Goal: Transaction & Acquisition: Purchase product/service

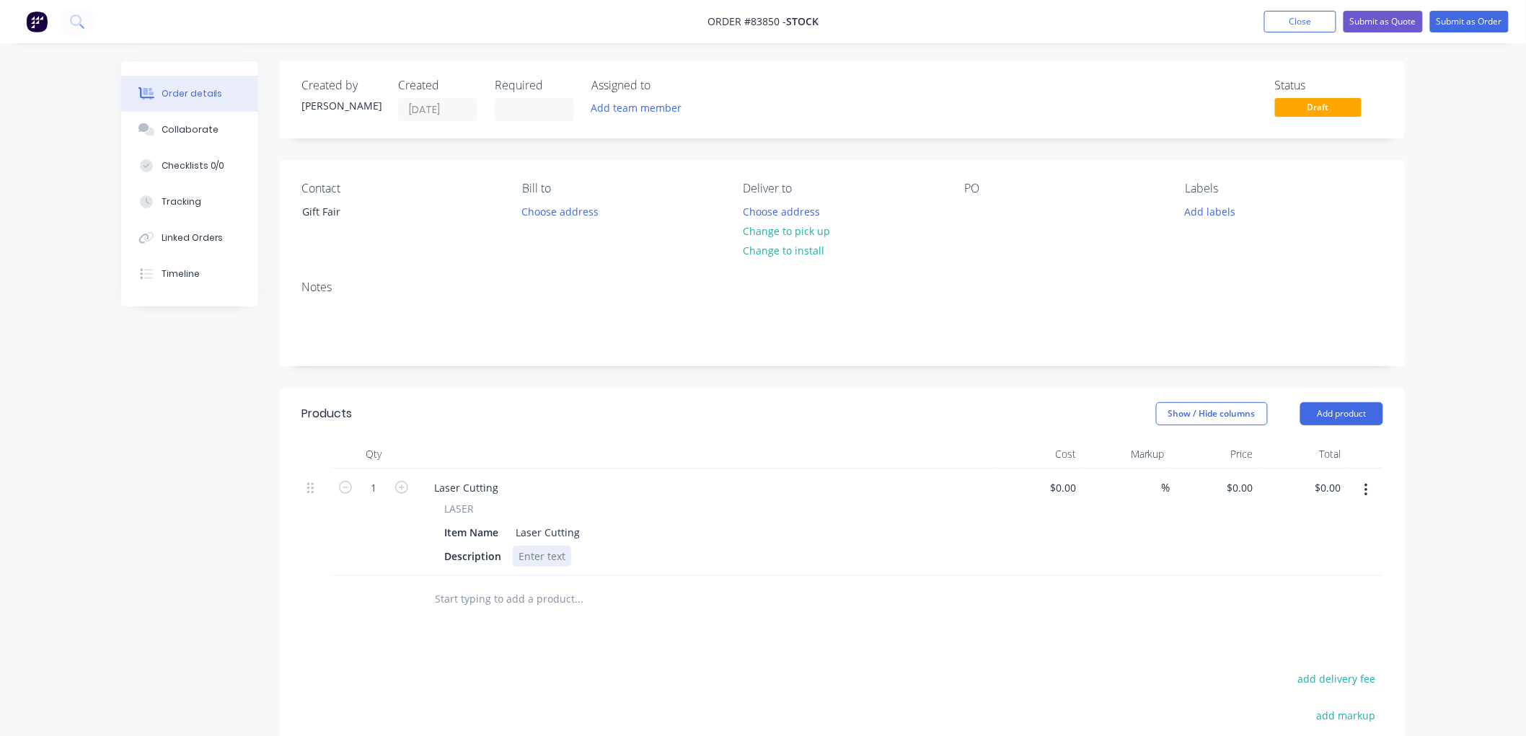
drag, startPoint x: 536, startPoint y: 560, endPoint x: 545, endPoint y: 558, distance: 9.5
click at [536, 559] on div at bounding box center [542, 556] width 58 height 21
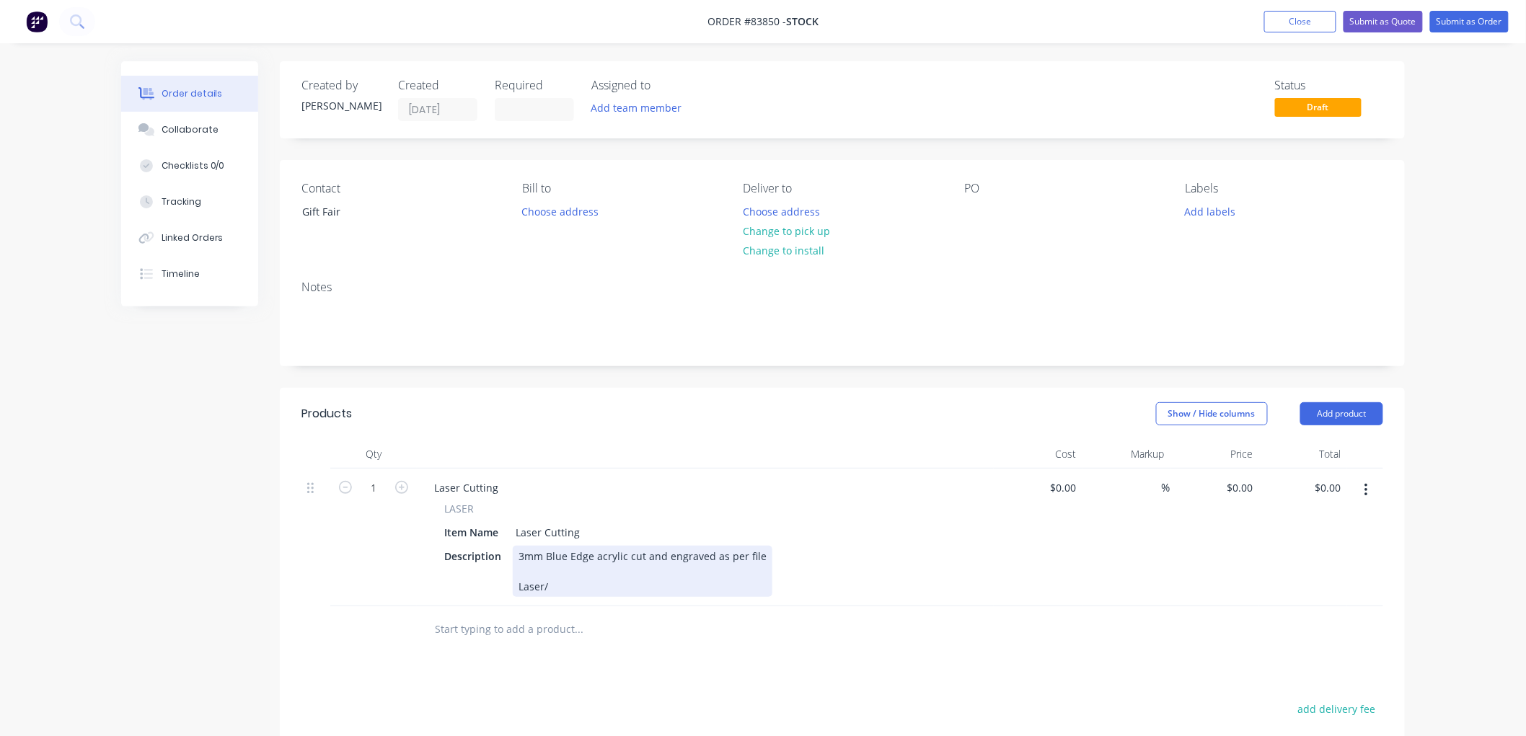
click at [565, 588] on div "3mm Blue Edge acrylic cut and engraved as per file Laser/" at bounding box center [643, 571] width 260 height 51
click at [472, 631] on input "text" at bounding box center [578, 629] width 288 height 29
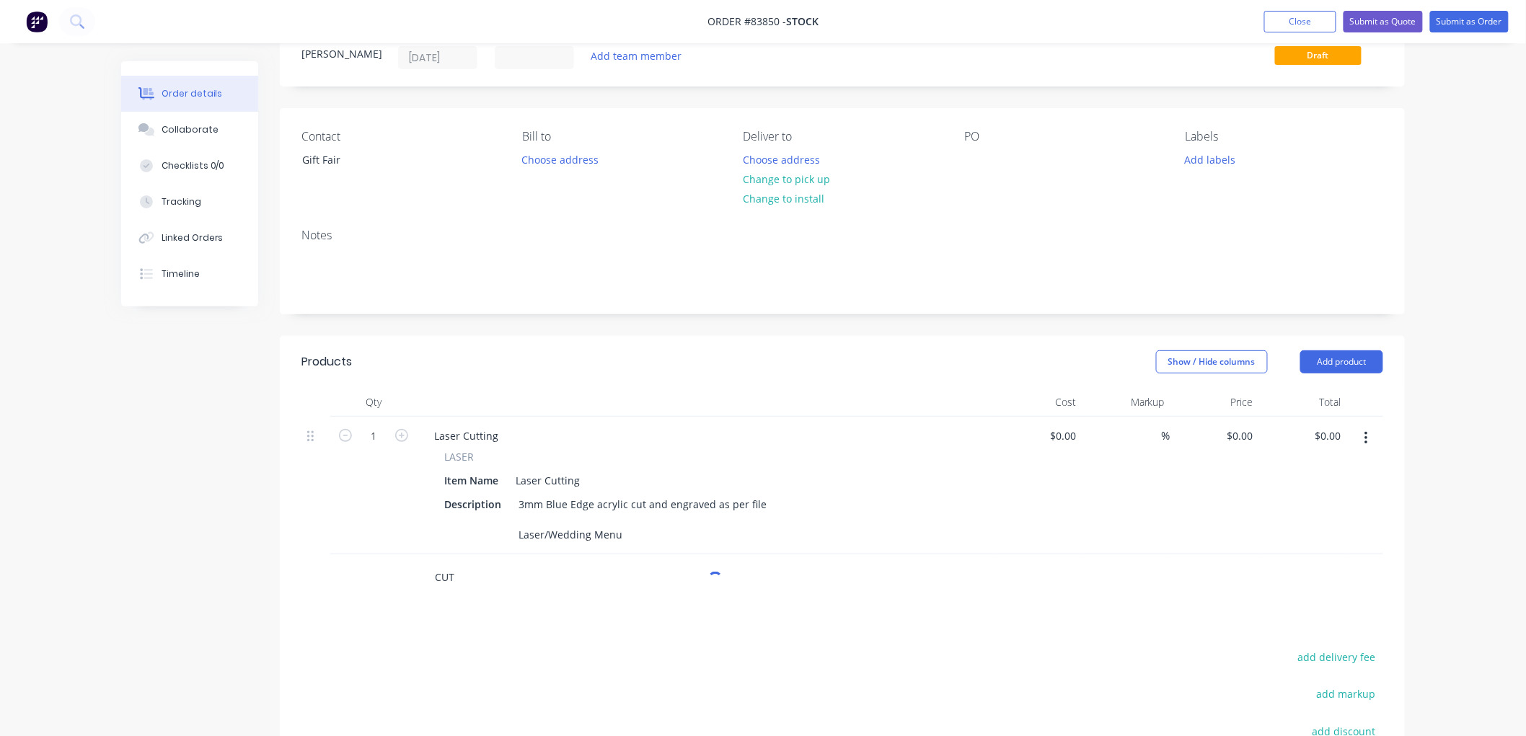
scroll to position [80, 0]
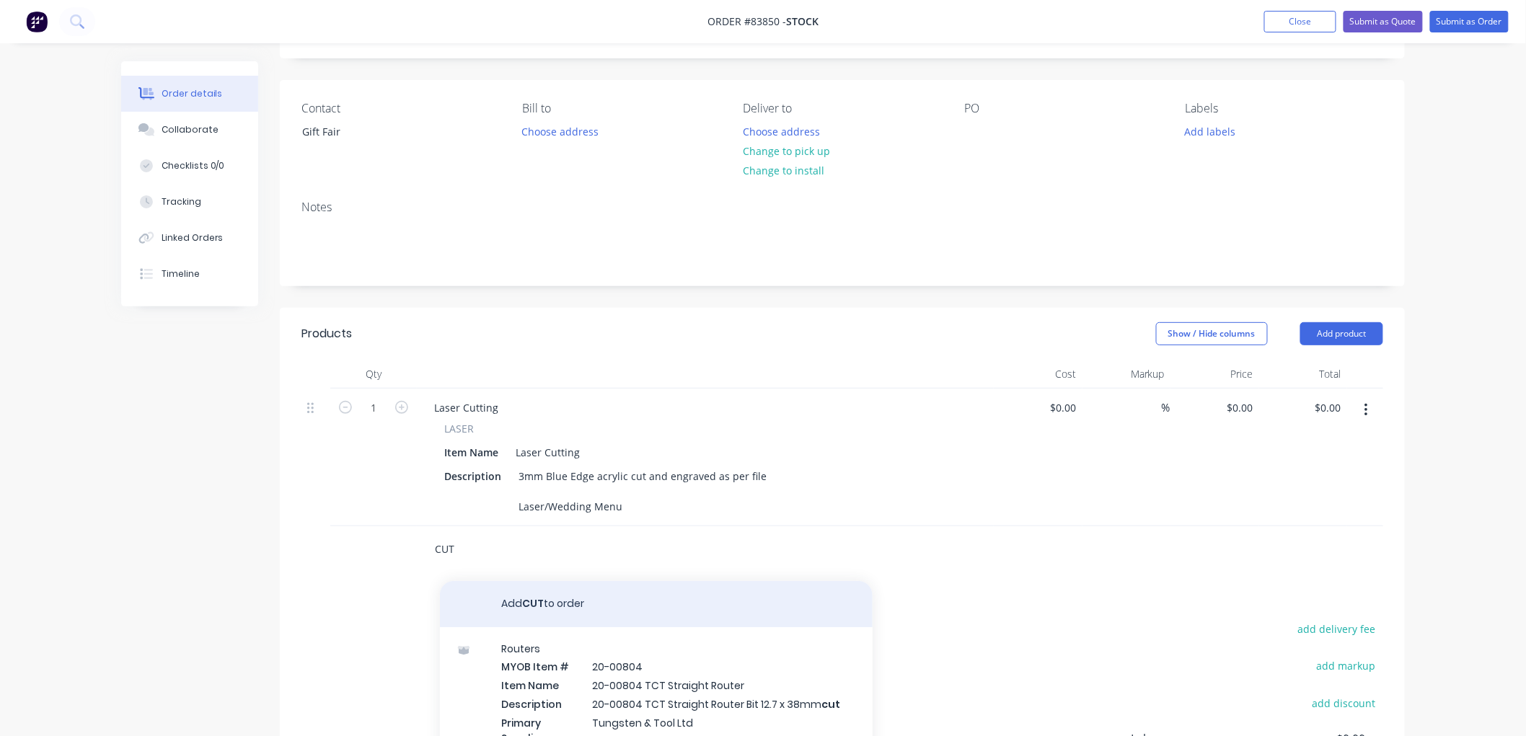
type input "CUT"
click at [549, 611] on button "Add CUT to order" at bounding box center [656, 604] width 433 height 46
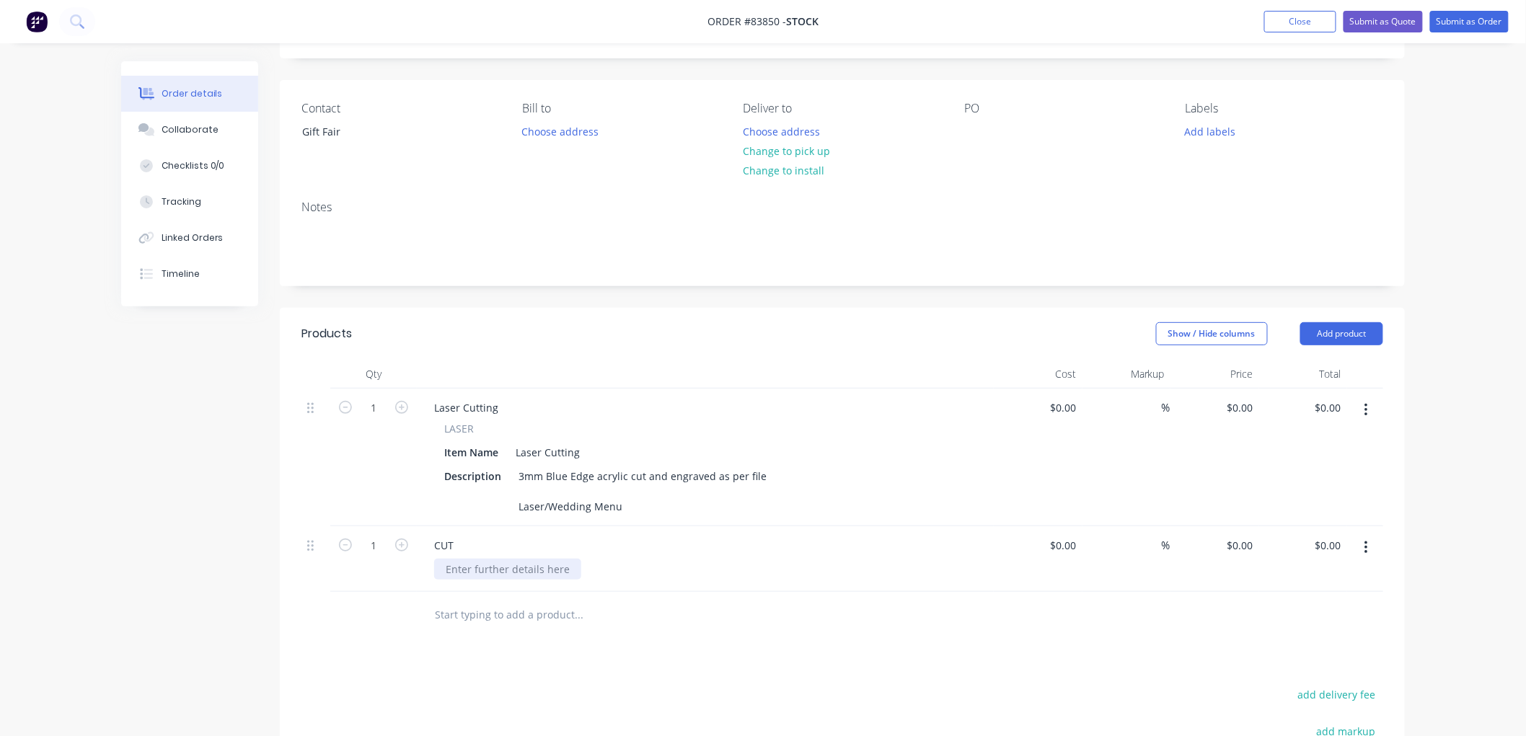
click at [532, 573] on div at bounding box center [507, 569] width 147 height 21
click at [647, 487] on div "3mm Blue Edge acrylic cut and engraved as per file Laser/Wedding Menu" at bounding box center [643, 491] width 260 height 51
click at [596, 578] on div "20mm clear acrylic" at bounding box center [711, 569] width 554 height 21
click at [575, 580] on div "20mm clear acrylic" at bounding box center [711, 569] width 554 height 21
click at [534, 580] on div "20mm clear acrylic" at bounding box center [491, 569] width 114 height 21
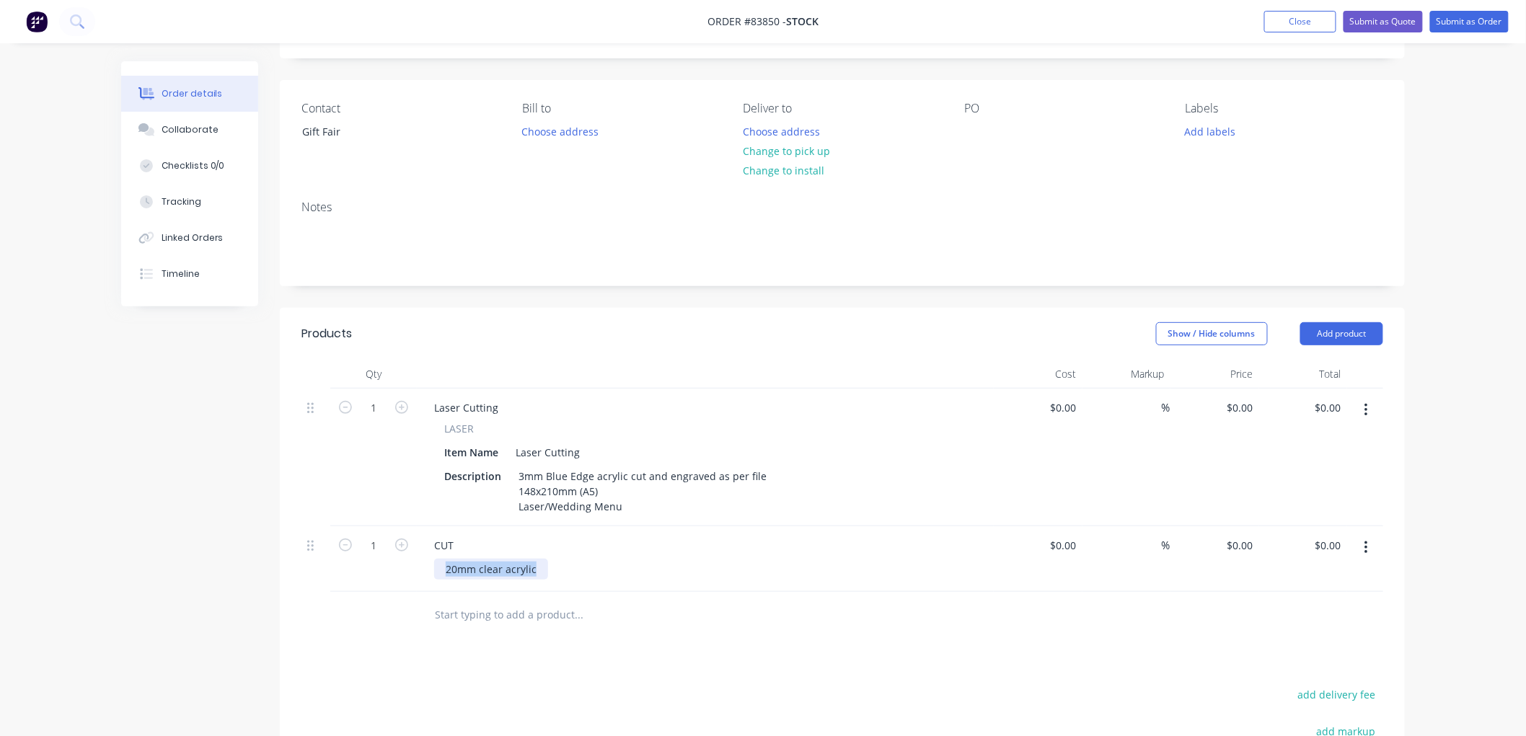
drag, startPoint x: 536, startPoint y: 586, endPoint x: 445, endPoint y: 585, distance: 91.6
click at [445, 580] on div "20mm clear acrylic" at bounding box center [491, 569] width 114 height 21
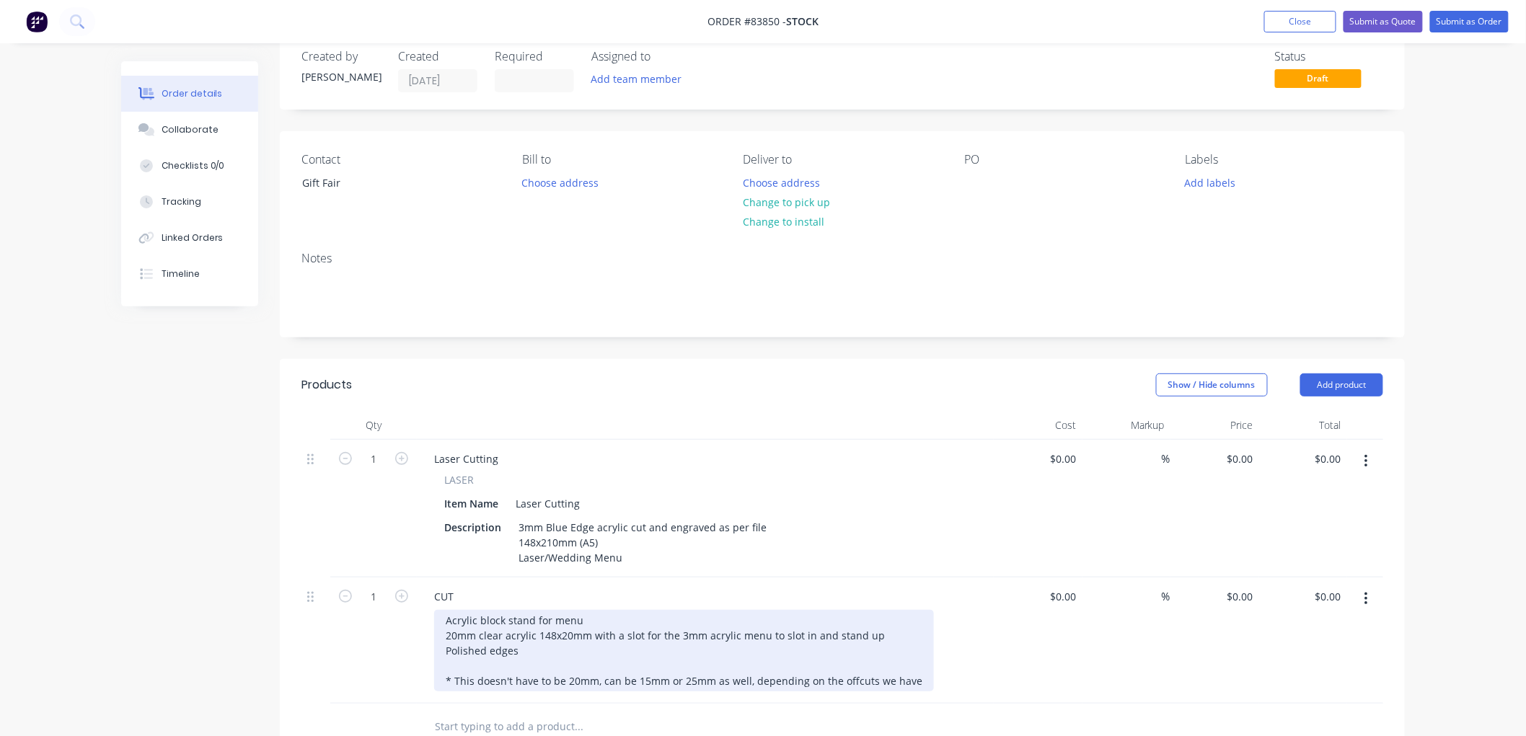
scroll to position [0, 0]
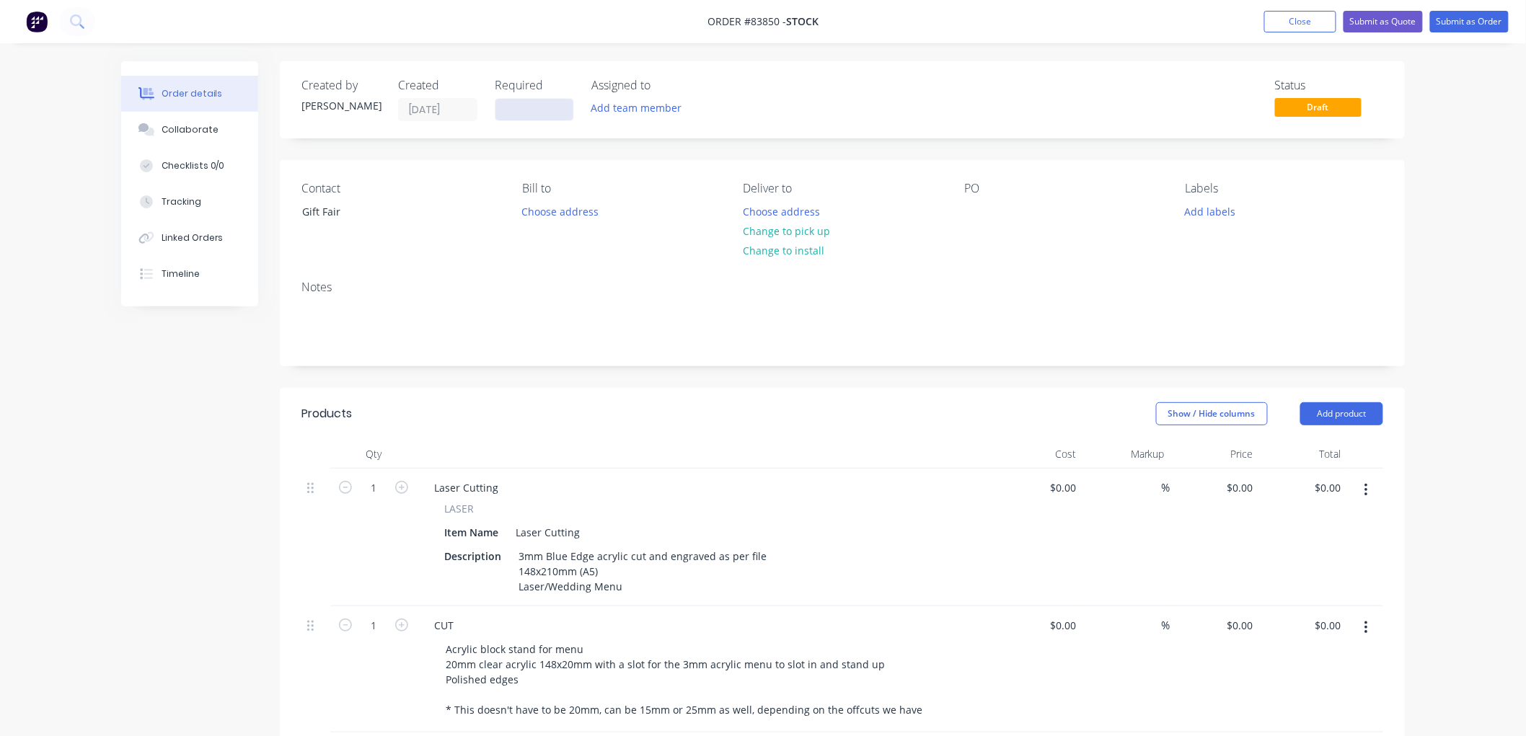
click at [536, 110] on input at bounding box center [534, 110] width 78 height 22
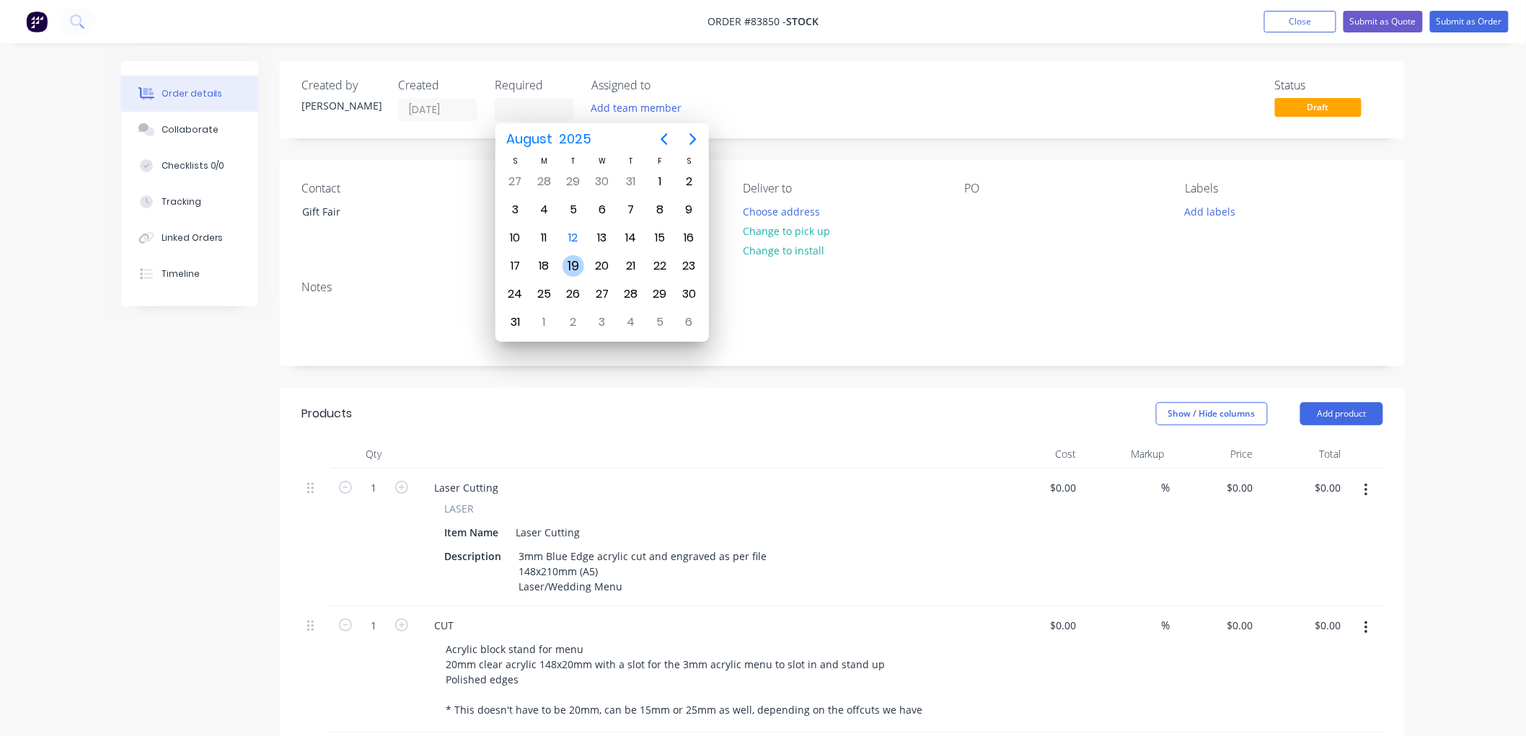
click at [568, 262] on div "19" at bounding box center [573, 266] width 22 height 22
type input "19/08/25"
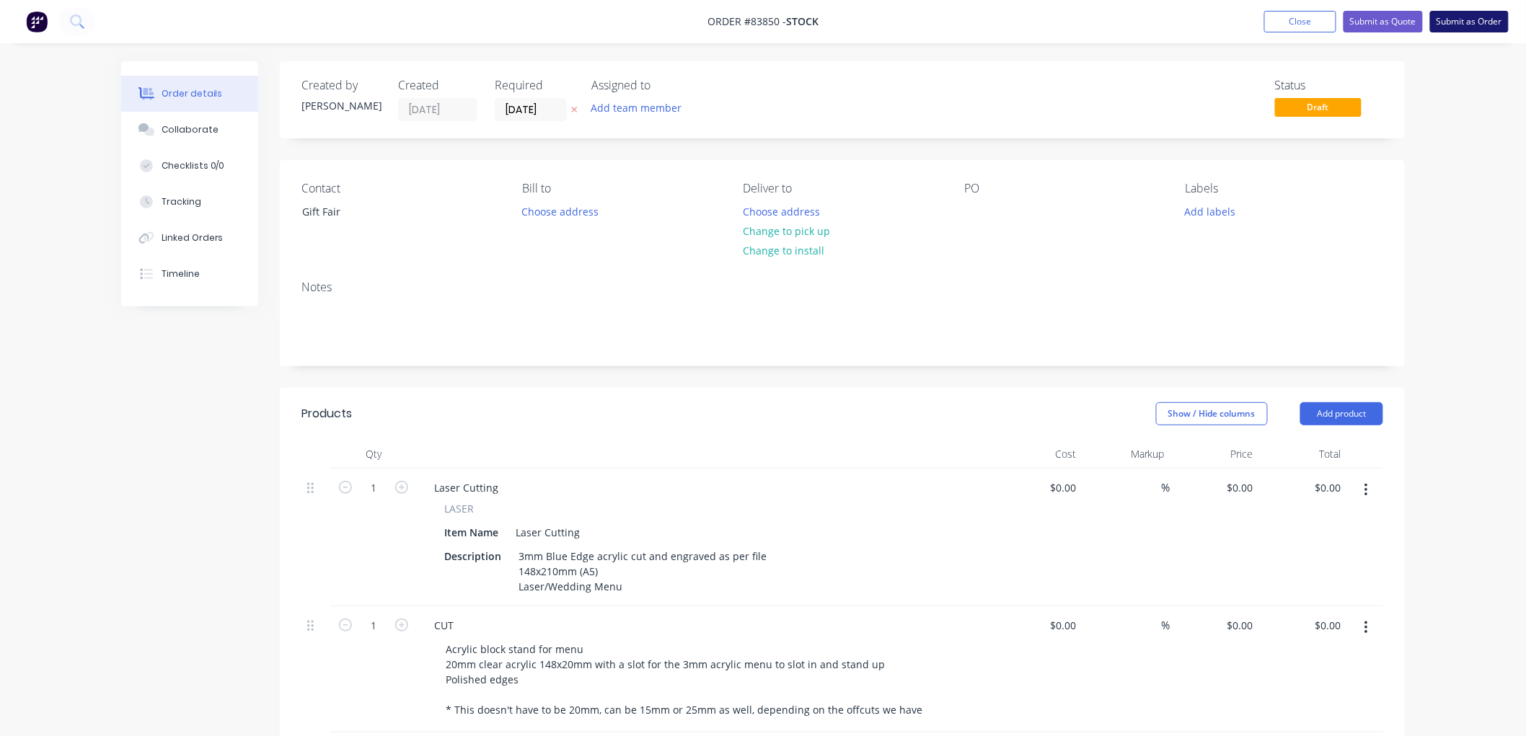
click at [1465, 24] on button "Submit as Order" at bounding box center [1469, 22] width 79 height 22
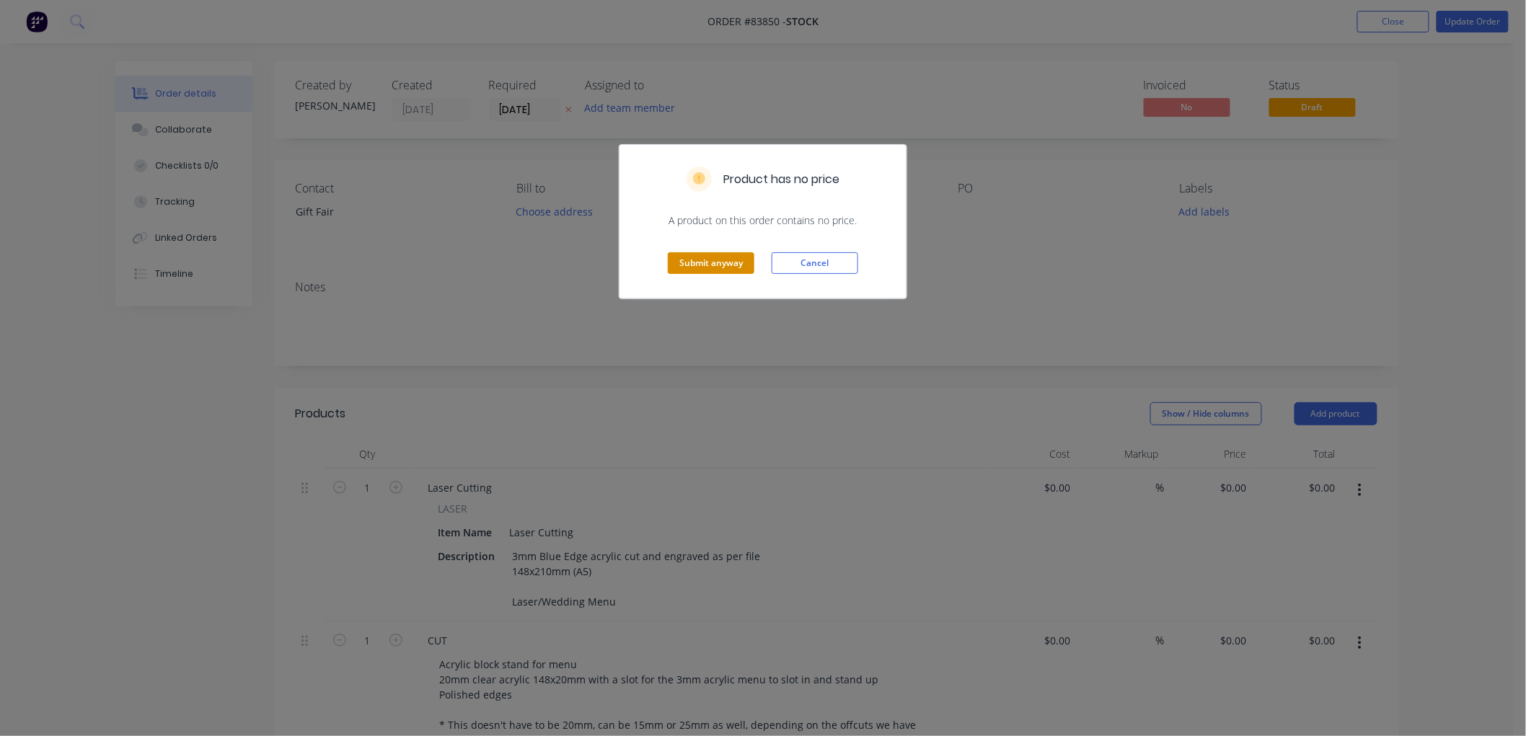
click at [714, 260] on button "Submit anyway" at bounding box center [711, 263] width 87 height 22
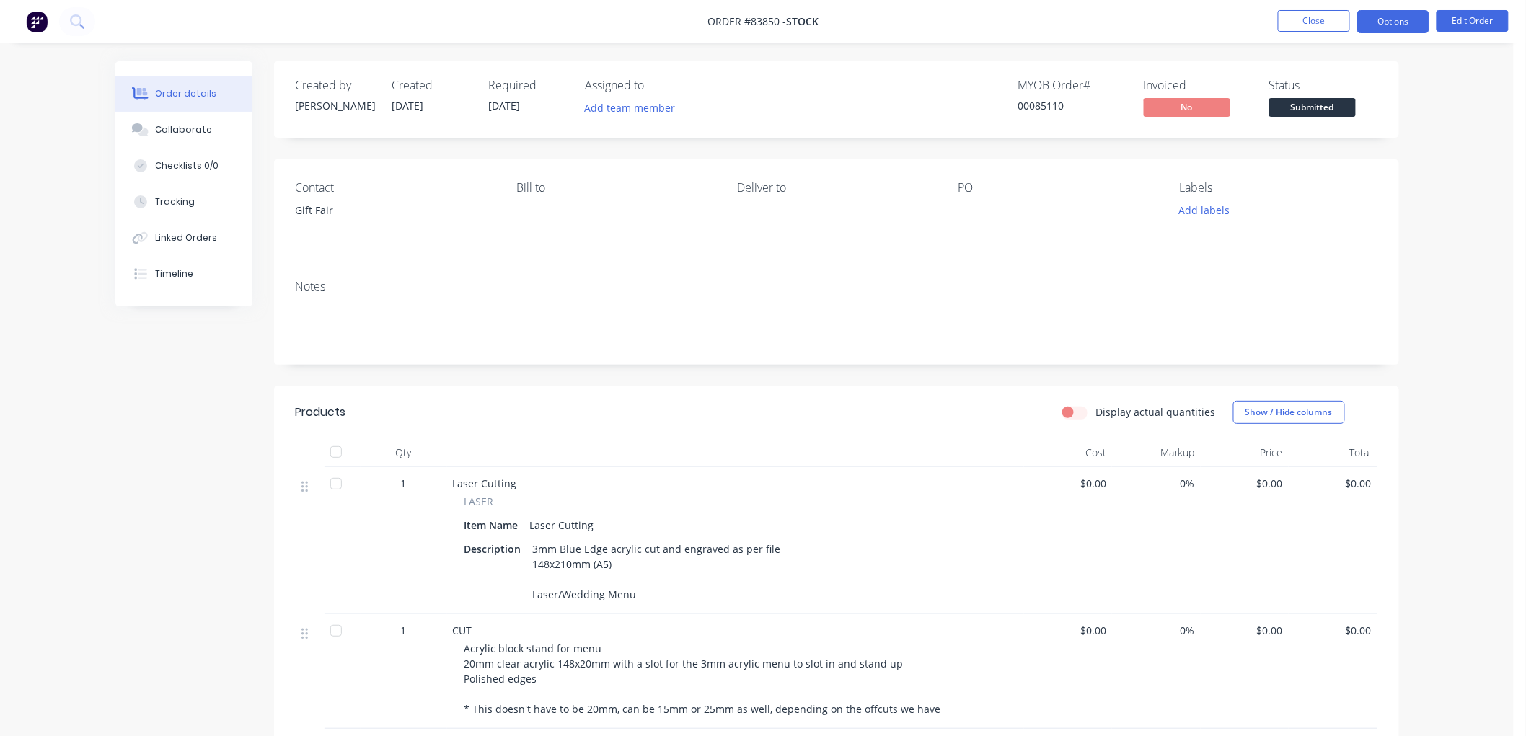
click at [1410, 24] on button "Options" at bounding box center [1393, 21] width 72 height 23
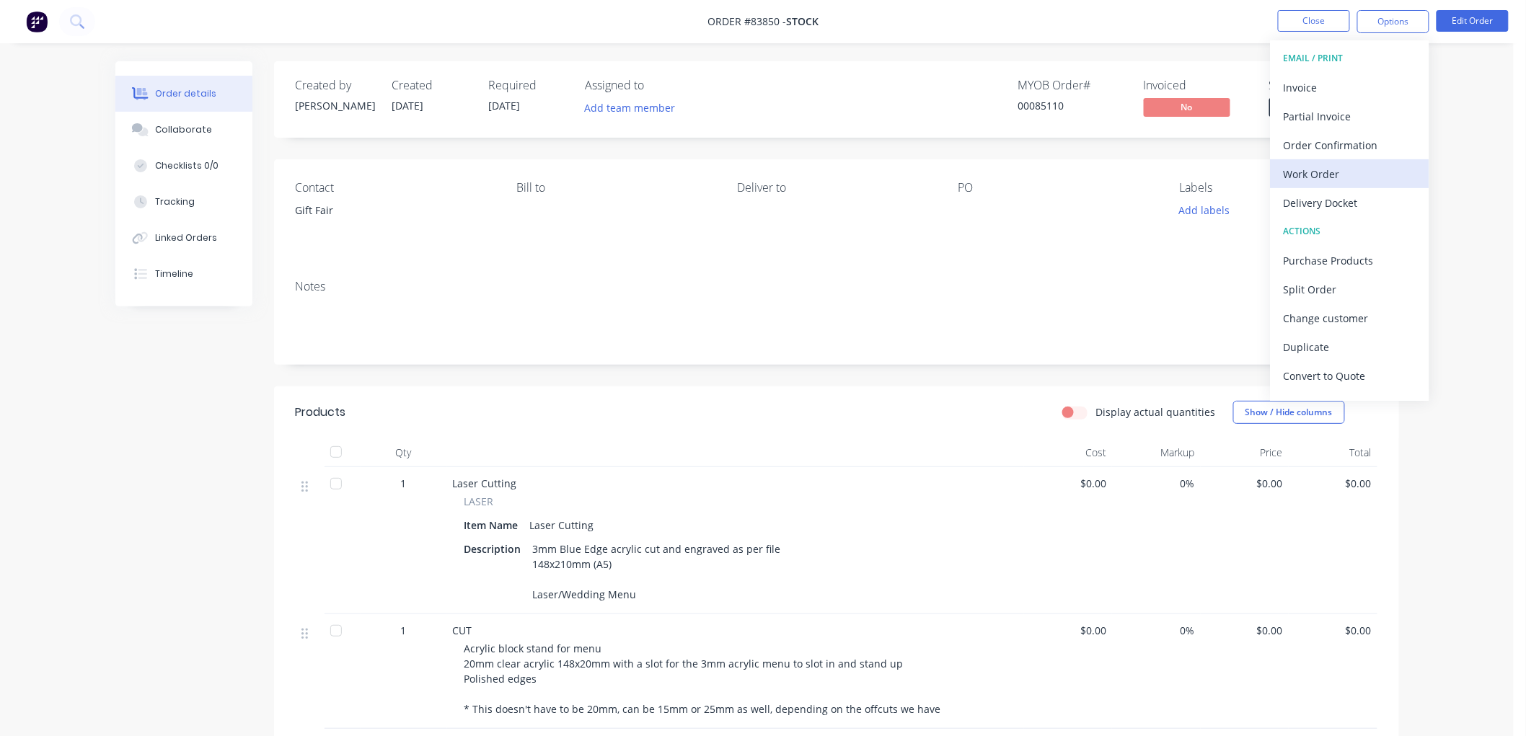
click at [1328, 177] on div "Work Order" at bounding box center [1350, 174] width 133 height 21
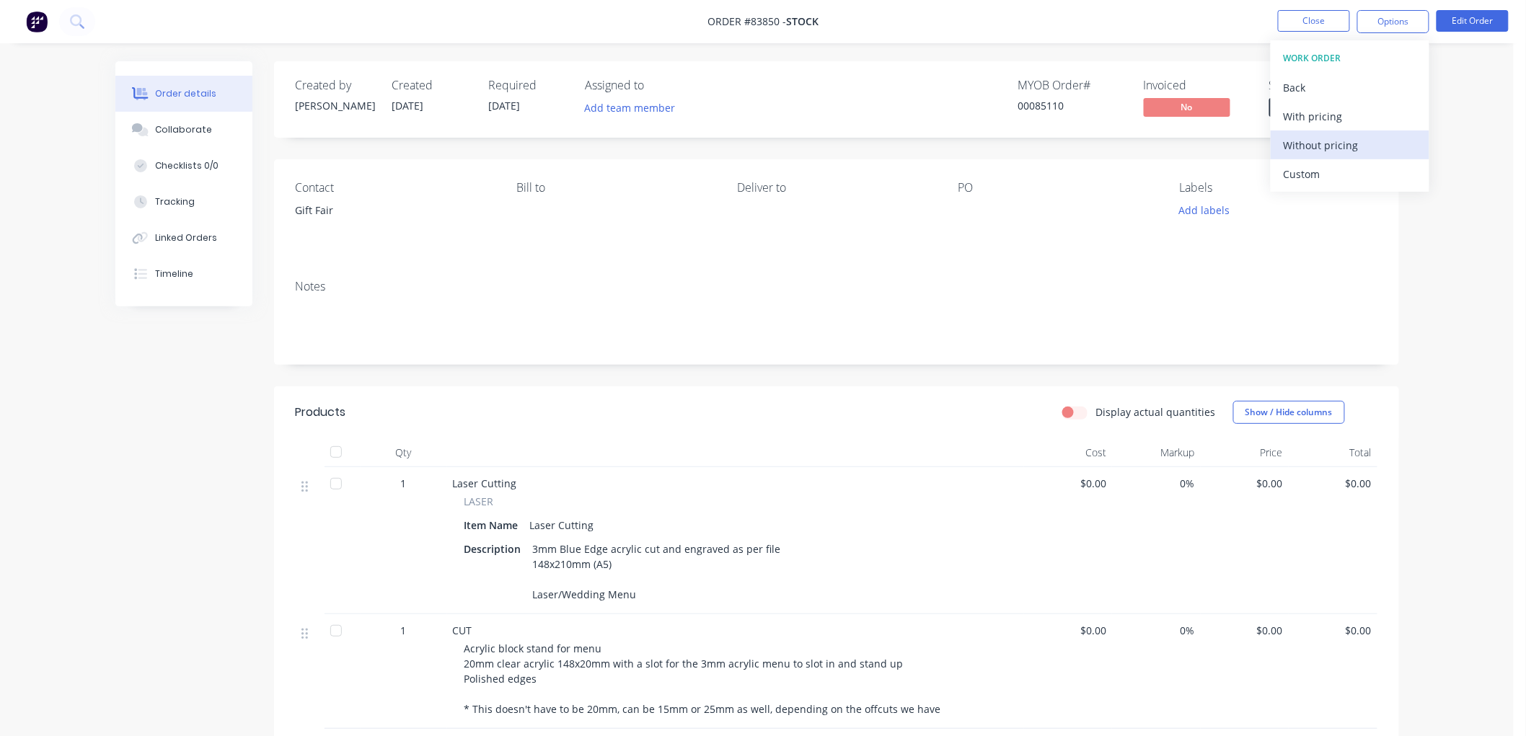
click at [1335, 150] on div "Without pricing" at bounding box center [1350, 145] width 133 height 21
click at [1008, 53] on div "Order details Collaborate Checklists 0/0 Tracking Linked Orders Timeline Order …" at bounding box center [757, 493] width 1514 height 986
click at [1314, 25] on button "Close" at bounding box center [1314, 21] width 72 height 22
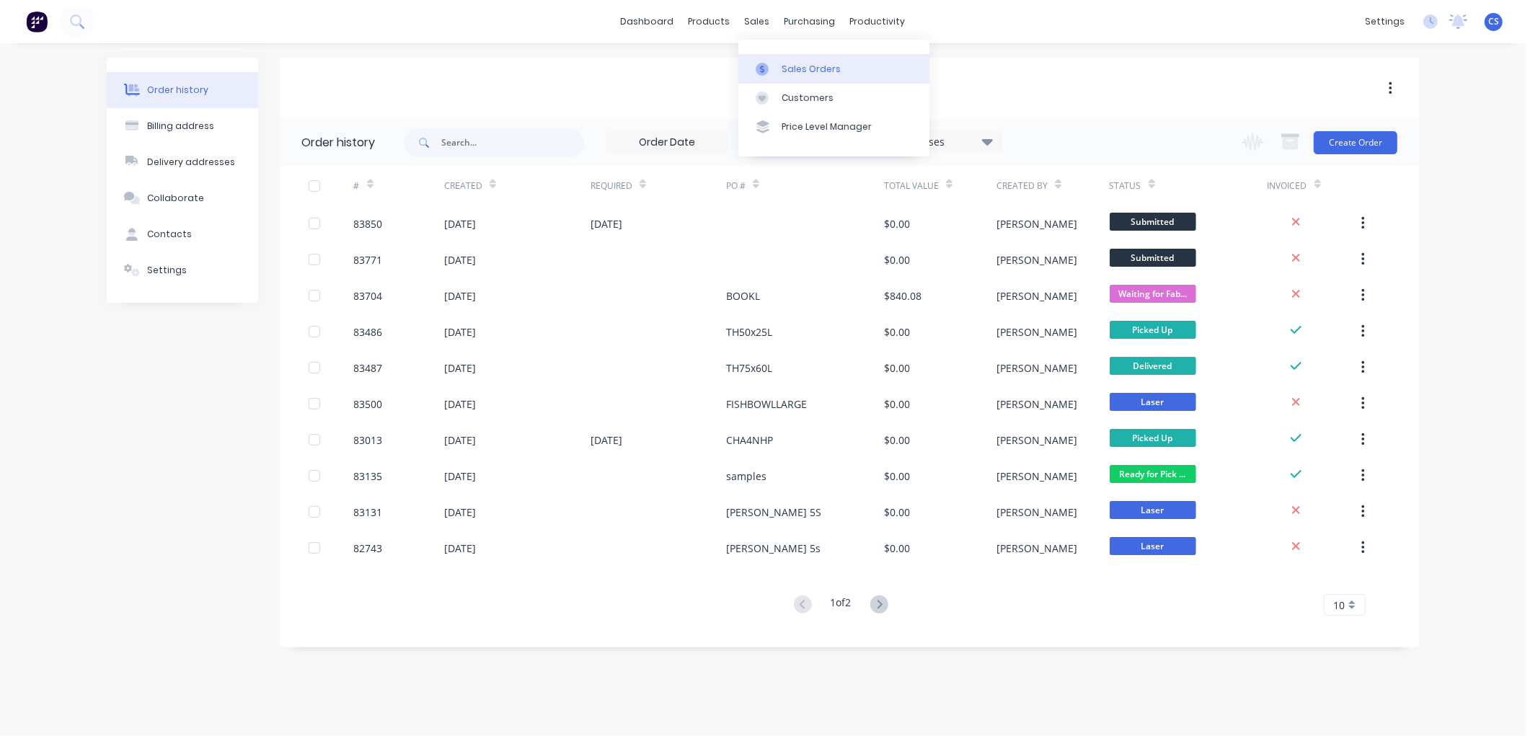
click at [777, 54] on link "Sales Orders" at bounding box center [833, 68] width 191 height 29
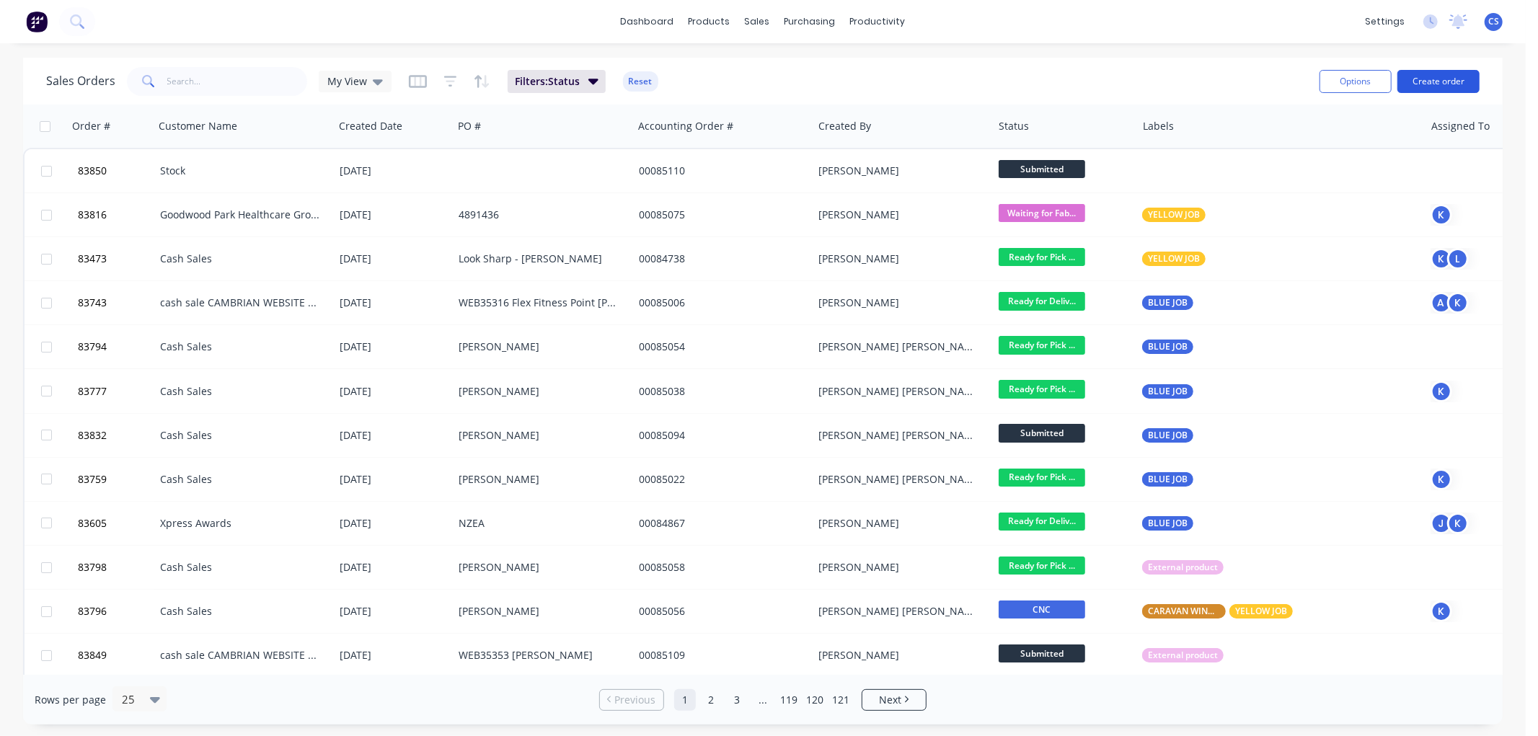
click at [1418, 80] on button "Create order" at bounding box center [1438, 81] width 82 height 23
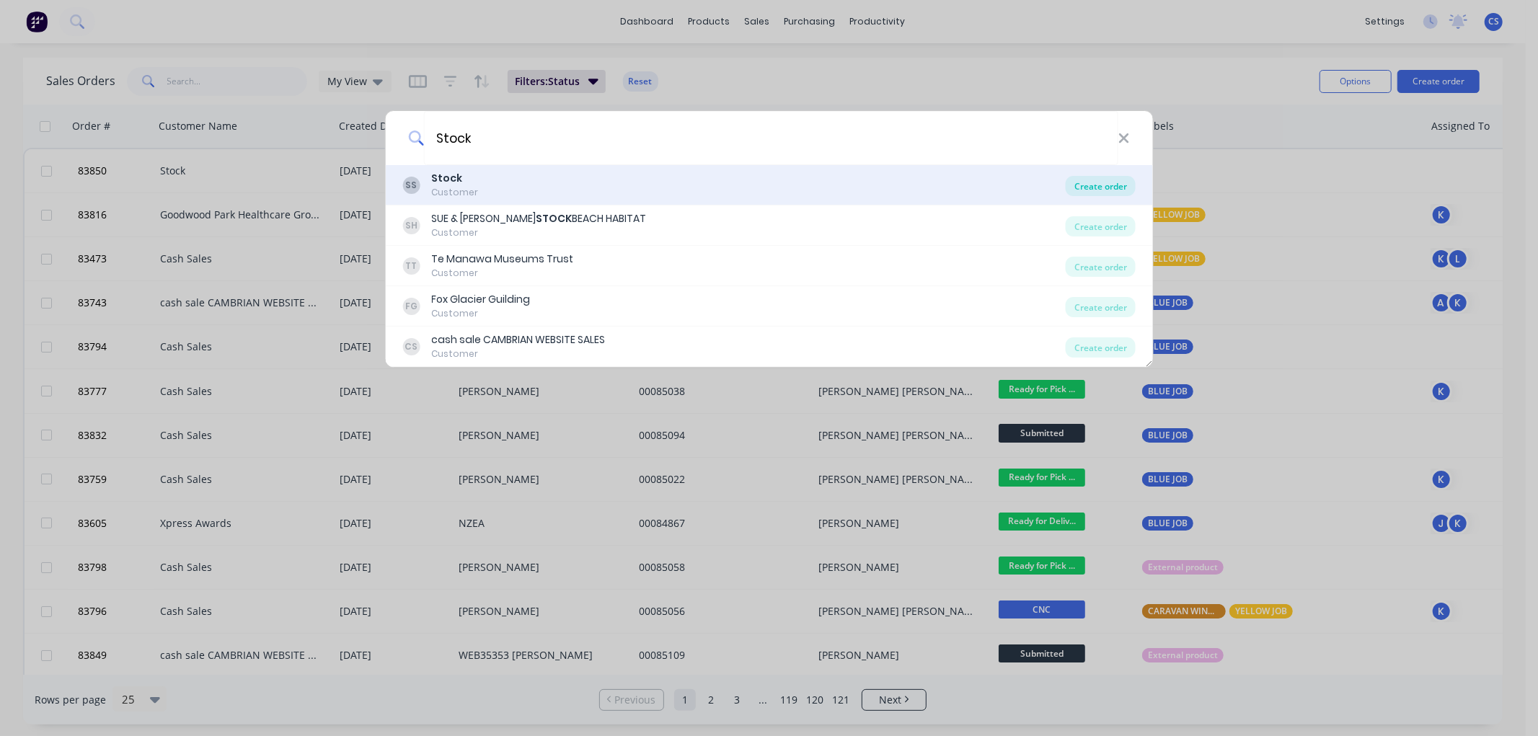
type input "Stock"
click at [1098, 188] on div "Create order" at bounding box center [1101, 186] width 70 height 20
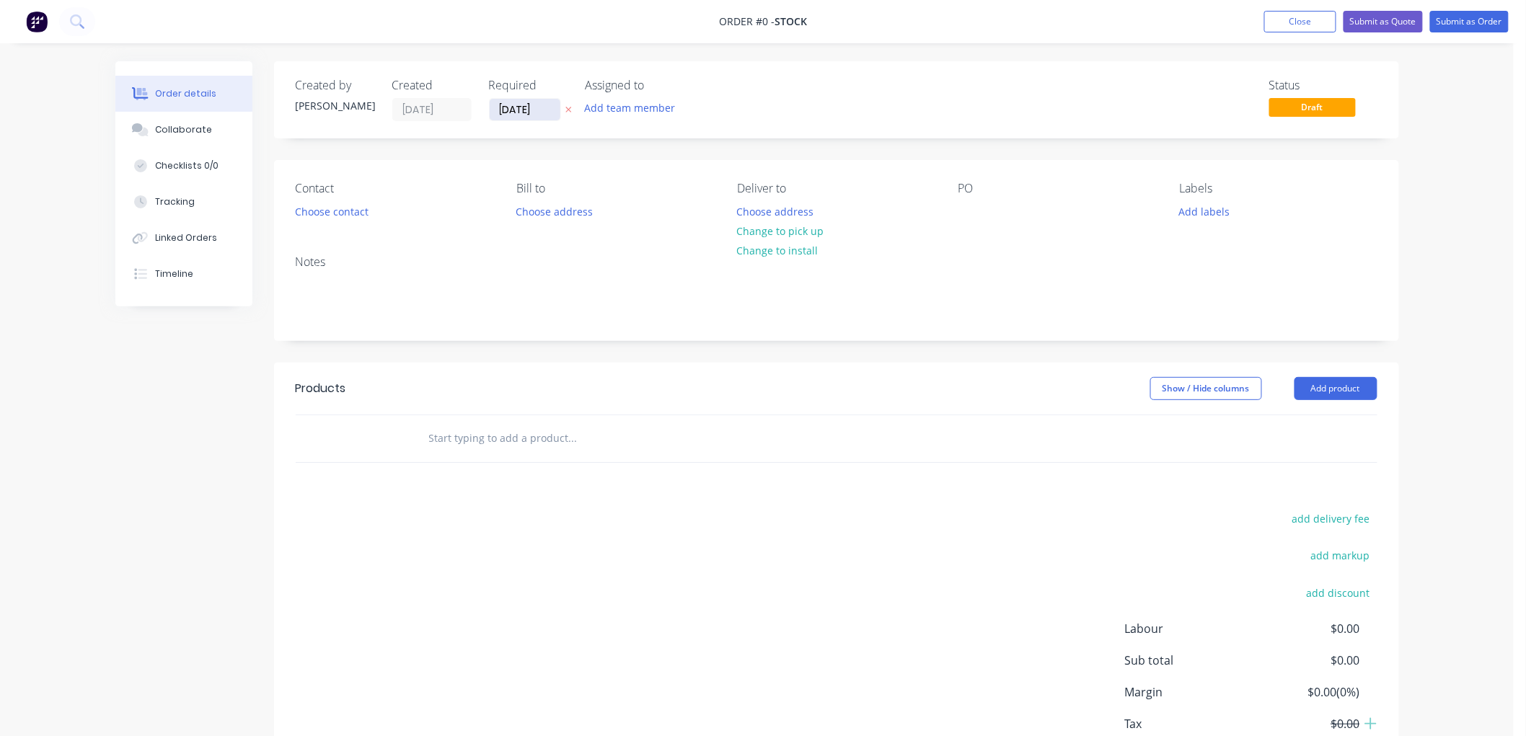
click at [539, 110] on input "12/08/25" at bounding box center [525, 110] width 71 height 22
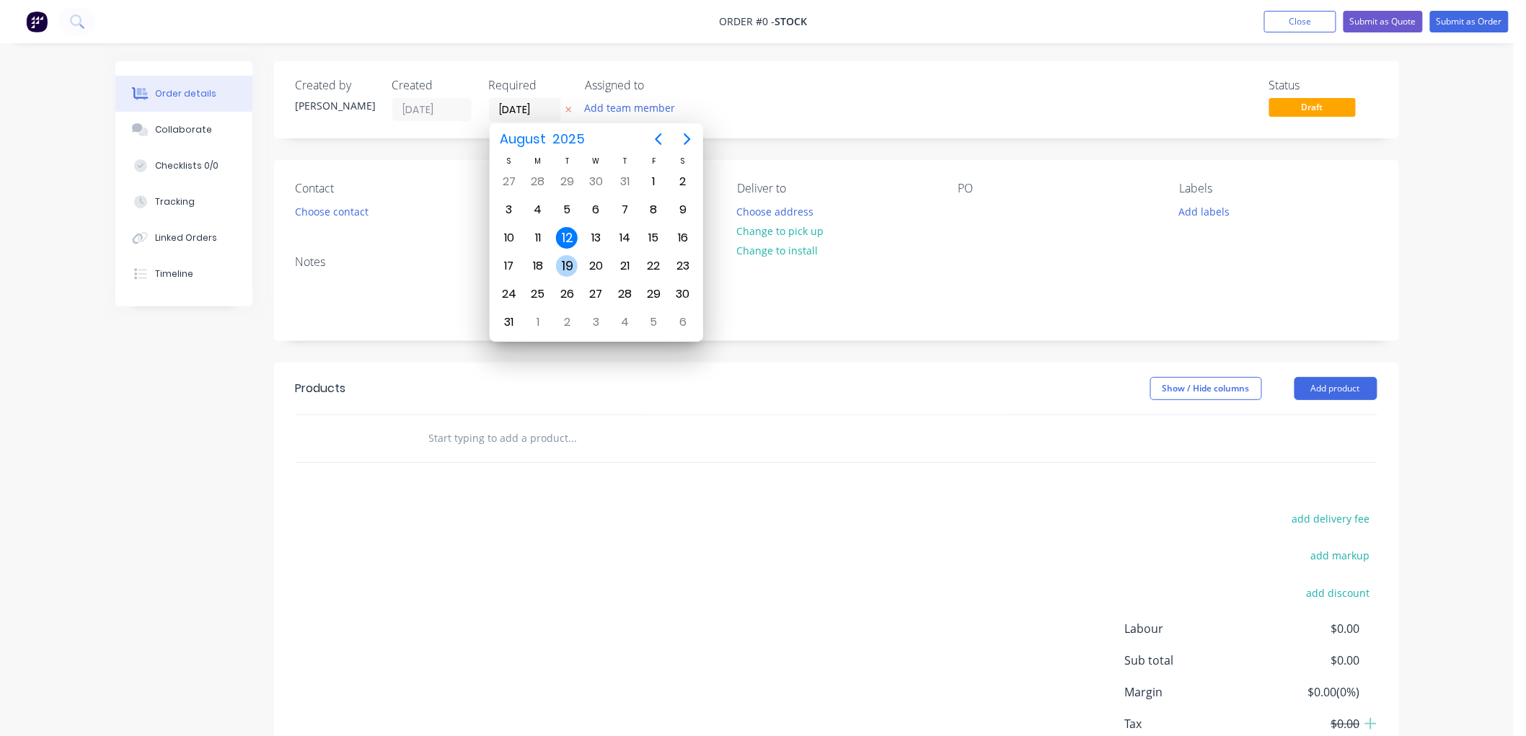
click at [565, 263] on div "19" at bounding box center [567, 266] width 22 height 22
type input "19/08/25"
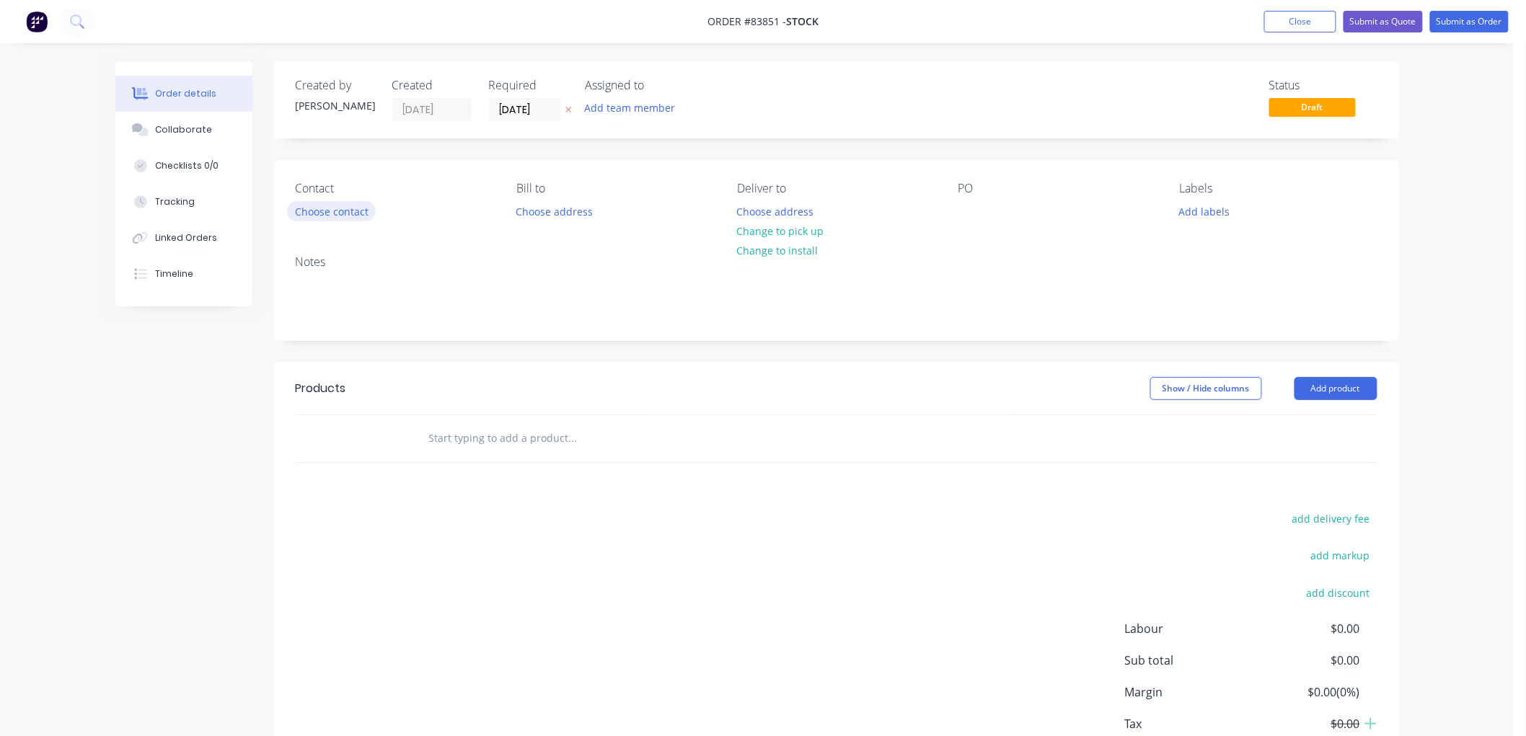
click at [349, 211] on button "Choose contact" at bounding box center [331, 210] width 89 height 19
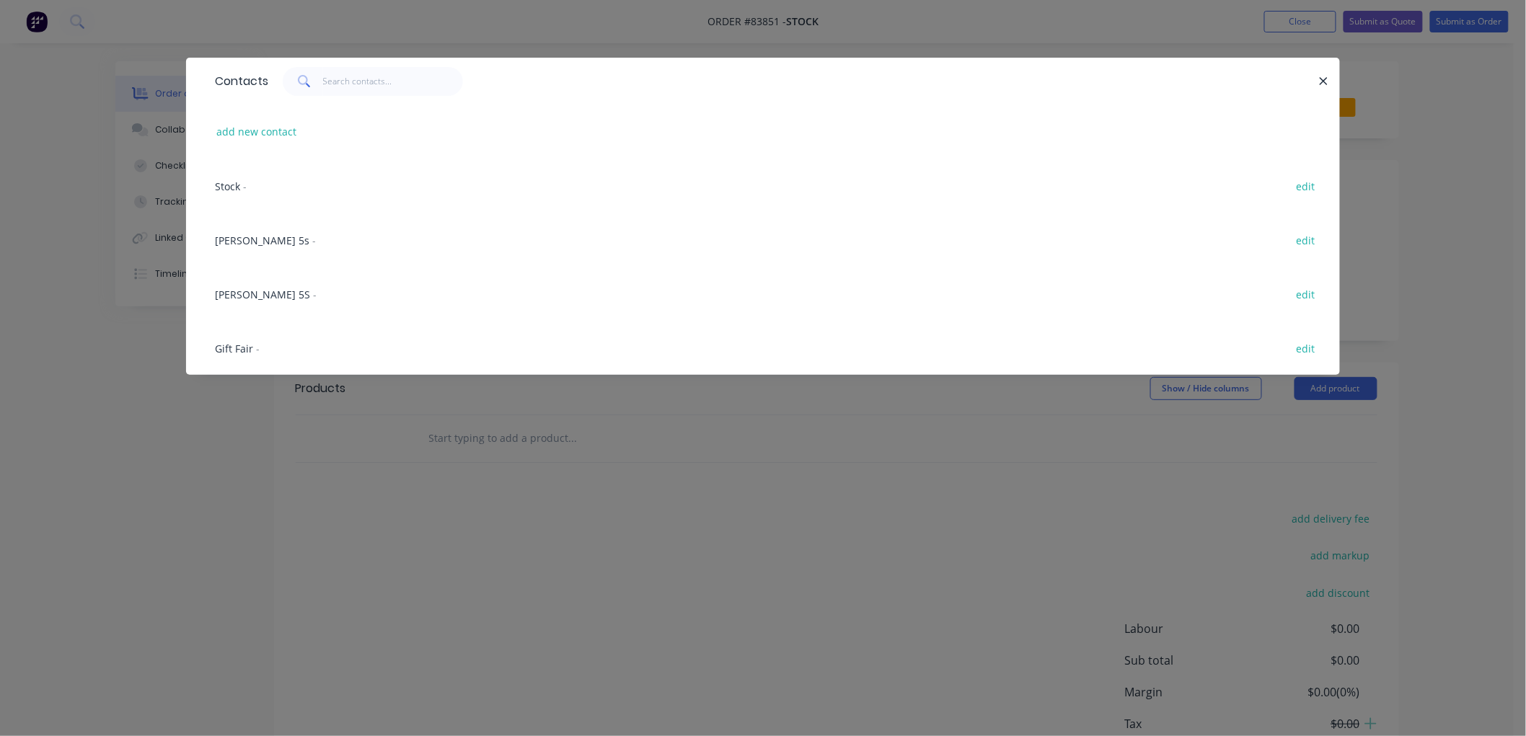
click at [238, 348] on span "Gift Fair" at bounding box center [234, 349] width 38 height 14
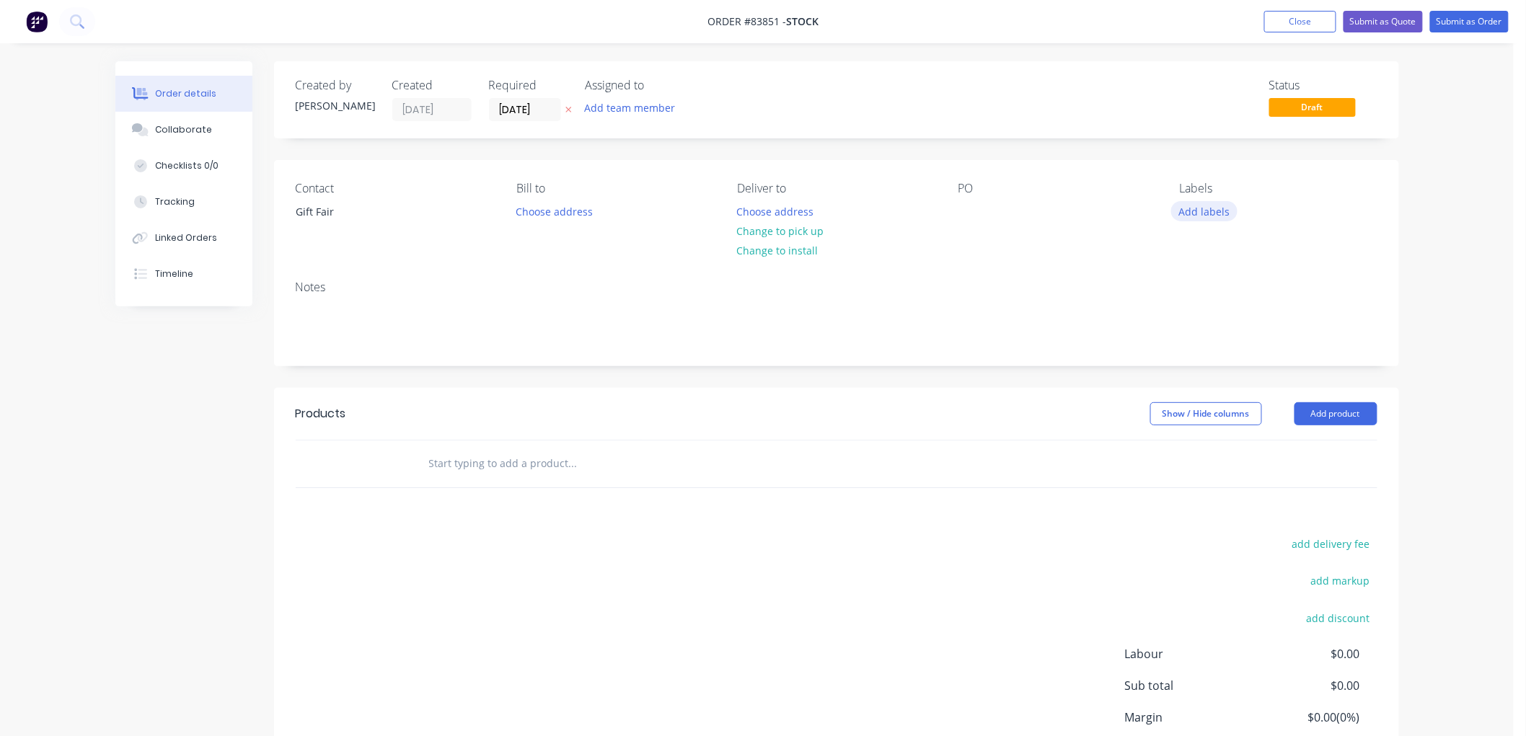
click at [1207, 212] on button "Add labels" at bounding box center [1204, 210] width 66 height 19
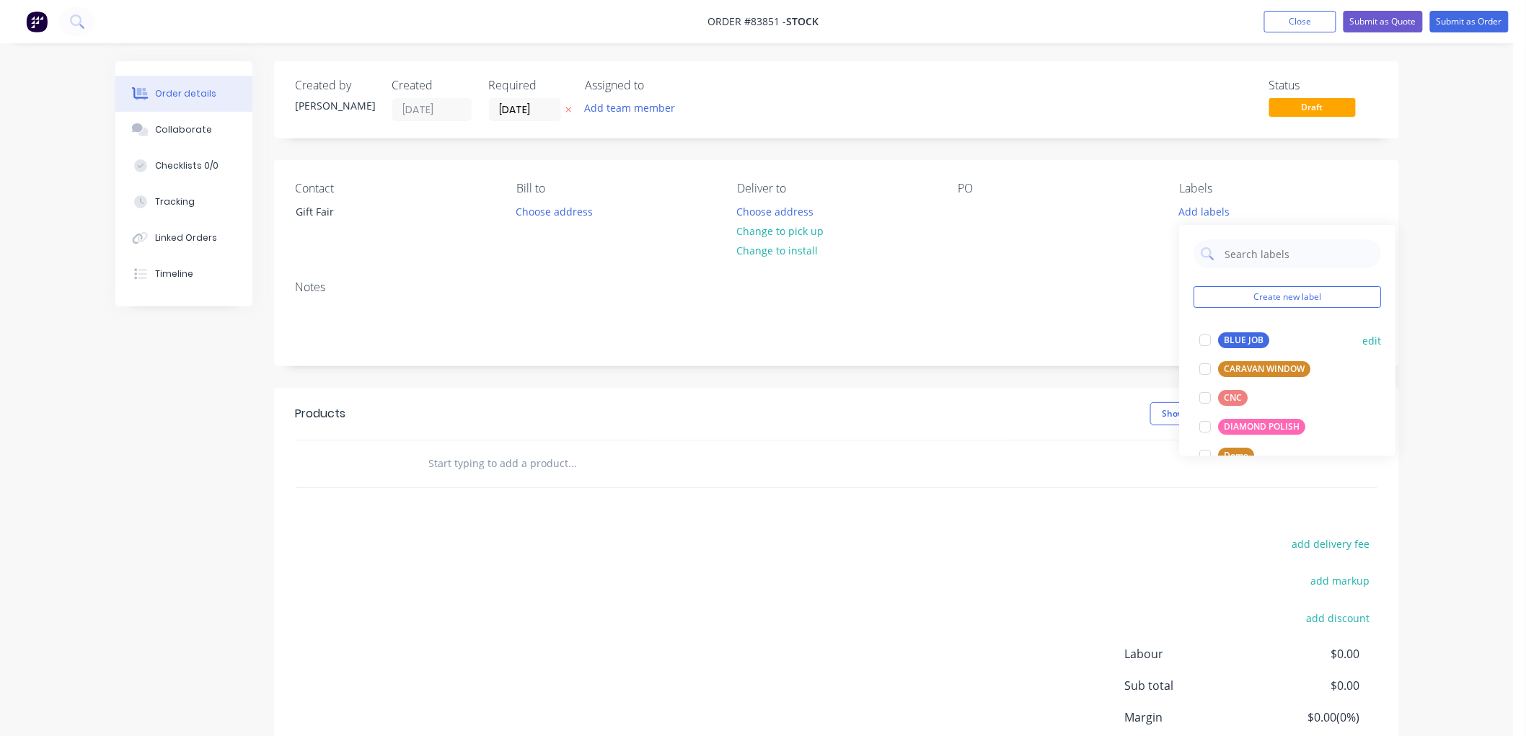
click at [1227, 339] on div "BLUE JOB" at bounding box center [1244, 340] width 51 height 16
click at [485, 464] on input "text" at bounding box center [572, 463] width 288 height 29
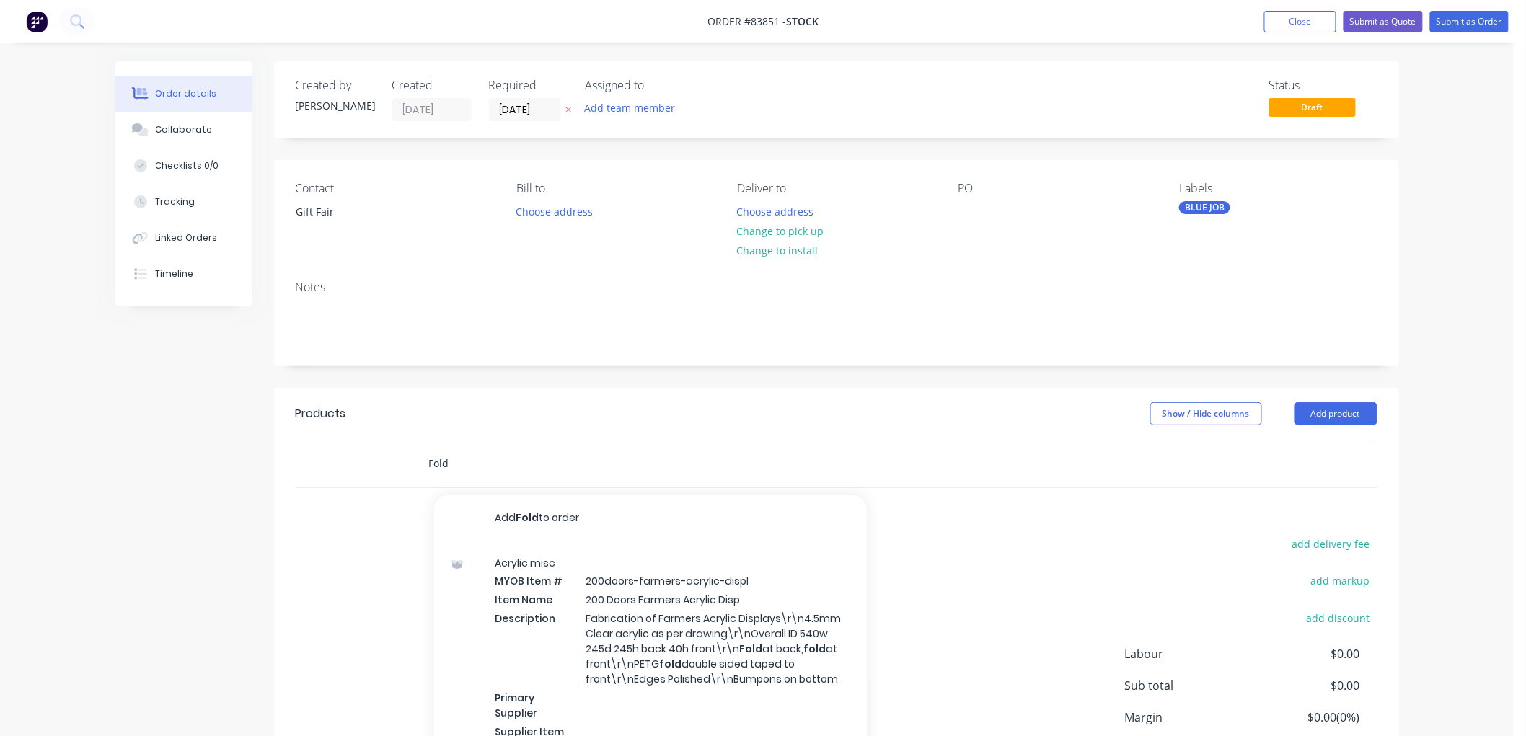
type input "Fold"
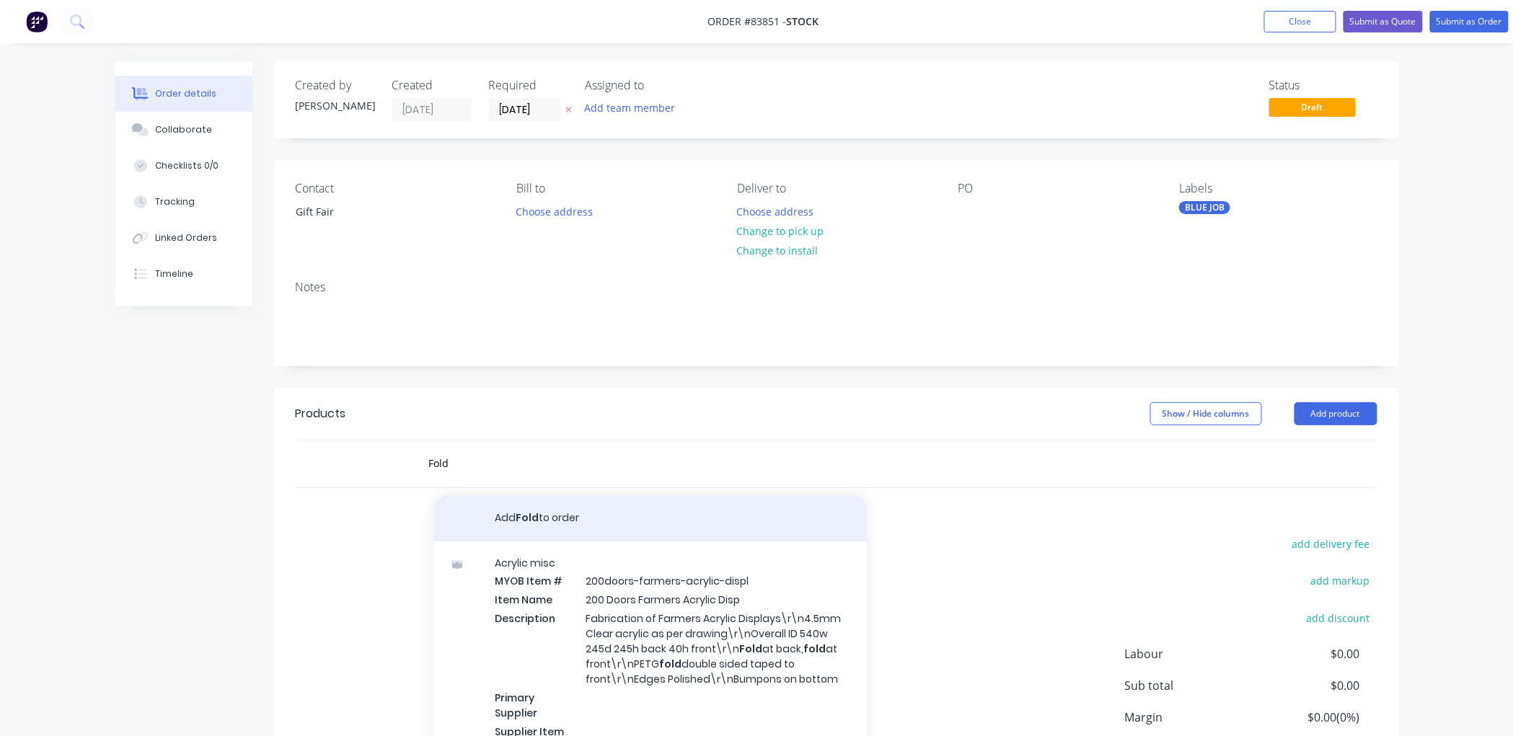
click at [542, 515] on button "Add Fold to order" at bounding box center [650, 518] width 433 height 46
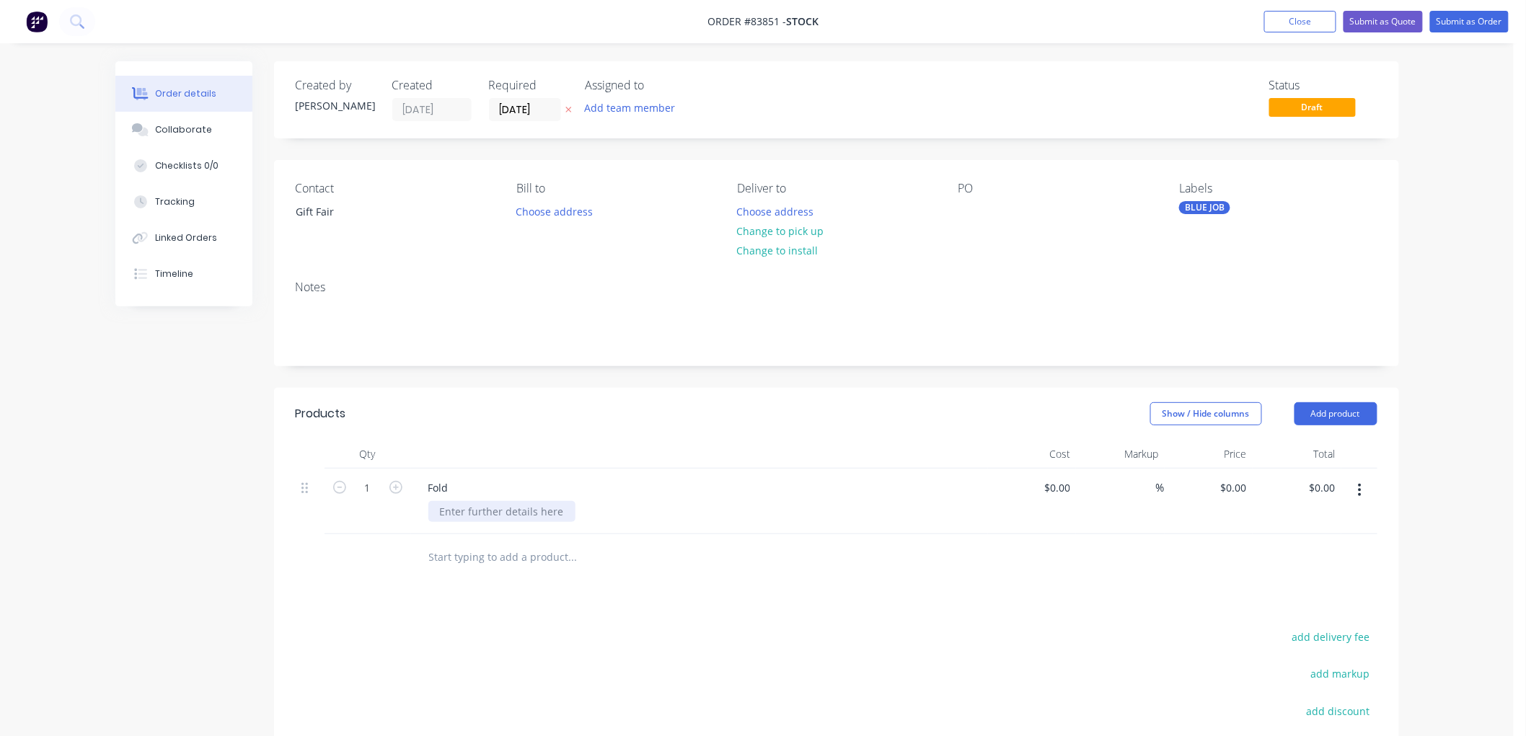
click at [477, 515] on div at bounding box center [501, 511] width 147 height 21
click at [529, 522] on div "3mm blue edge acrylic V shape fold" at bounding box center [496, 519] width 136 height 36
click at [537, 543] on div "3mm blue edge acrylic V shape fold 90mm wide x" at bounding box center [496, 526] width 136 height 51
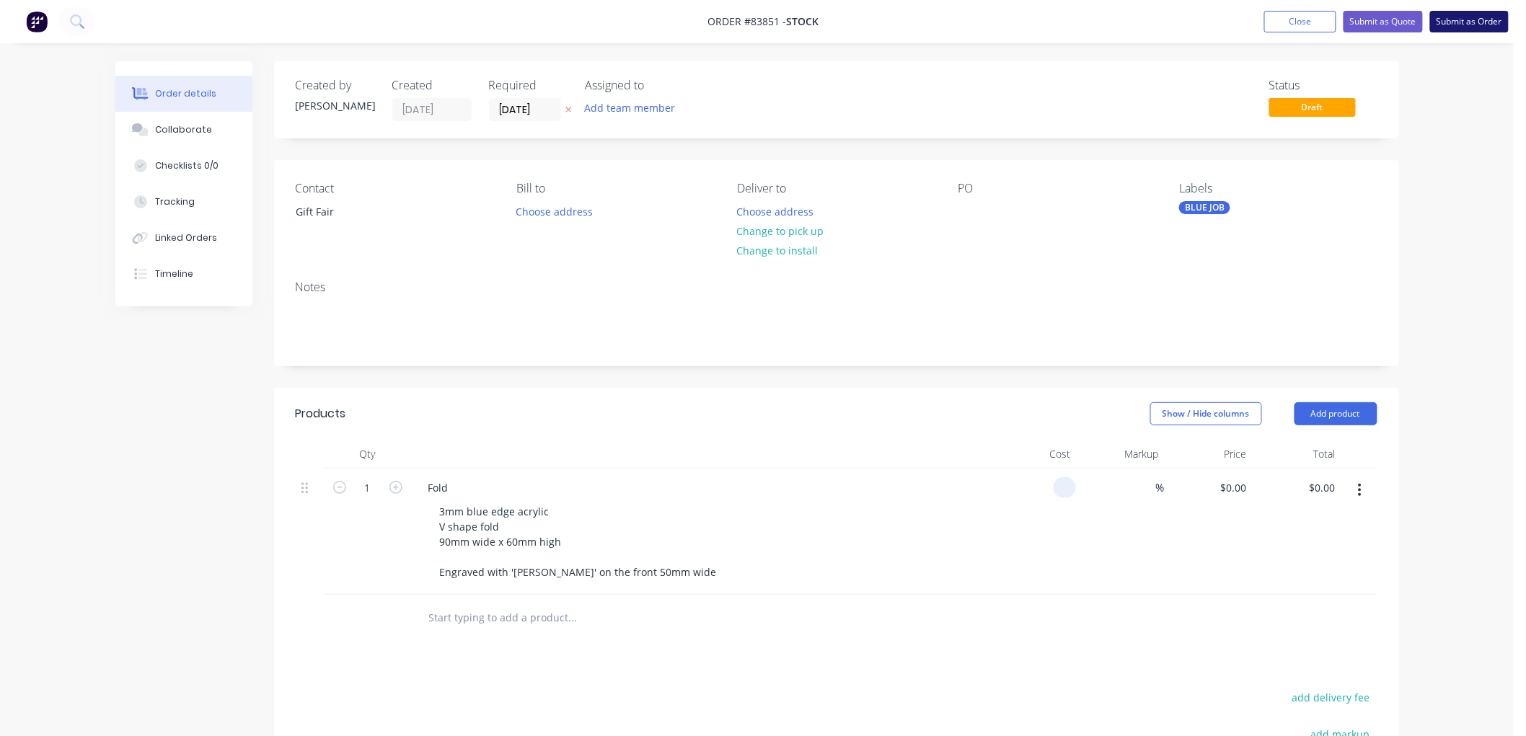
type input "$0.00"
click at [1493, 18] on button "Submit as Order" at bounding box center [1469, 22] width 79 height 22
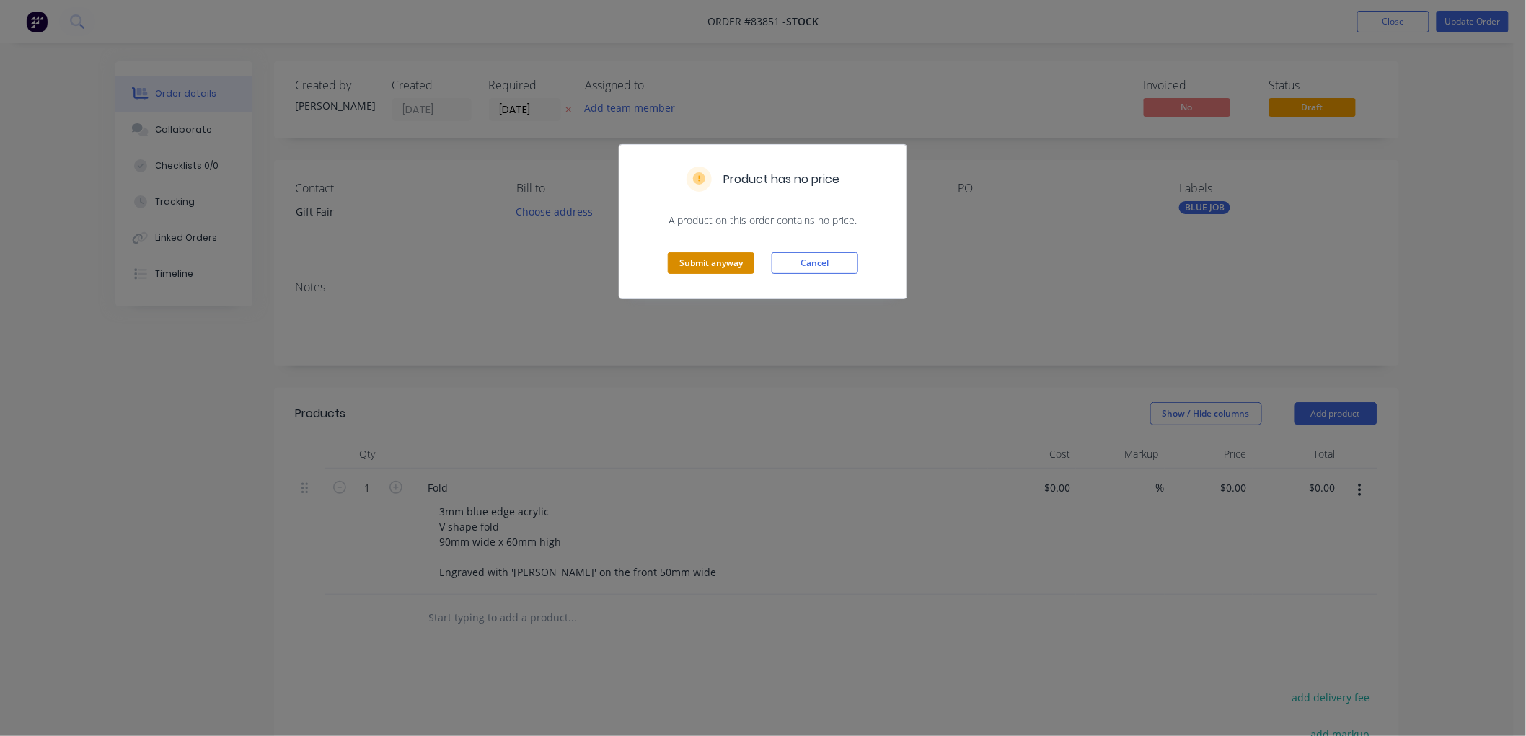
click at [703, 260] on button "Submit anyway" at bounding box center [711, 263] width 87 height 22
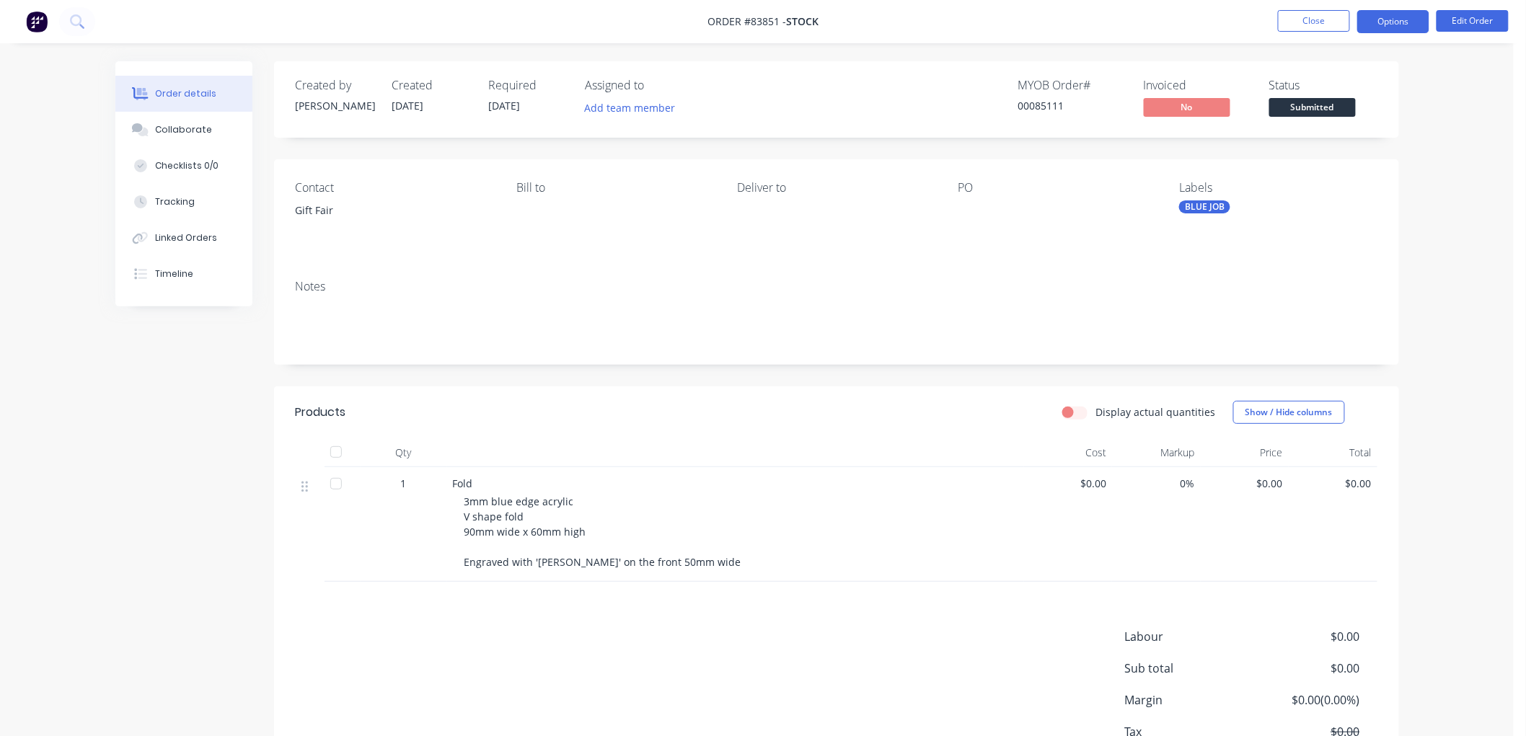
click at [1379, 22] on button "Options" at bounding box center [1393, 21] width 72 height 23
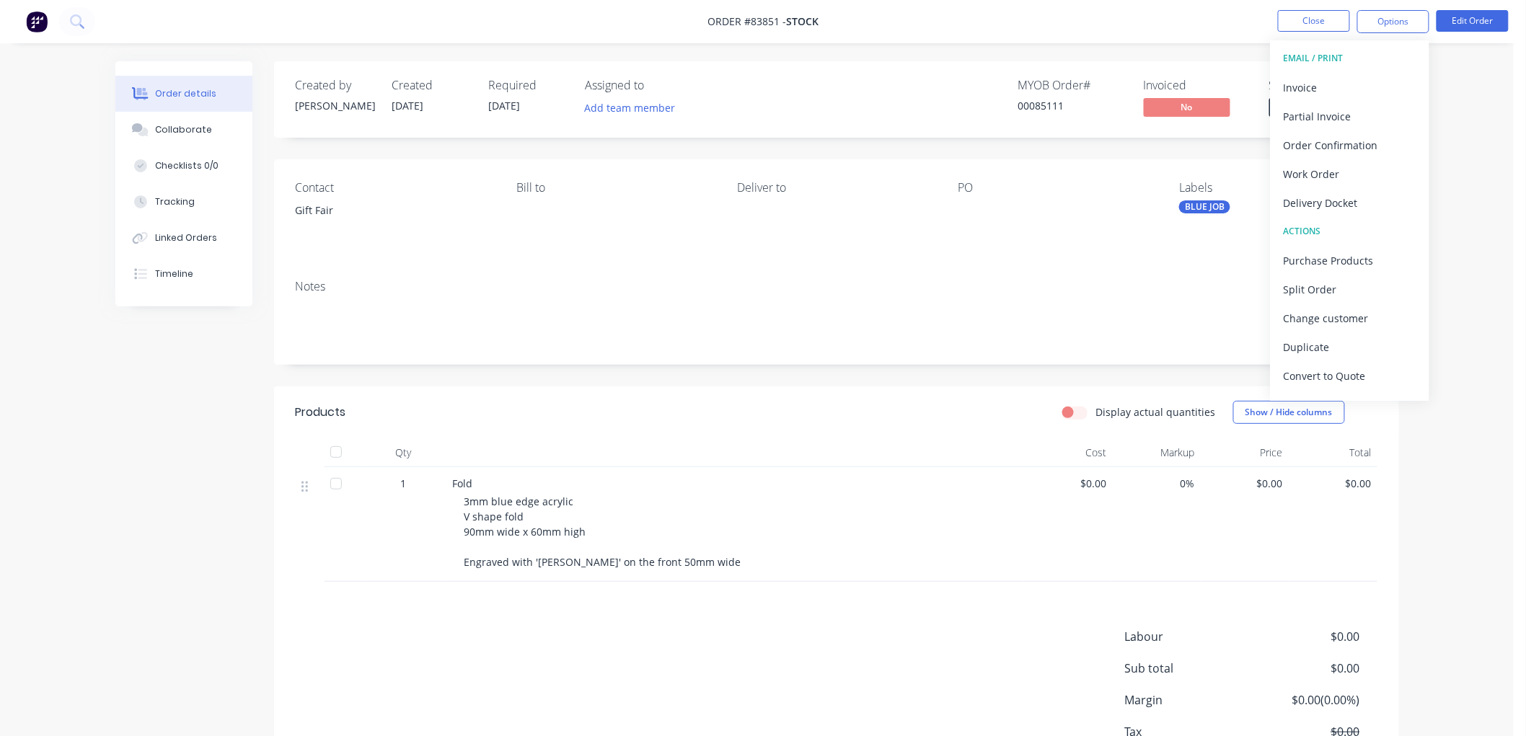
drag, startPoint x: 1329, startPoint y: 177, endPoint x: 1347, endPoint y: 190, distance: 22.2
click at [1329, 176] on div "Work Order" at bounding box center [1350, 174] width 133 height 21
click at [1330, 149] on div "Without pricing" at bounding box center [1350, 145] width 133 height 21
click at [794, 231] on div "Deliver to" at bounding box center [836, 214] width 198 height 66
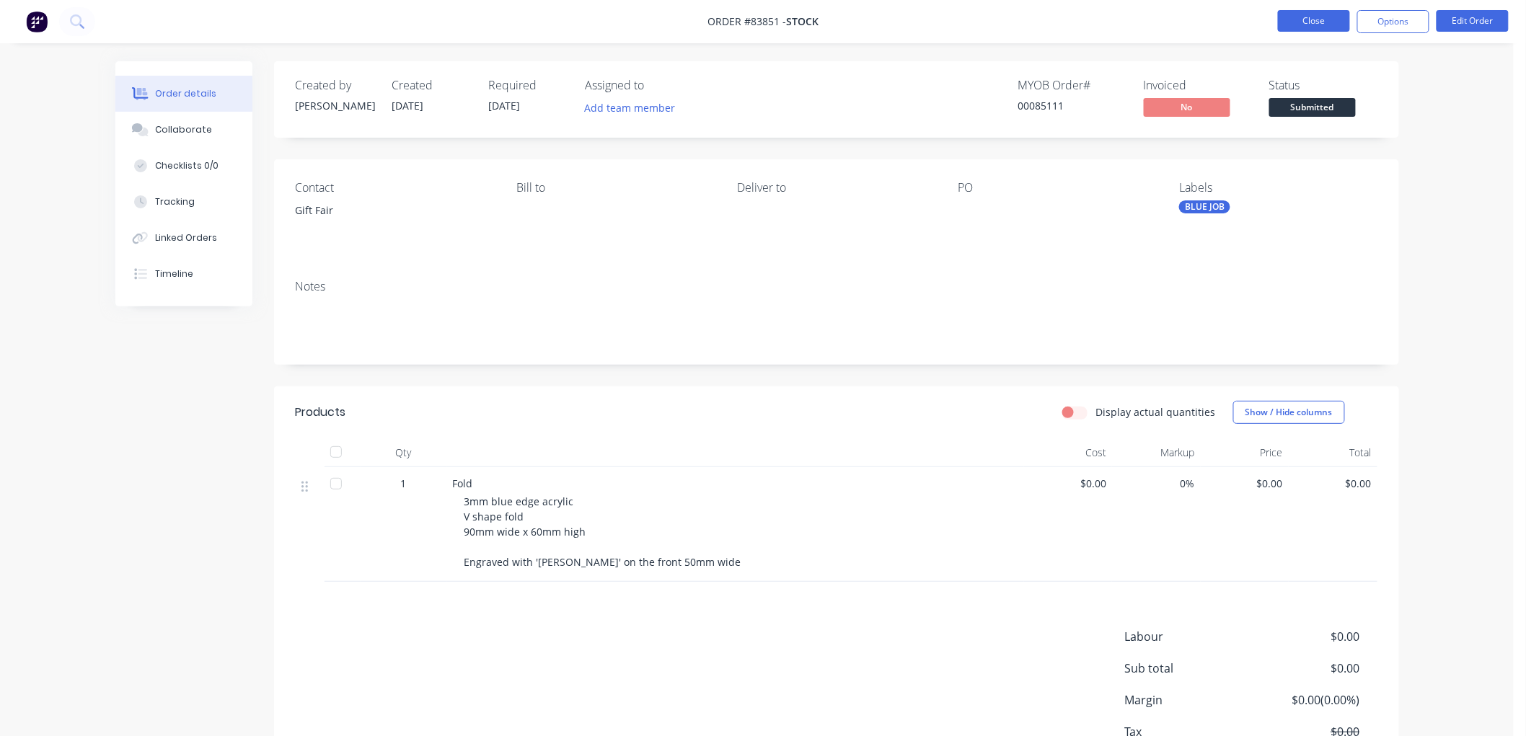
click at [1300, 22] on button "Close" at bounding box center [1314, 21] width 72 height 22
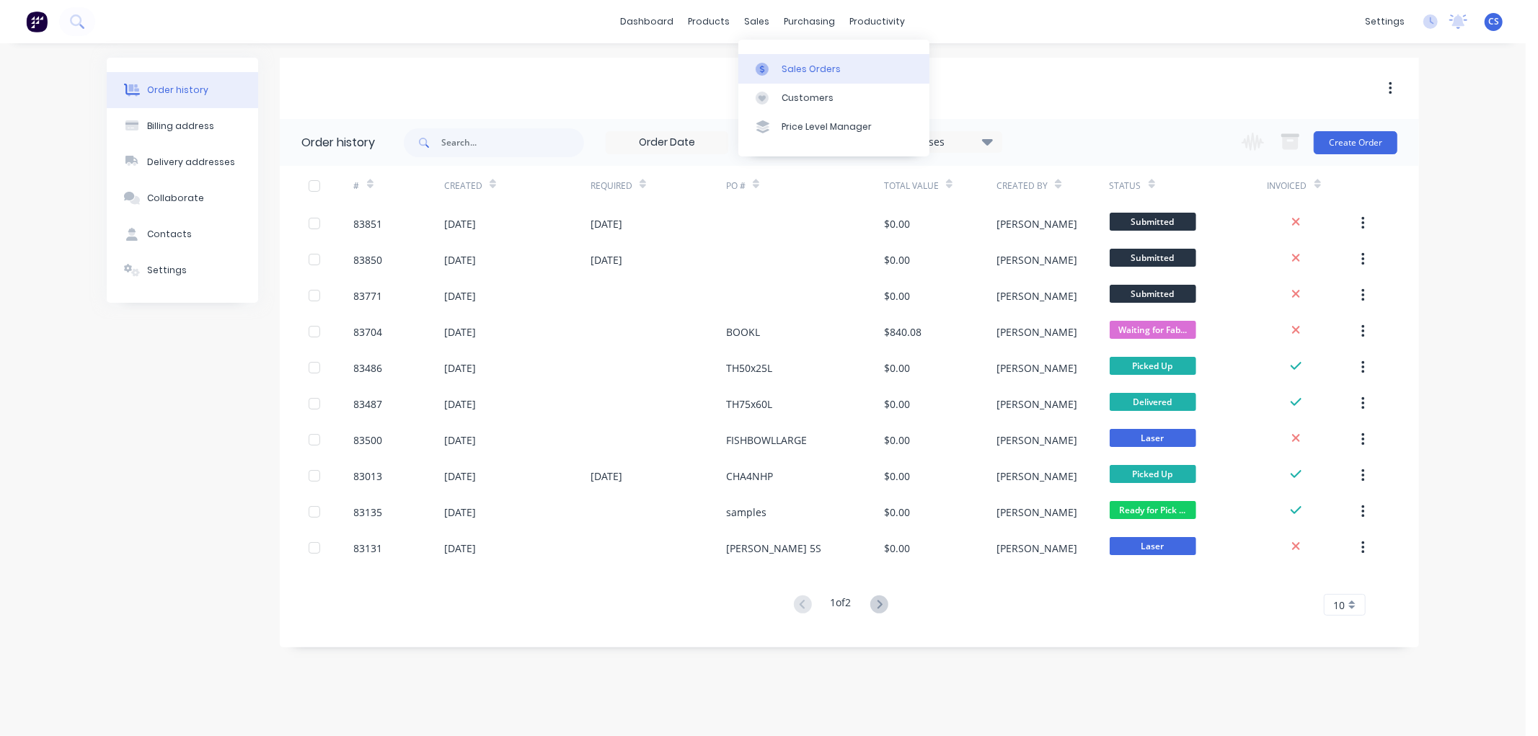
click at [764, 55] on link "Sales Orders" at bounding box center [833, 68] width 191 height 29
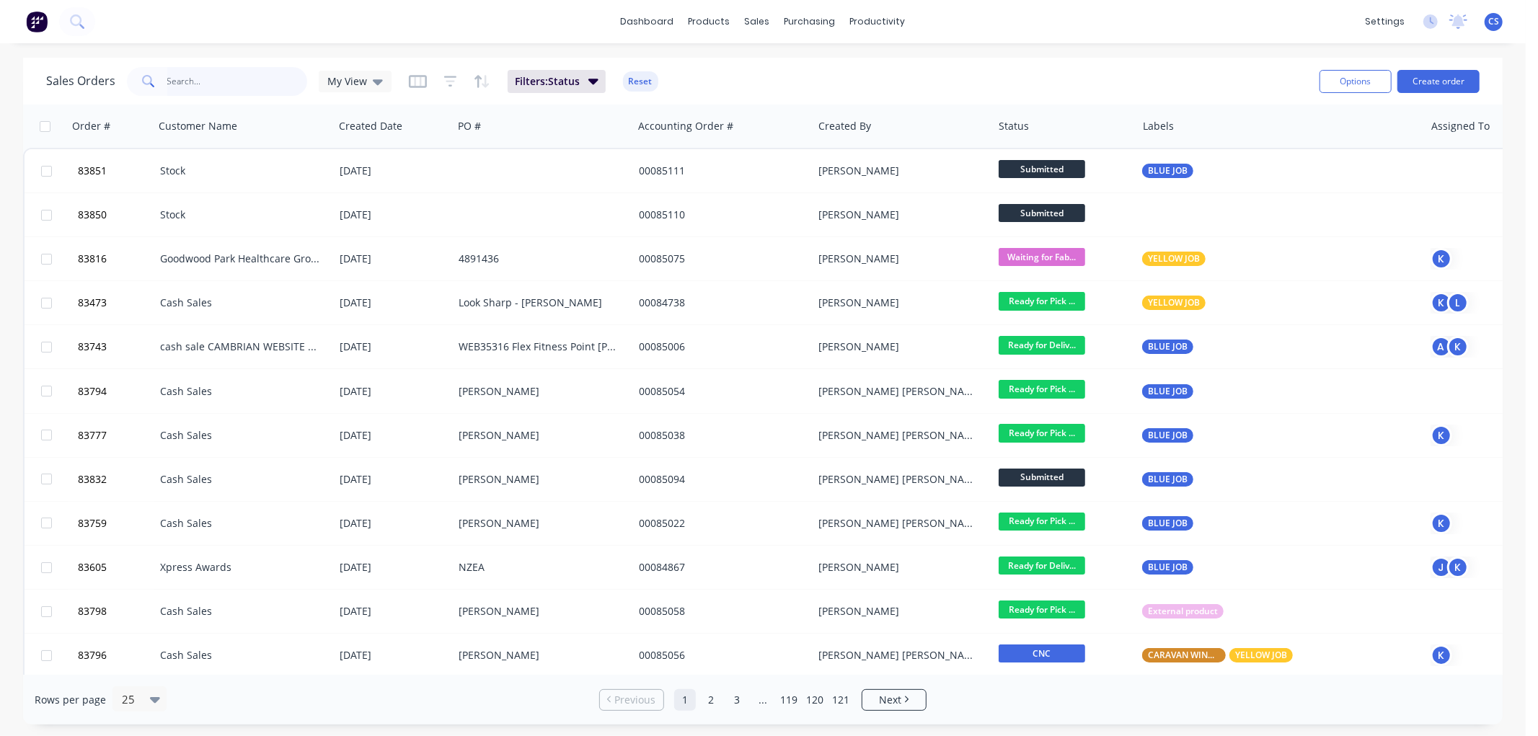
drag, startPoint x: 199, startPoint y: 87, endPoint x: 213, endPoint y: 84, distance: 13.9
click at [200, 85] on input "text" at bounding box center [237, 81] width 141 height 29
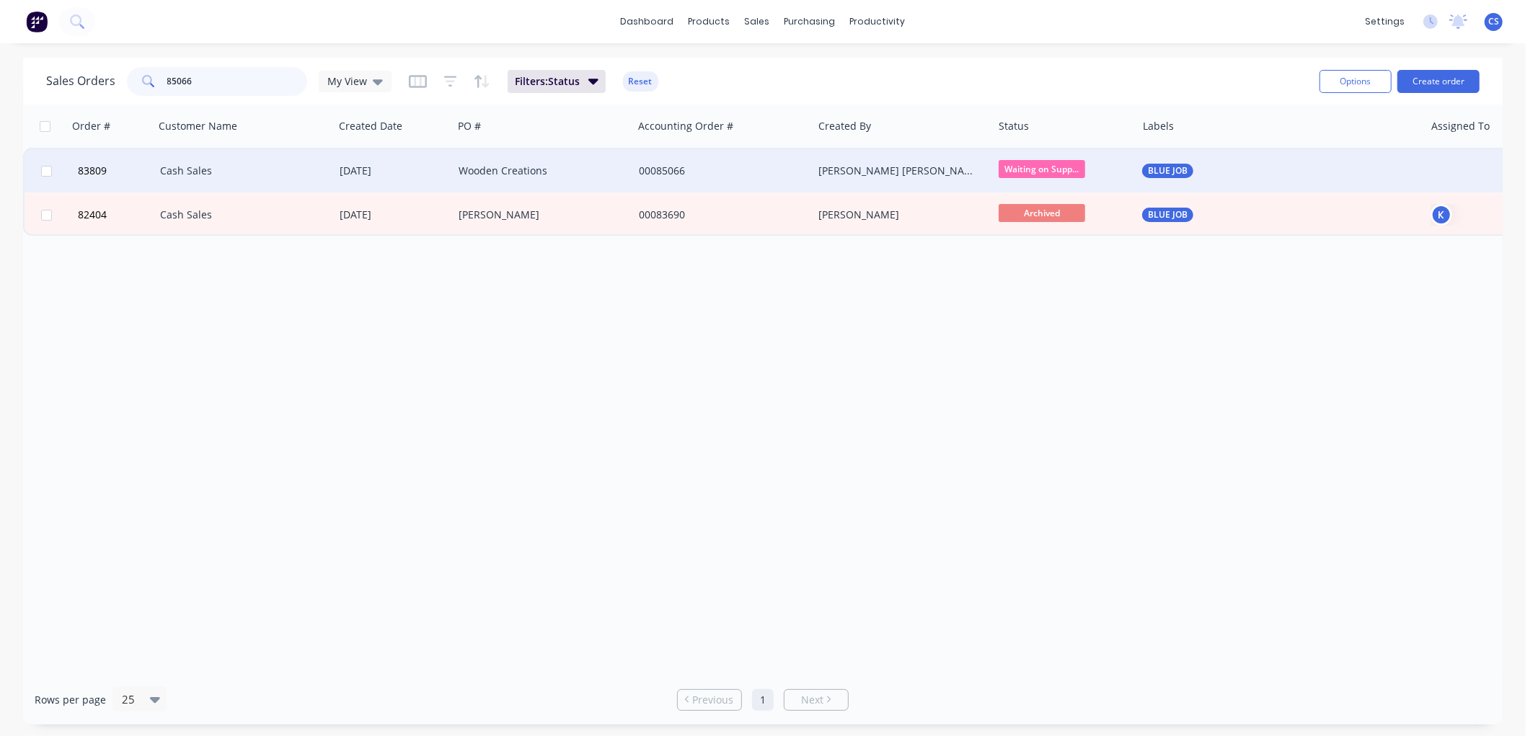
type input "85066"
click at [537, 175] on div "Wooden Creations" at bounding box center [539, 171] width 160 height 14
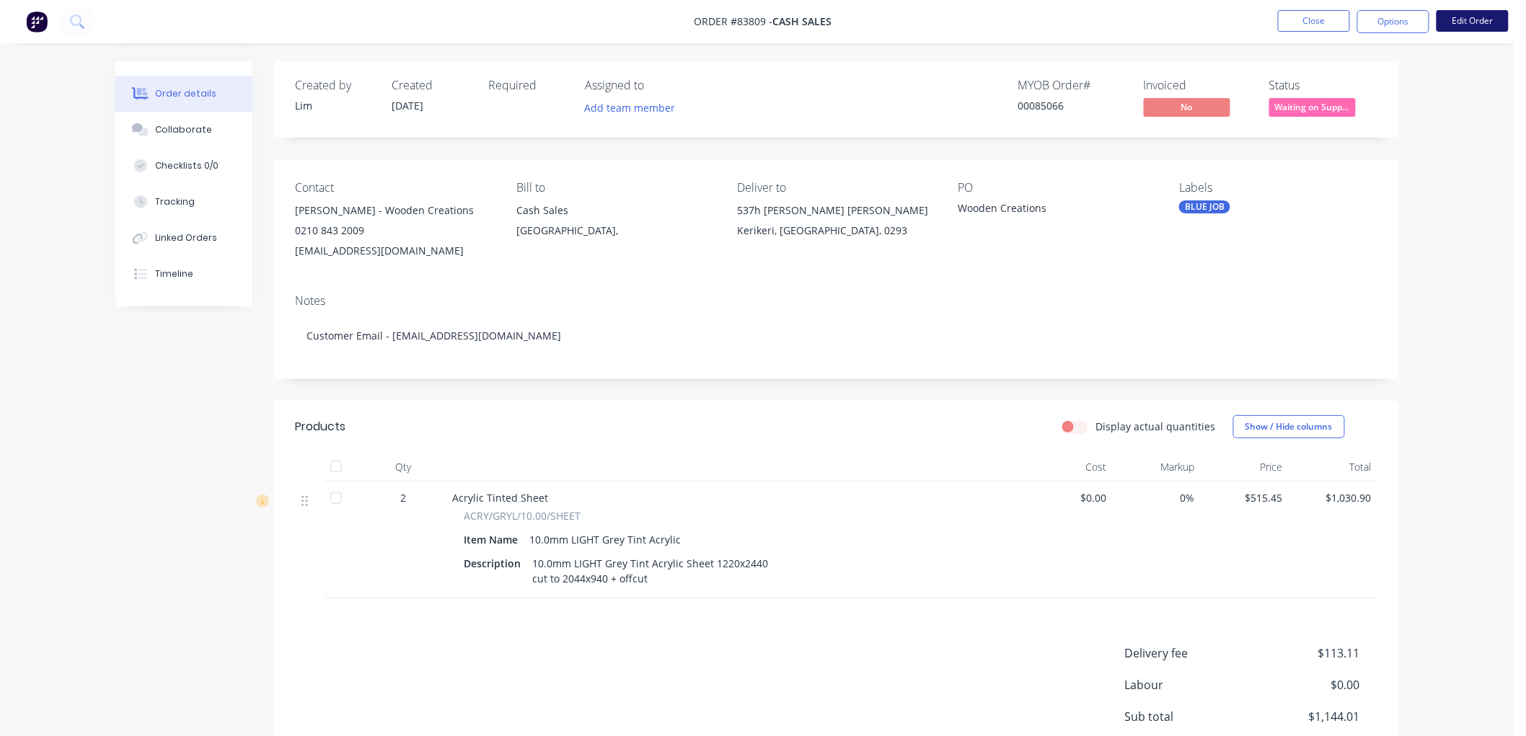
click at [1467, 17] on button "Edit Order" at bounding box center [1472, 21] width 72 height 22
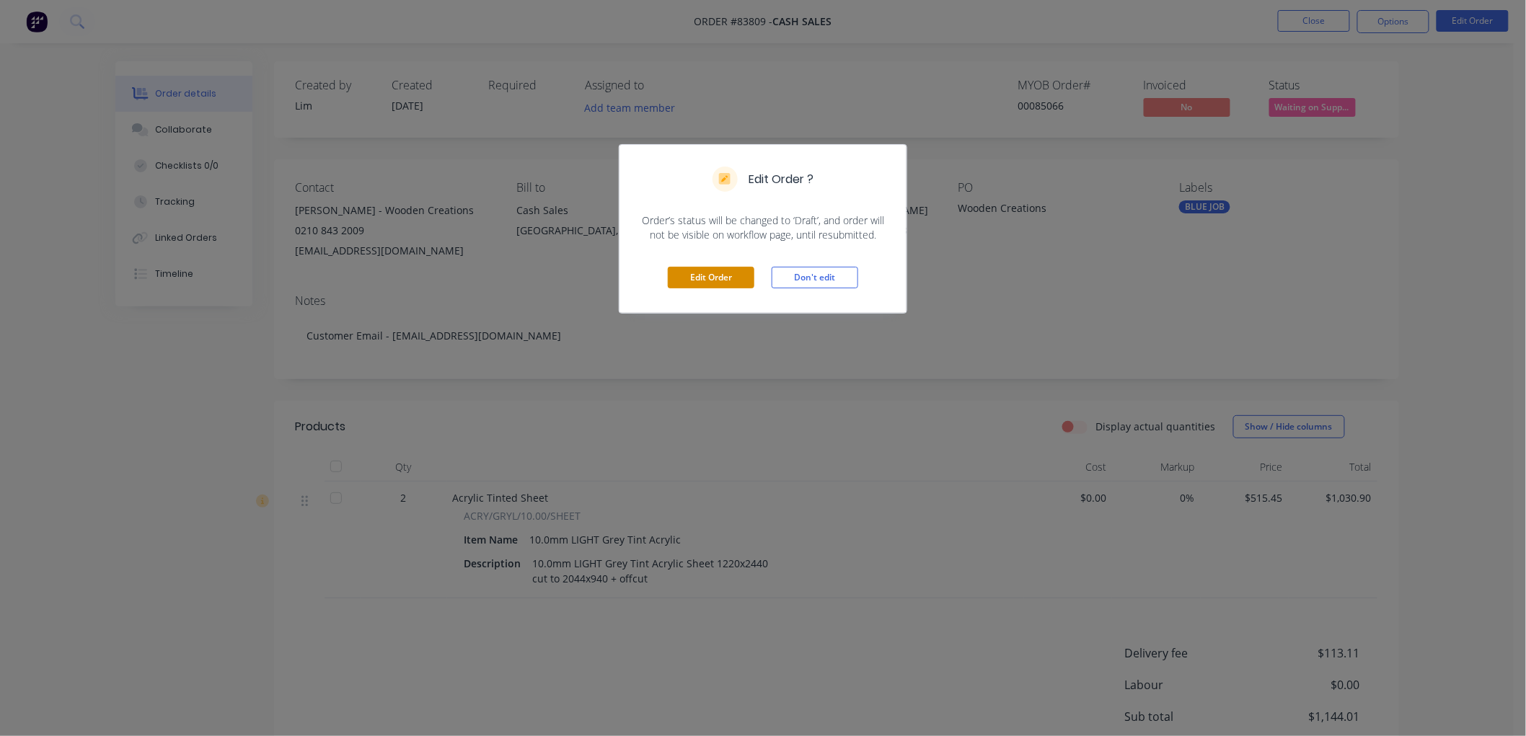
click at [697, 278] on button "Edit Order" at bounding box center [711, 278] width 87 height 22
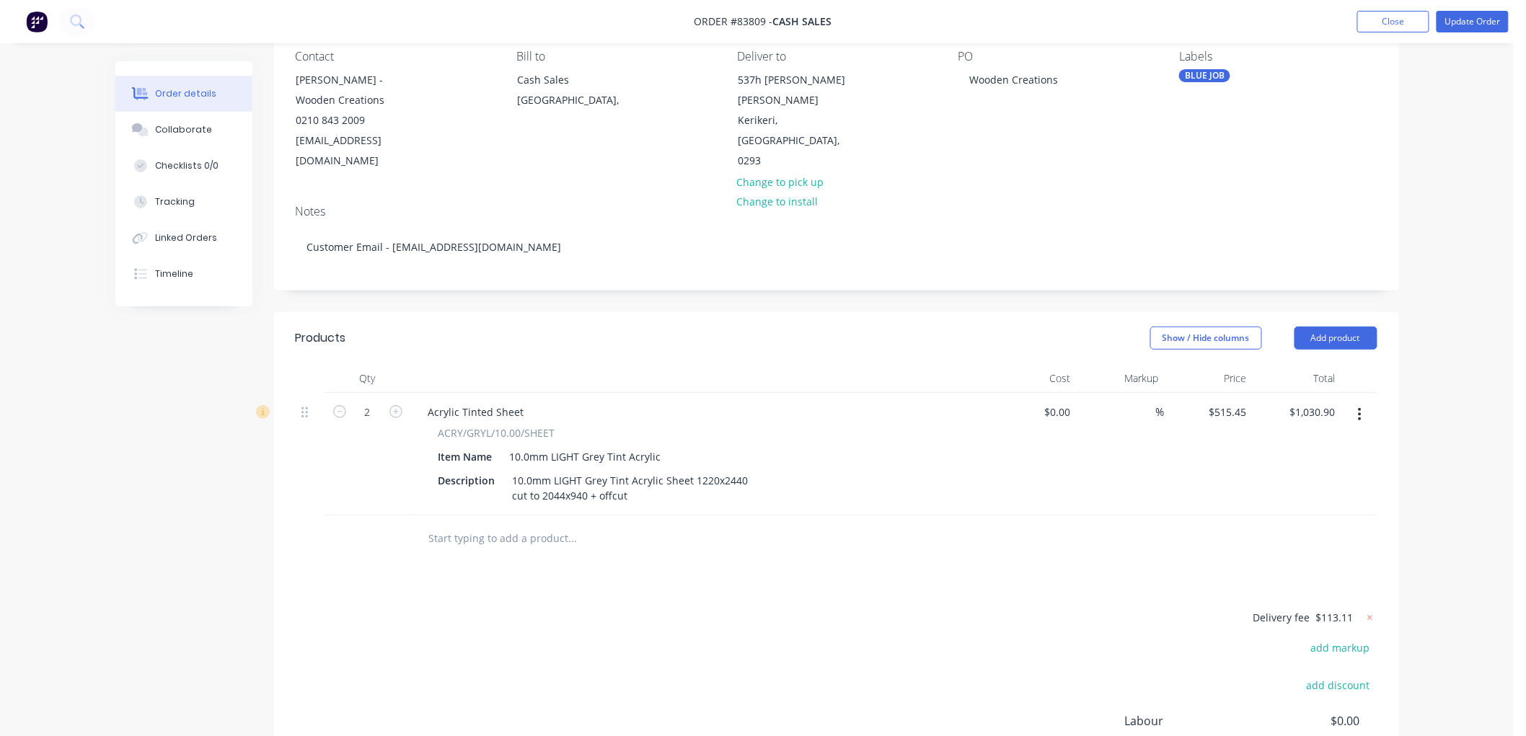
scroll to position [160, 0]
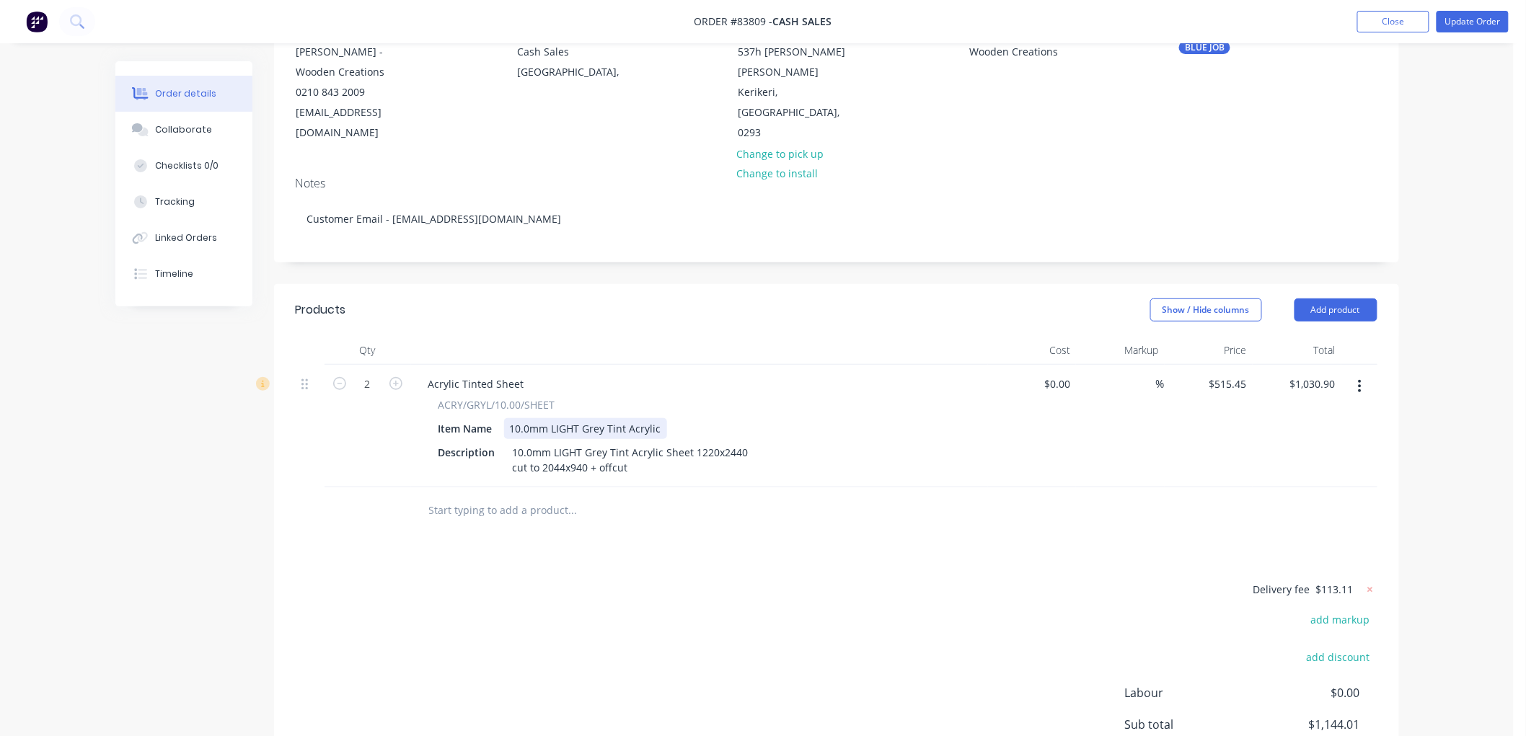
click at [645, 418] on div "10.0mm LIGHT Grey Tint Acrylic" at bounding box center [585, 428] width 163 height 21
click at [635, 418] on div "10.0mm LIGHT Grey Tint Acrylic" at bounding box center [585, 428] width 163 height 21
click at [666, 442] on div "10.0mm LIGHT Grey Tint Acrylic Sheet 1220x2440 cut to 2044x940 + offcut" at bounding box center [630, 460] width 247 height 36
click at [645, 442] on div "10.0mm LIGHT Grey Tint Acrylic Sheet 1220x2440 cut to 2044x940 + offcut" at bounding box center [630, 460] width 247 height 36
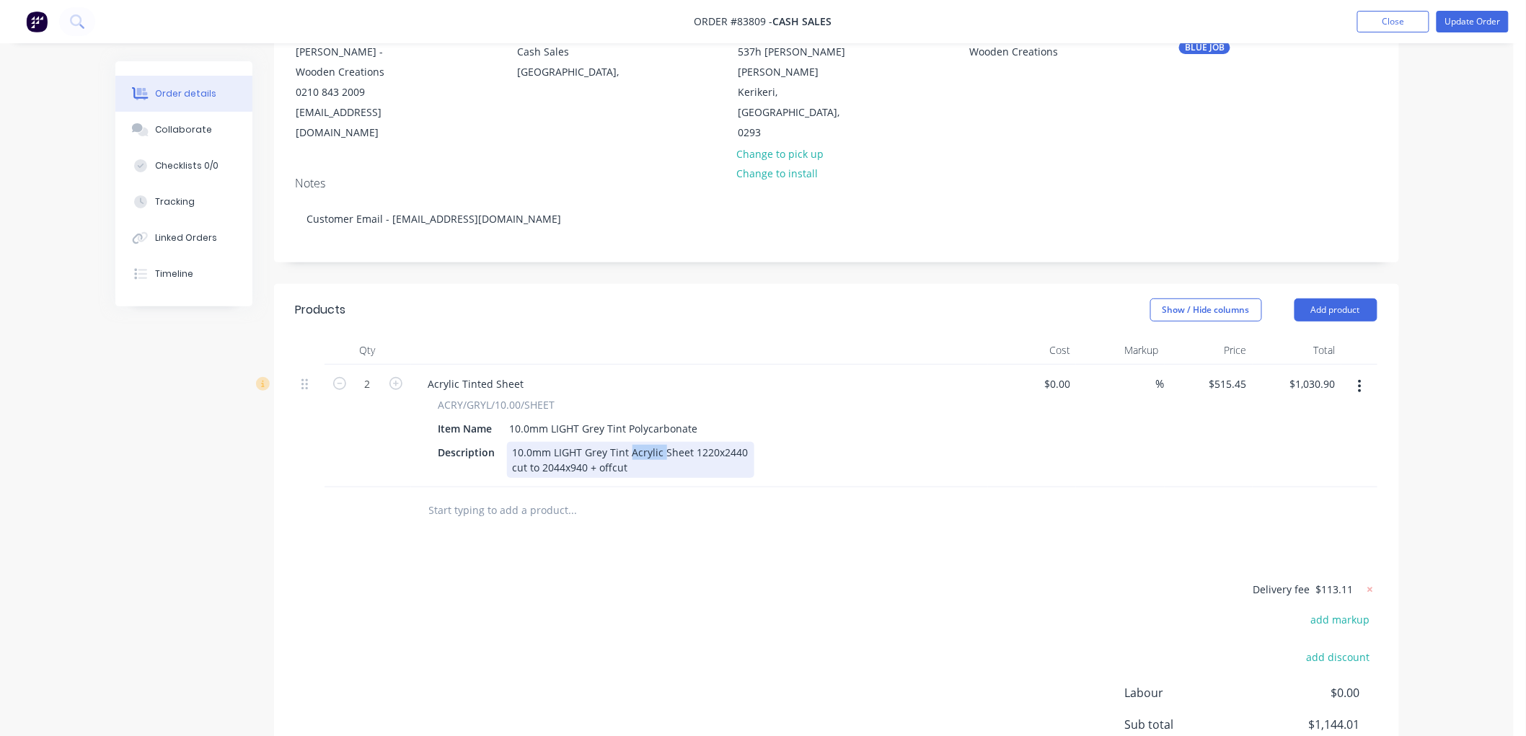
drag, startPoint x: 645, startPoint y: 428, endPoint x: 678, endPoint y: 422, distance: 33.7
click at [645, 442] on div "10.0mm LIGHT Grey Tint Acrylic Sheet 1220x2440 cut to 2044x940 + offcut" at bounding box center [630, 460] width 247 height 36
click at [574, 418] on div "10.0mm LIGHT Grey Tint Polycarbonate" at bounding box center [604, 428] width 200 height 21
drag, startPoint x: 574, startPoint y: 405, endPoint x: 648, endPoint y: 412, distance: 73.9
click at [575, 418] on div "10.0mm LIGHT Grey Tint Polycarbonate" at bounding box center [604, 428] width 200 height 21
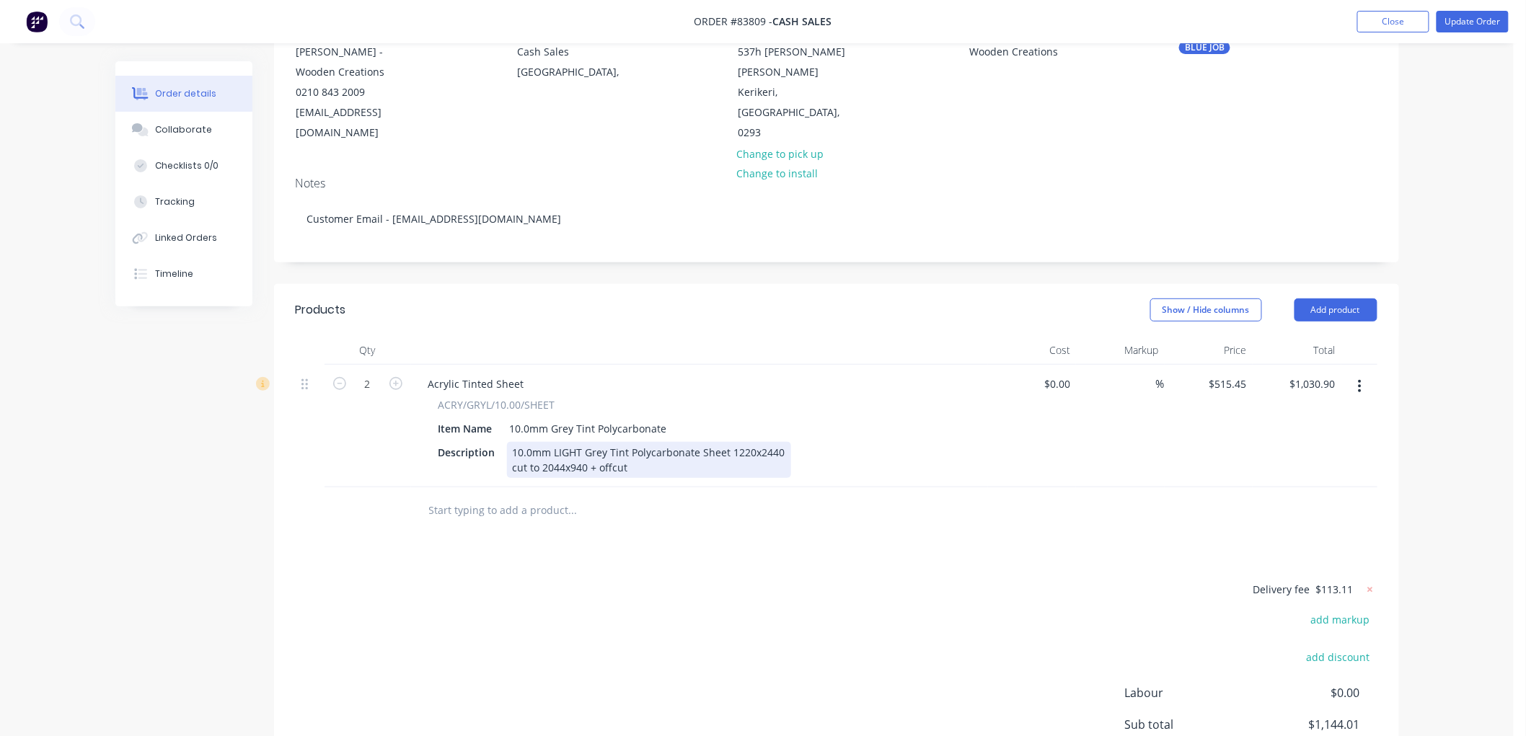
click at [573, 442] on div "10.0mm LIGHT Grey Tint Polycarbonate Sheet 1220x2440 cut to 2044x940 + offcut" at bounding box center [649, 460] width 284 height 36
click at [515, 500] on input "text" at bounding box center [572, 510] width 288 height 29
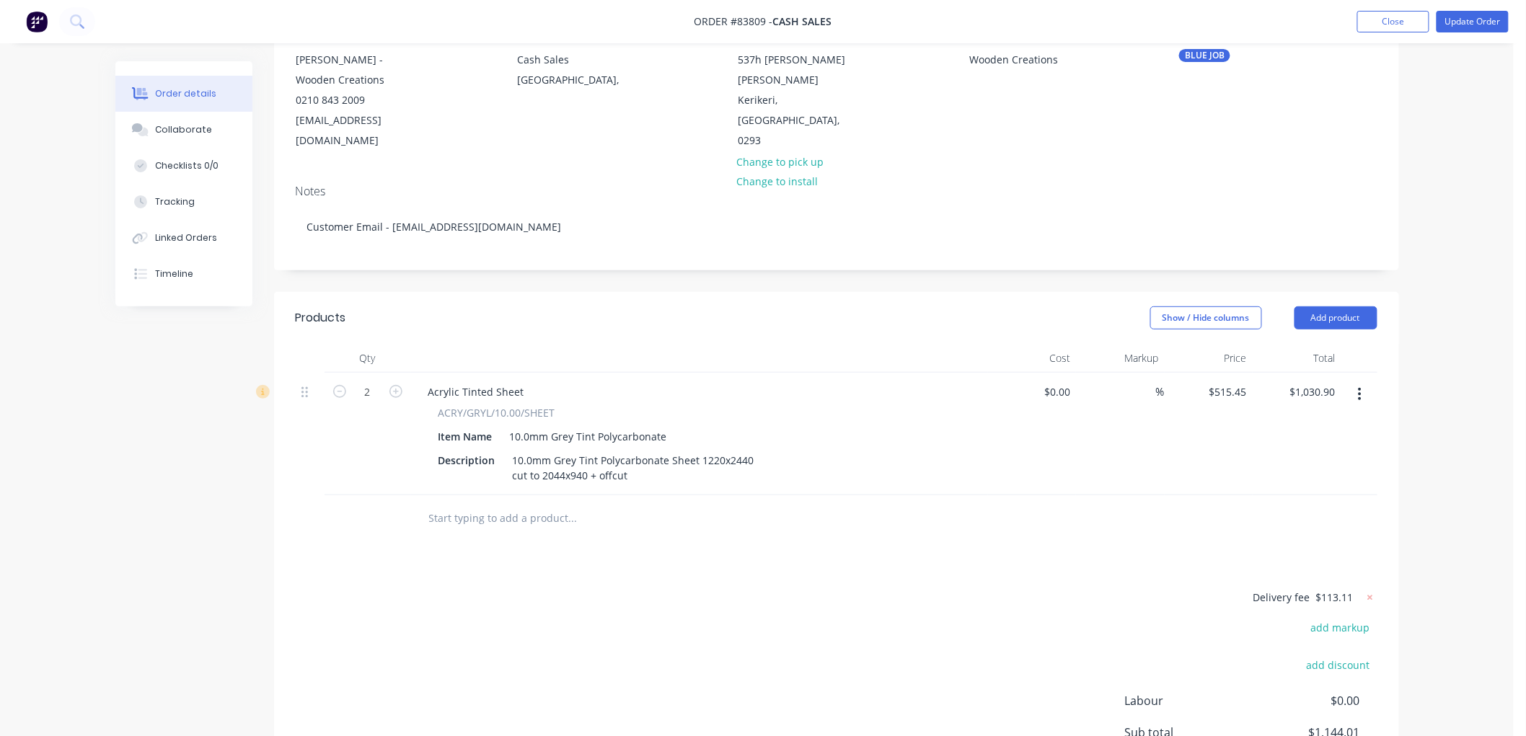
scroll to position [139, 0]
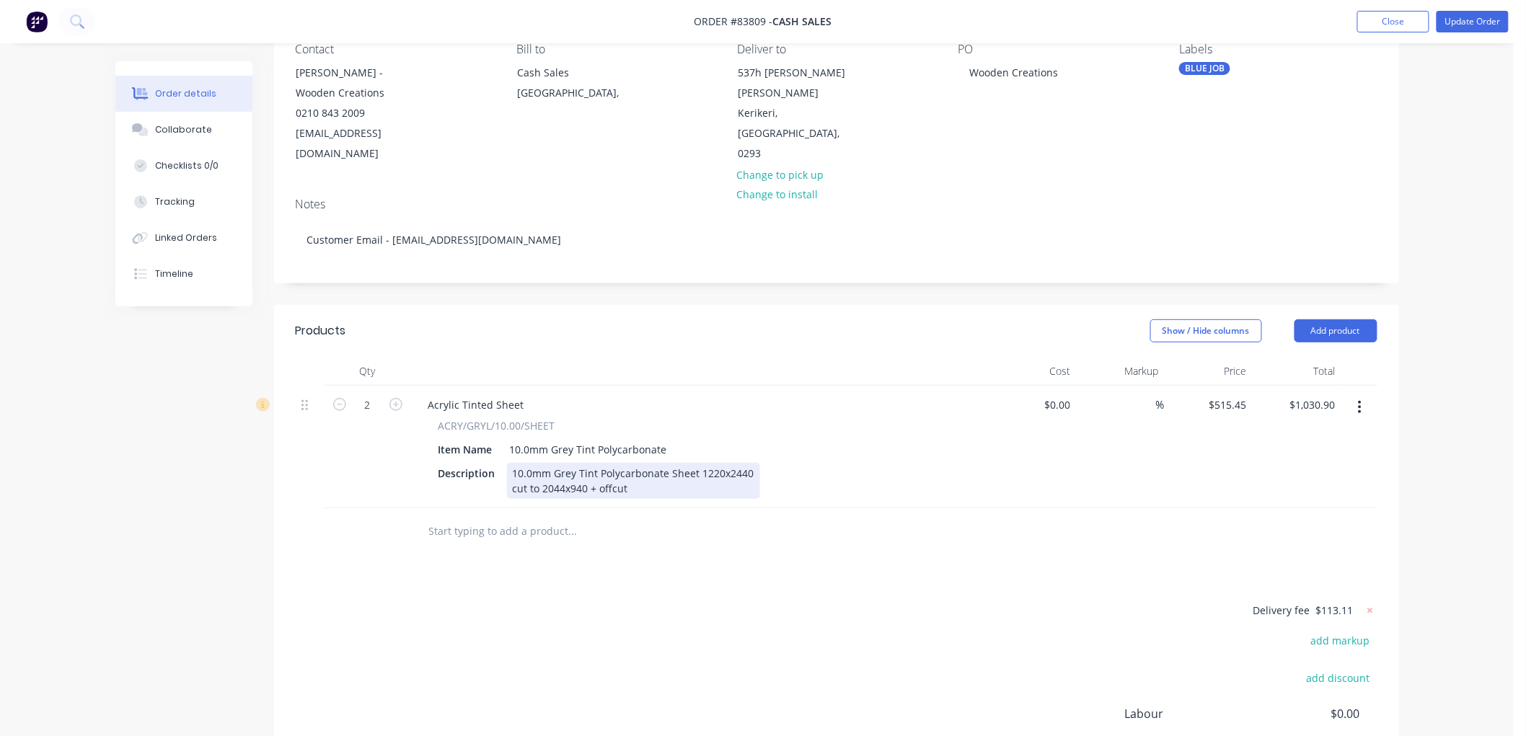
click at [642, 466] on div "10.0mm Grey Tint Polycarbonate Sheet 1220x2440 cut to 2044x940 + offcut" at bounding box center [633, 481] width 253 height 36
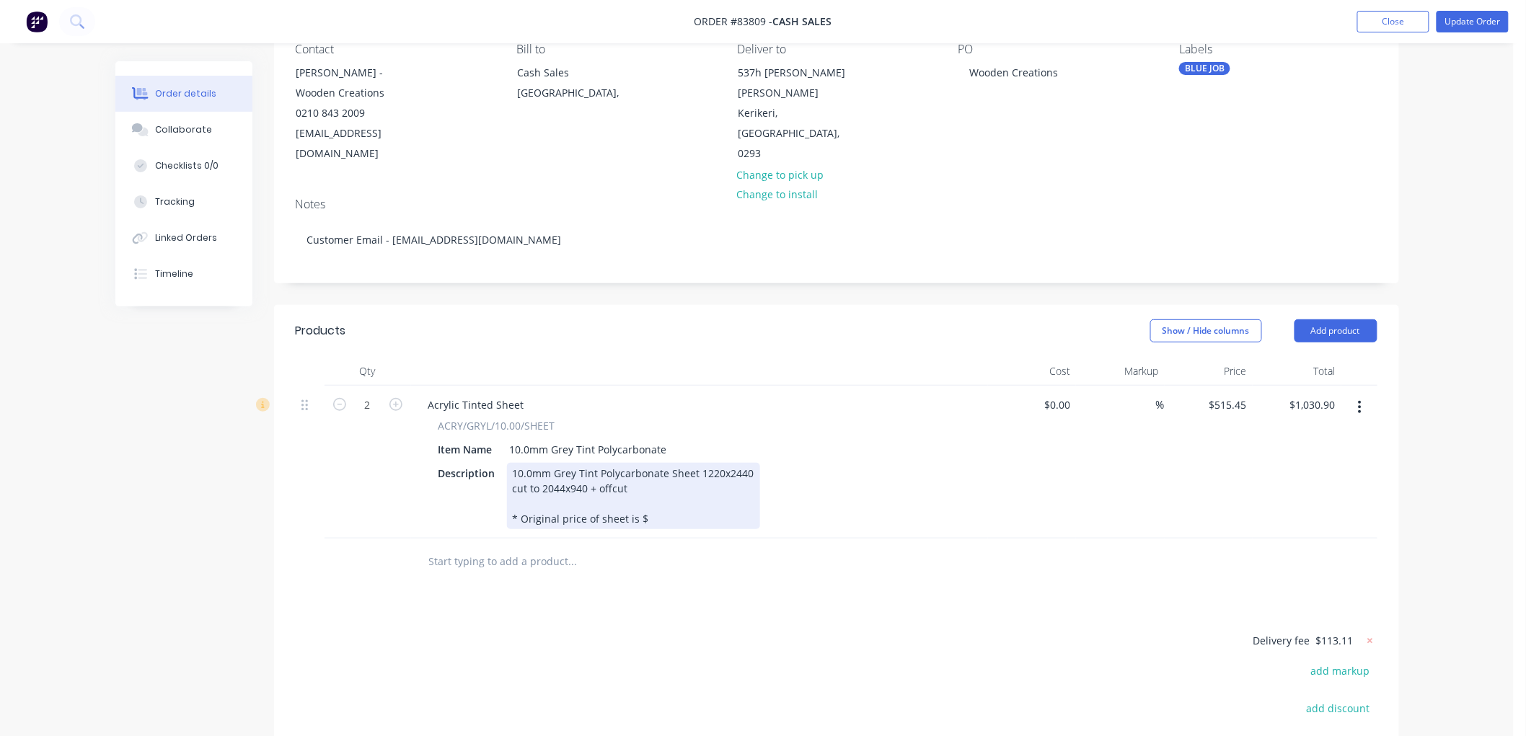
click at [678, 498] on div "10.0mm Grey Tint Polycarbonate Sheet 1220x2440 cut to 2044x940 + offcut * Origi…" at bounding box center [633, 496] width 253 height 66
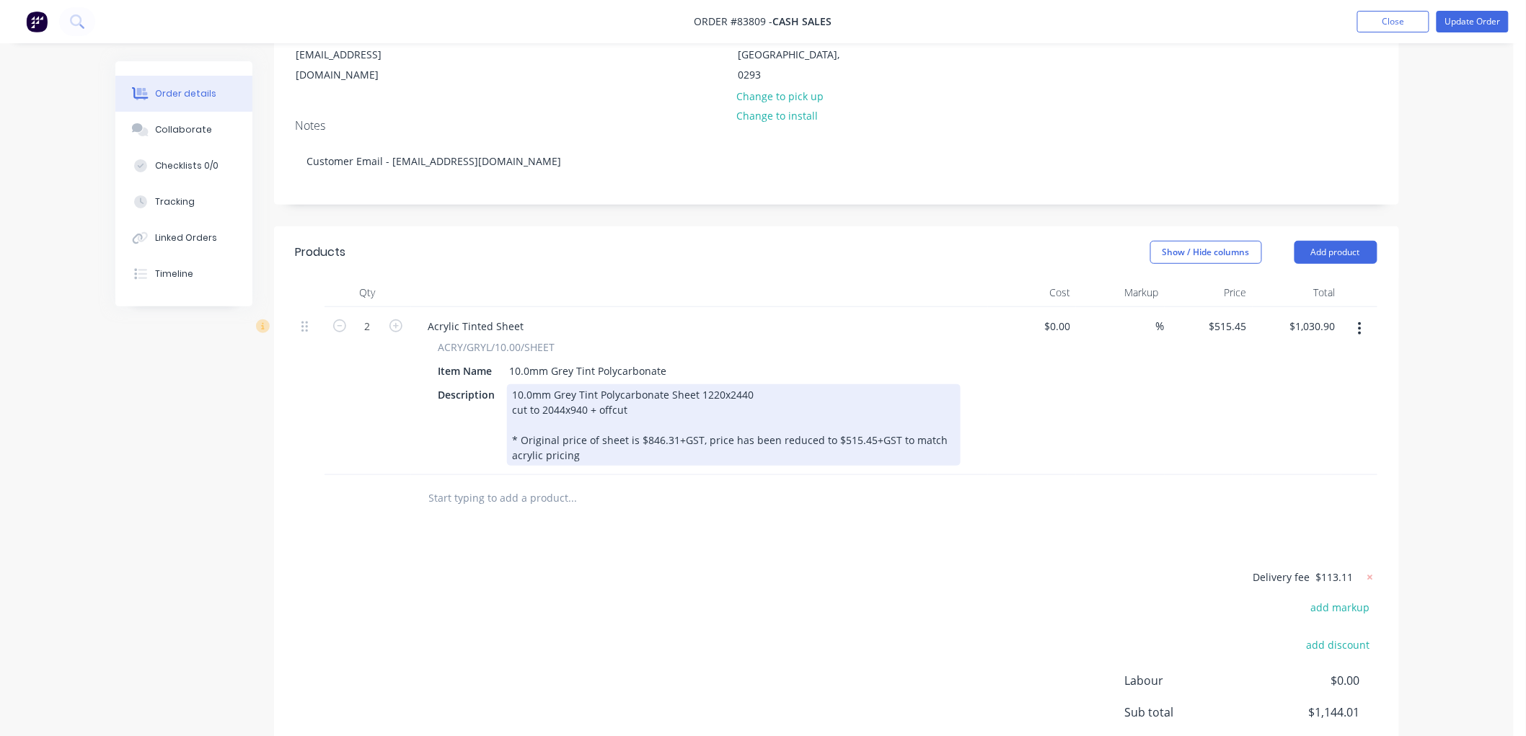
scroll to position [0, 0]
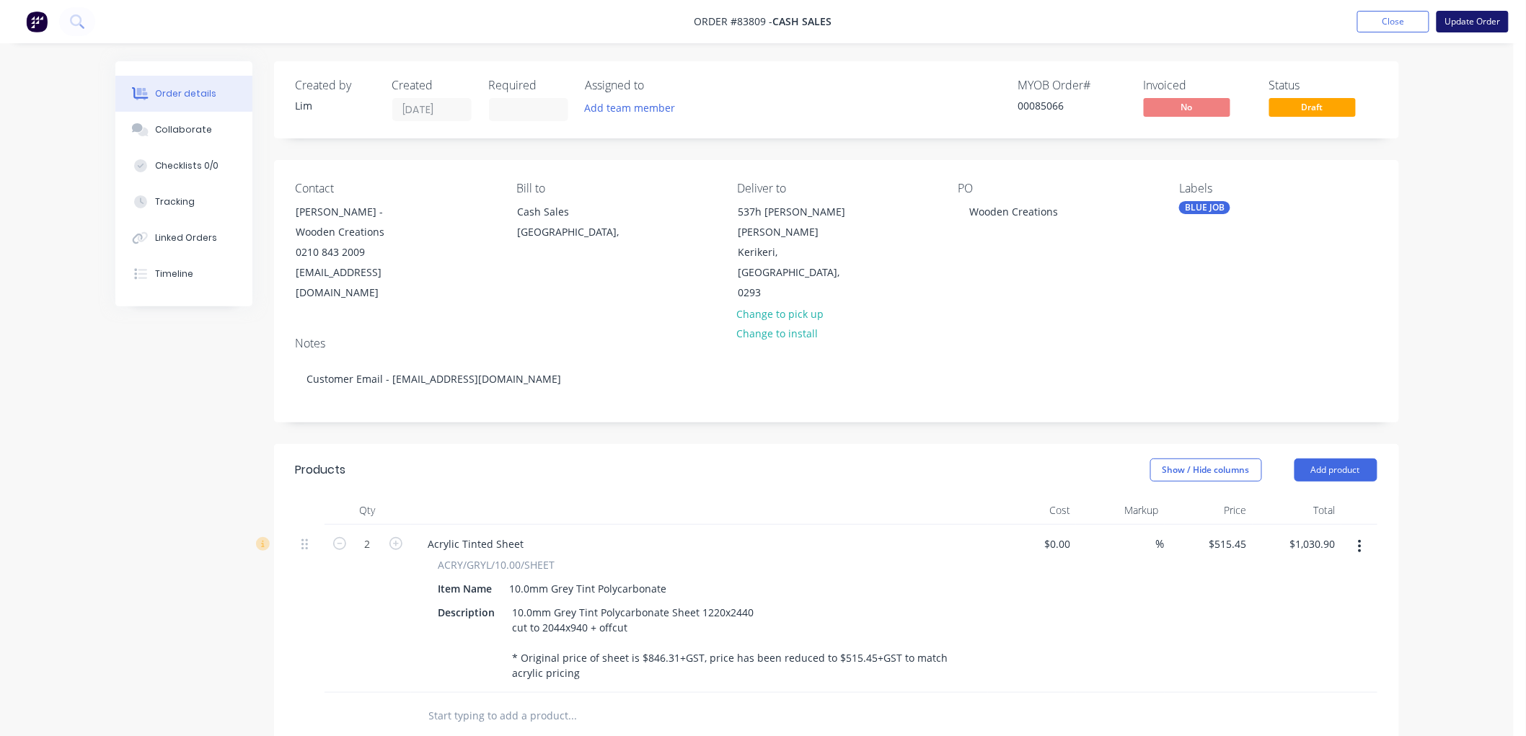
click at [1466, 18] on button "Update Order" at bounding box center [1472, 22] width 72 height 22
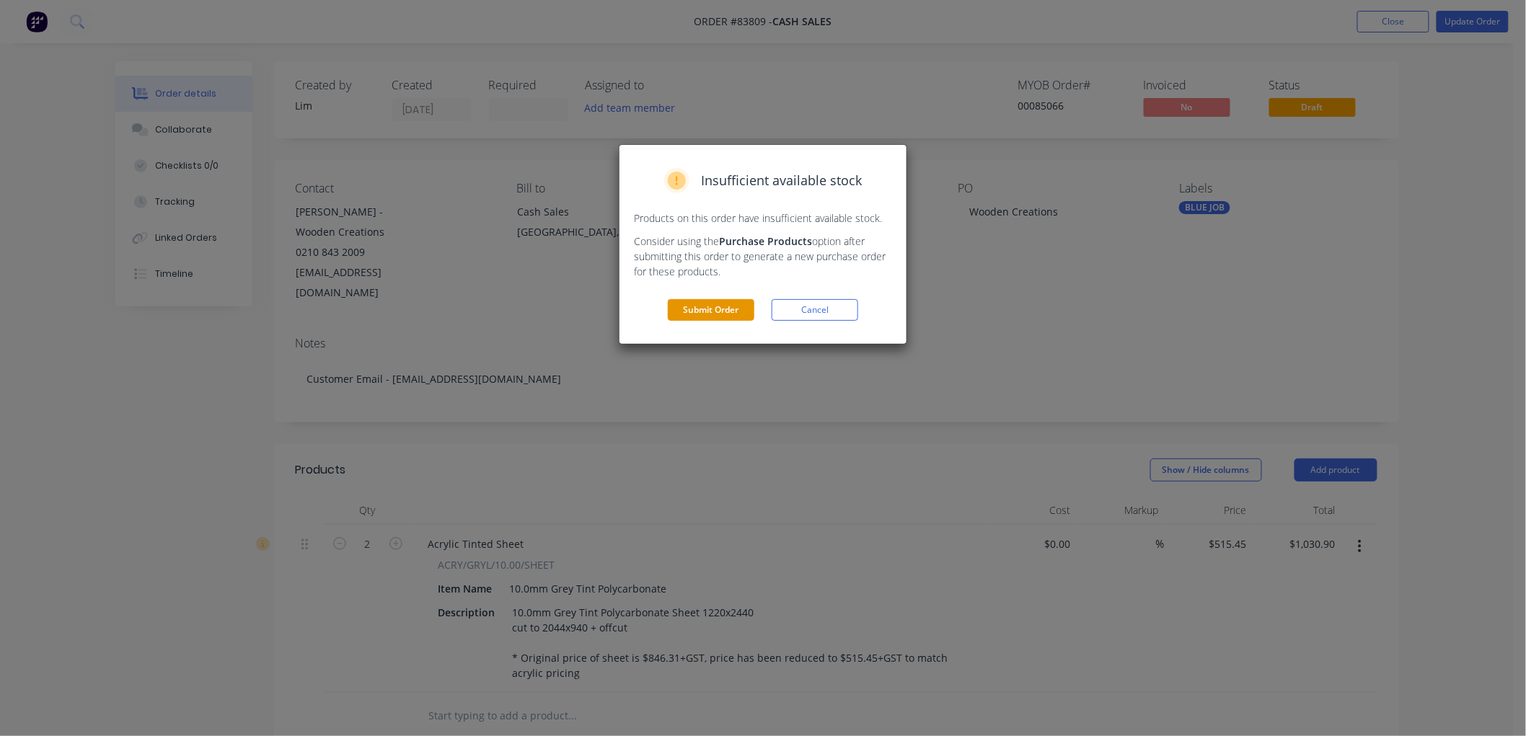
click at [709, 308] on button "Submit Order" at bounding box center [711, 310] width 87 height 22
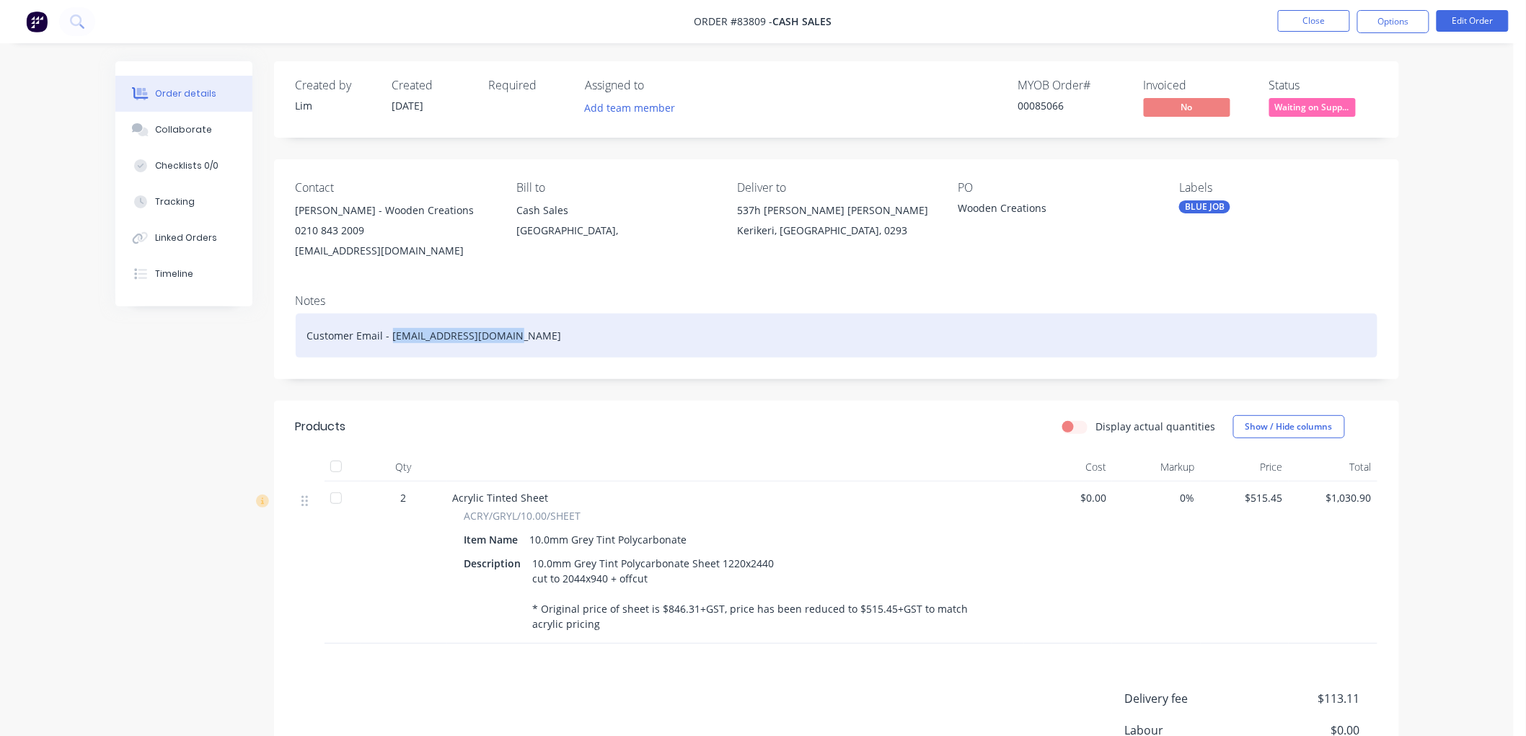
drag, startPoint x: 498, startPoint y: 335, endPoint x: 389, endPoint y: 334, distance: 108.9
click at [389, 334] on div "Customer Email - shellmack2@outlook.com" at bounding box center [837, 336] width 1082 height 44
copy div "shellmack2@outlook.com"
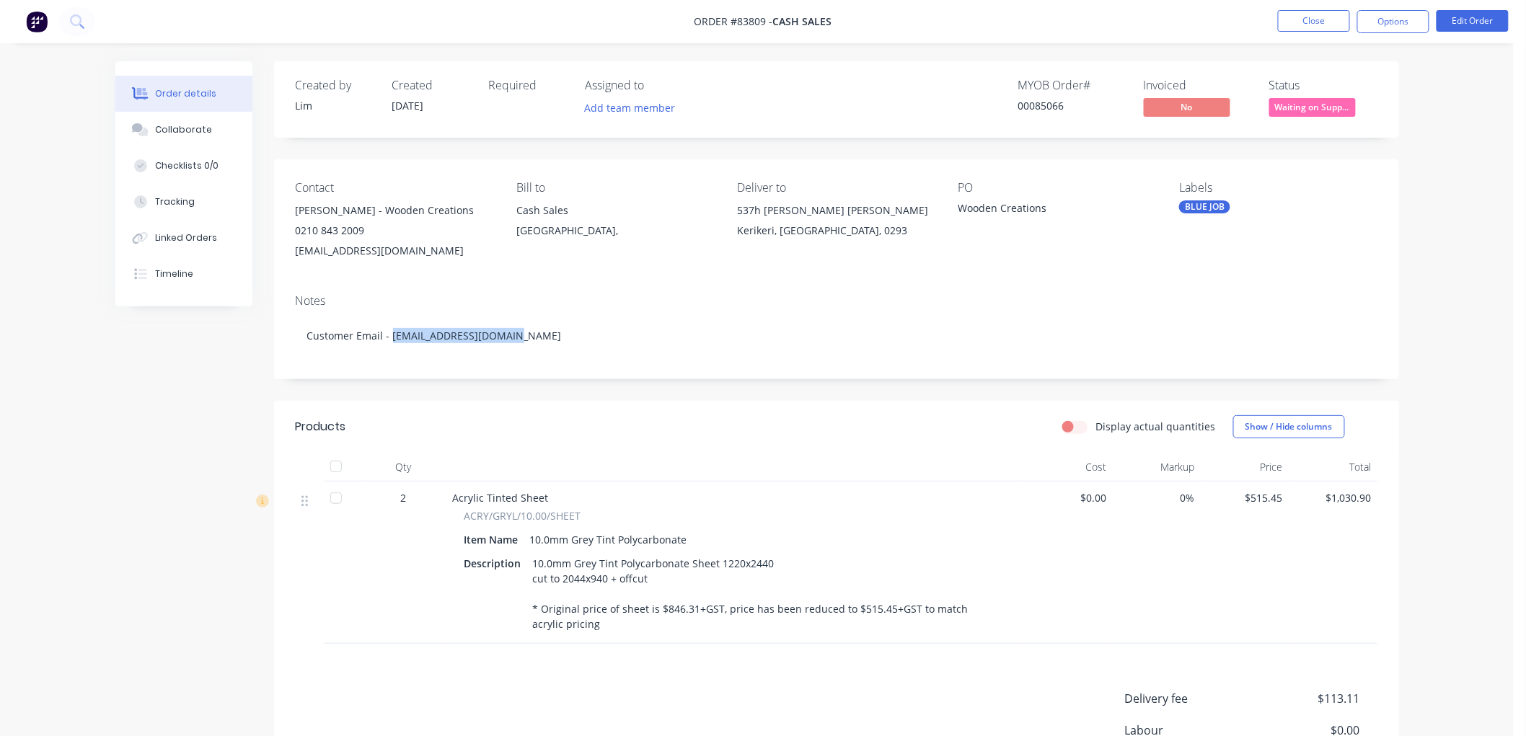
click at [1316, 102] on span "Waiting on Supp..." at bounding box center [1312, 107] width 87 height 18
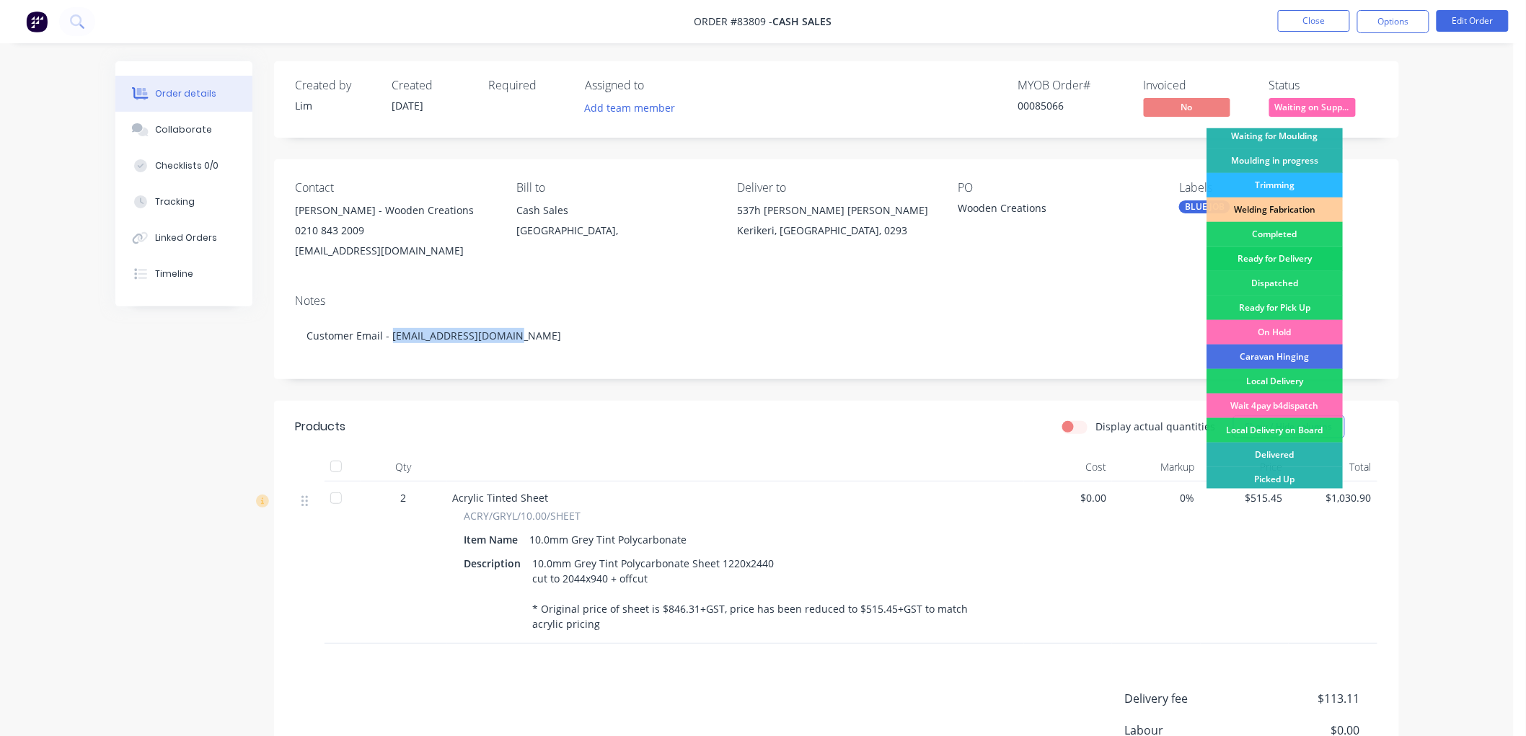
scroll to position [252, 0]
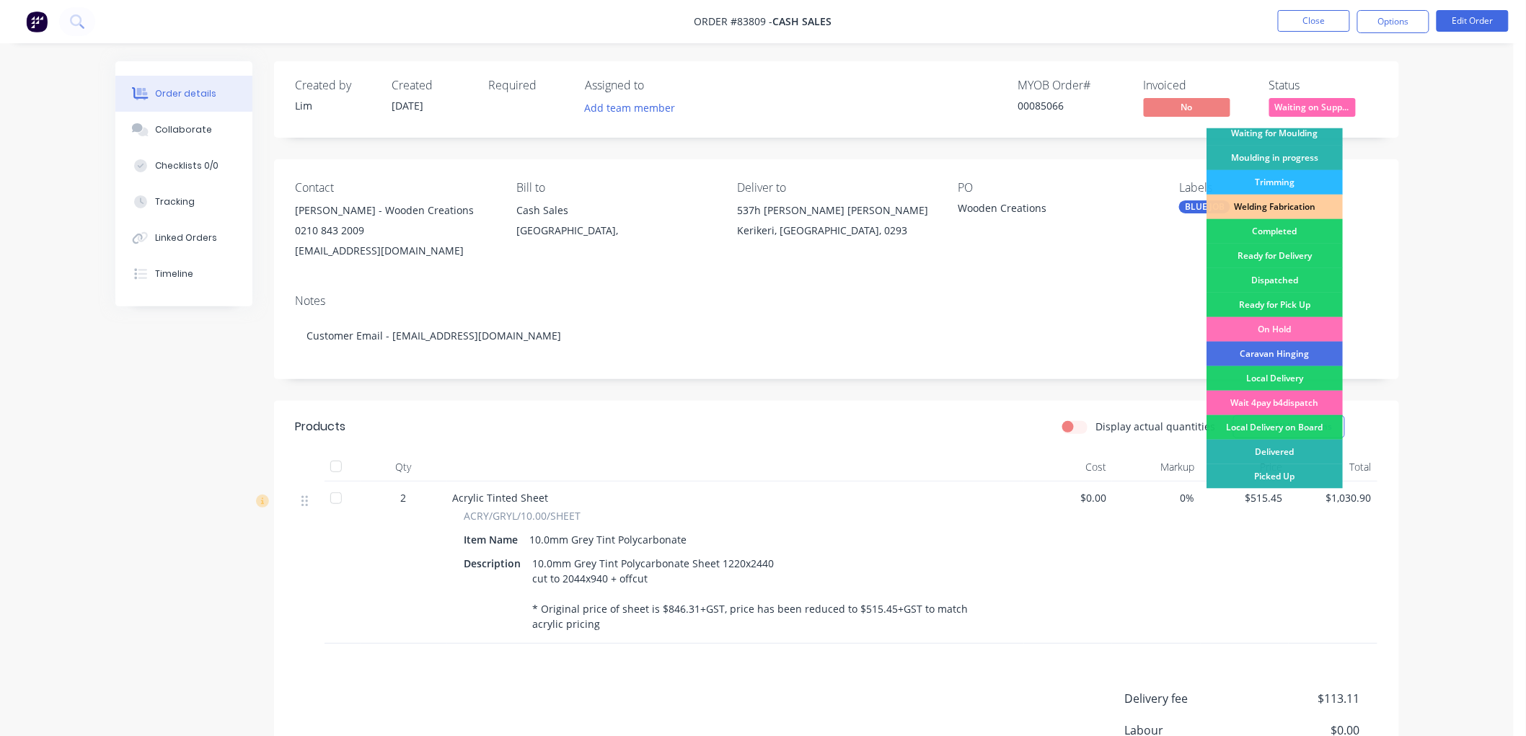
click at [1279, 402] on div "Wait 4pay b4dispatch" at bounding box center [1274, 403] width 136 height 25
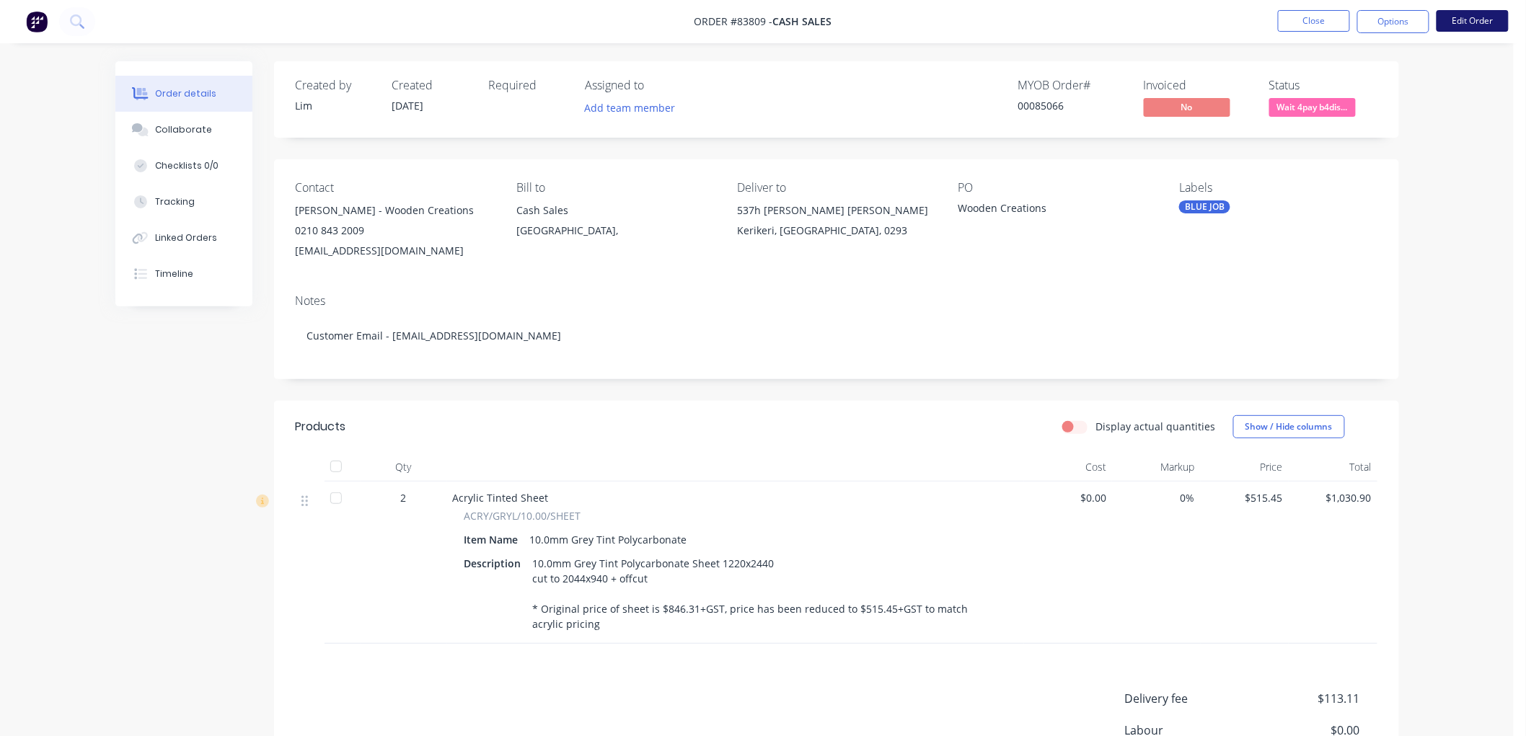
click at [1501, 17] on button "Edit Order" at bounding box center [1472, 21] width 72 height 22
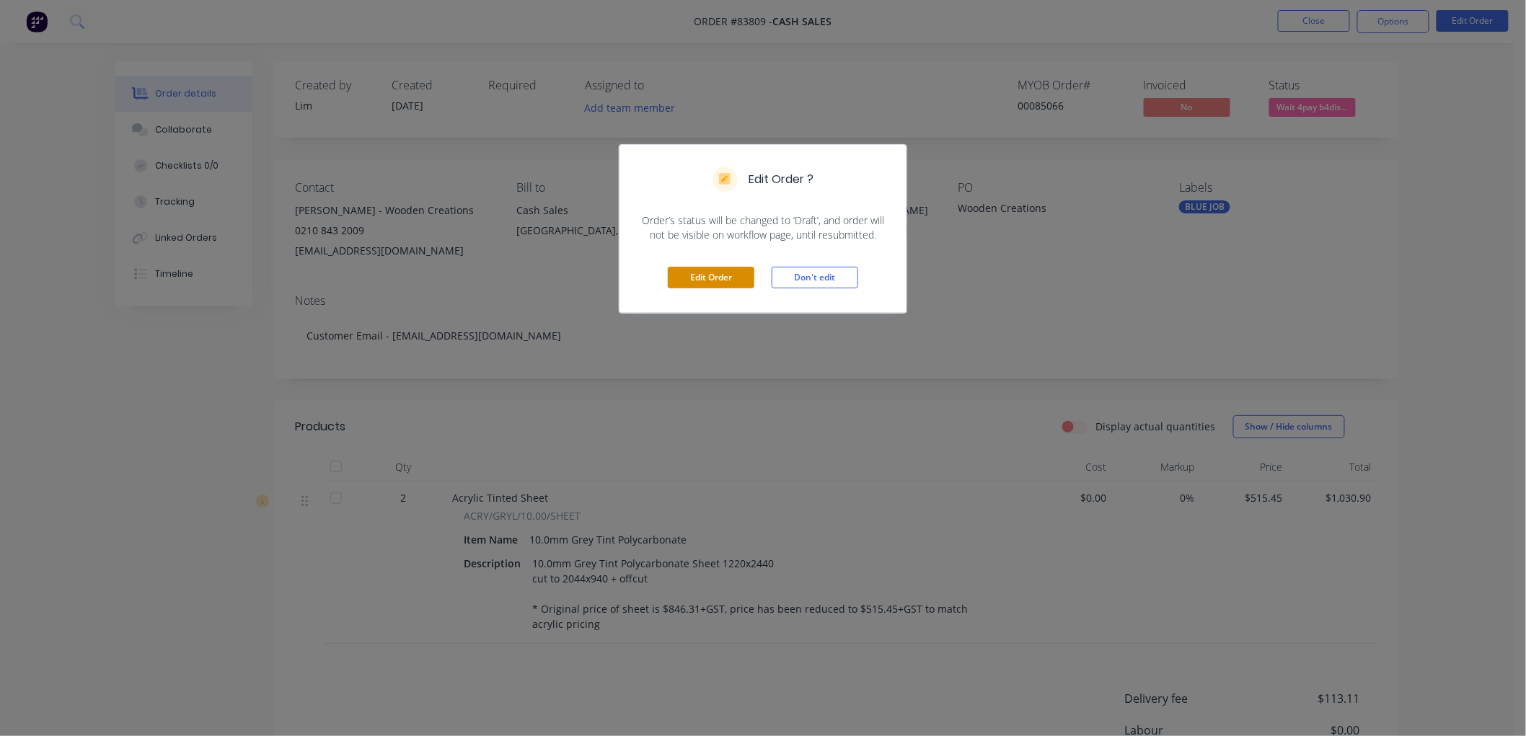
click at [721, 277] on button "Edit Order" at bounding box center [711, 278] width 87 height 22
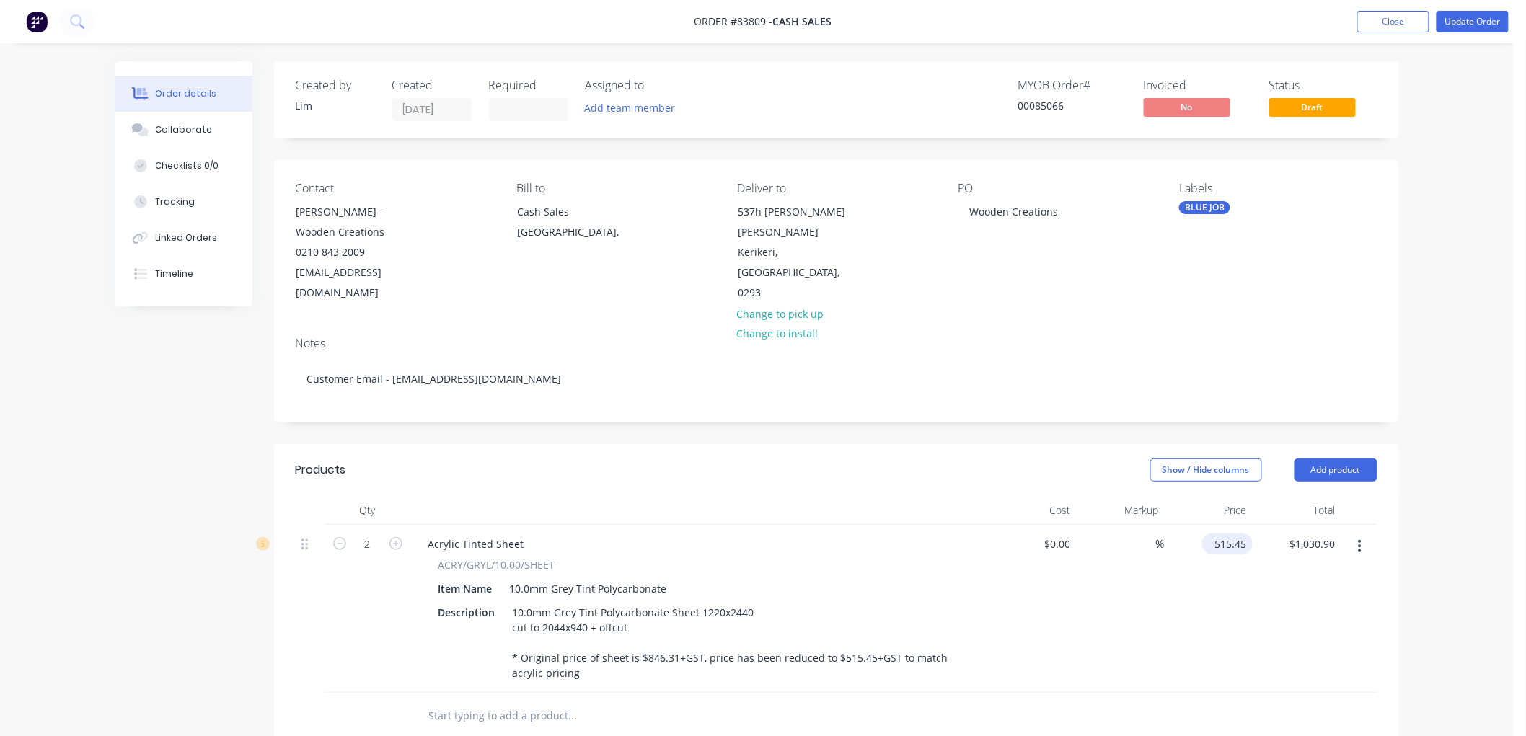
click at [1217, 534] on input "515.45" at bounding box center [1230, 544] width 45 height 21
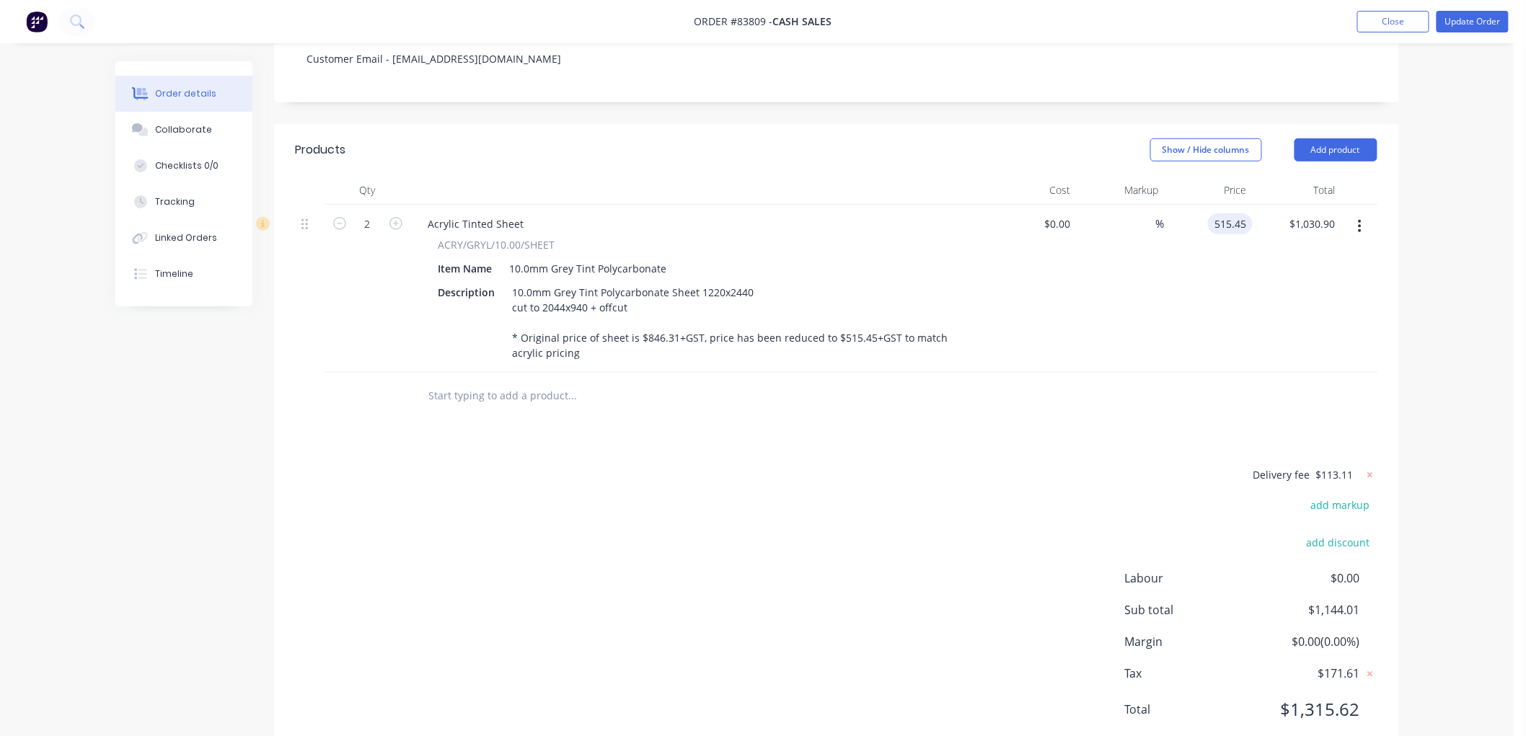
scroll to position [0, 0]
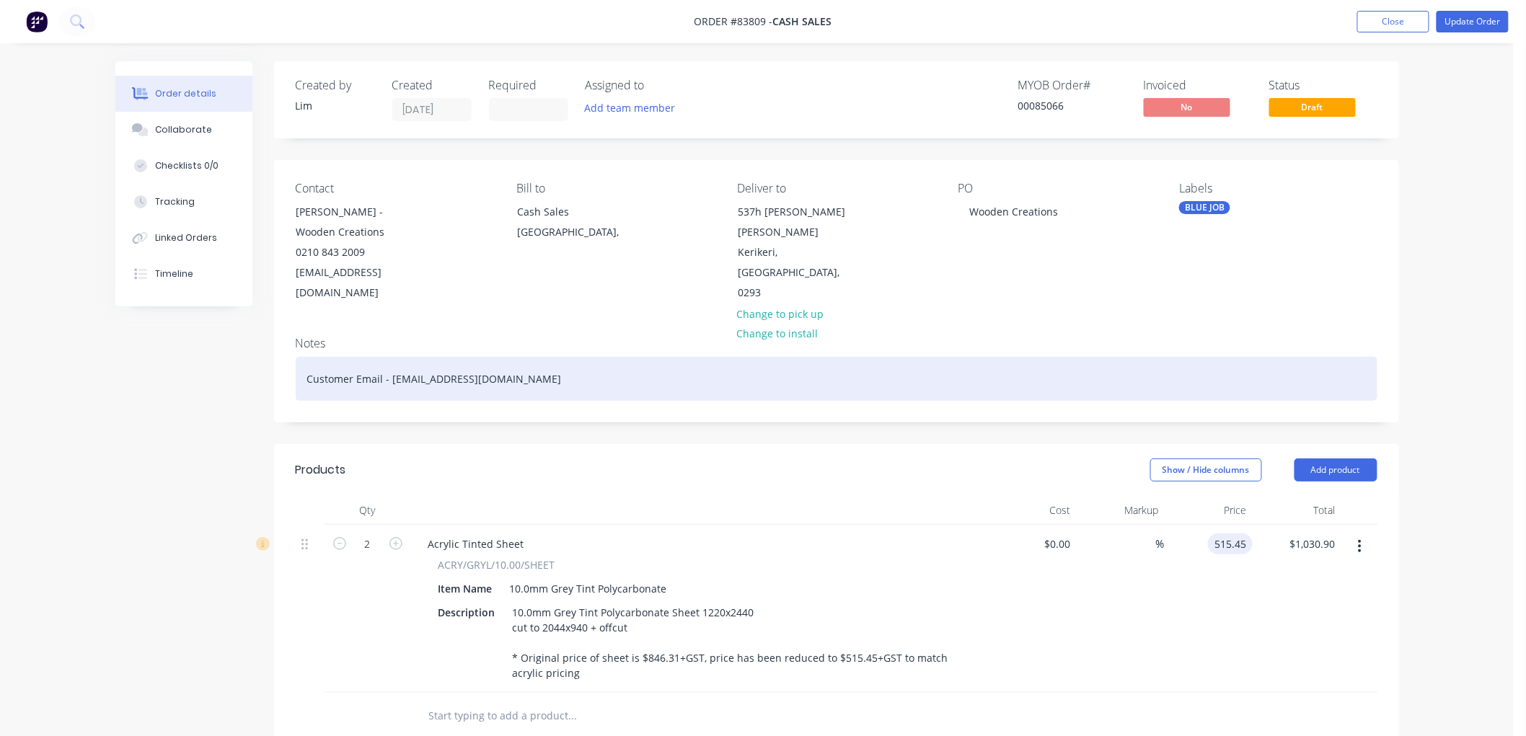
type input "$515.45"
drag, startPoint x: 532, startPoint y: 362, endPoint x: 391, endPoint y: 363, distance: 141.3
click at [391, 363] on div "Customer Email - shellmack2@outlook.com" at bounding box center [837, 379] width 1082 height 44
copy div "shellmack2@outlook.com"
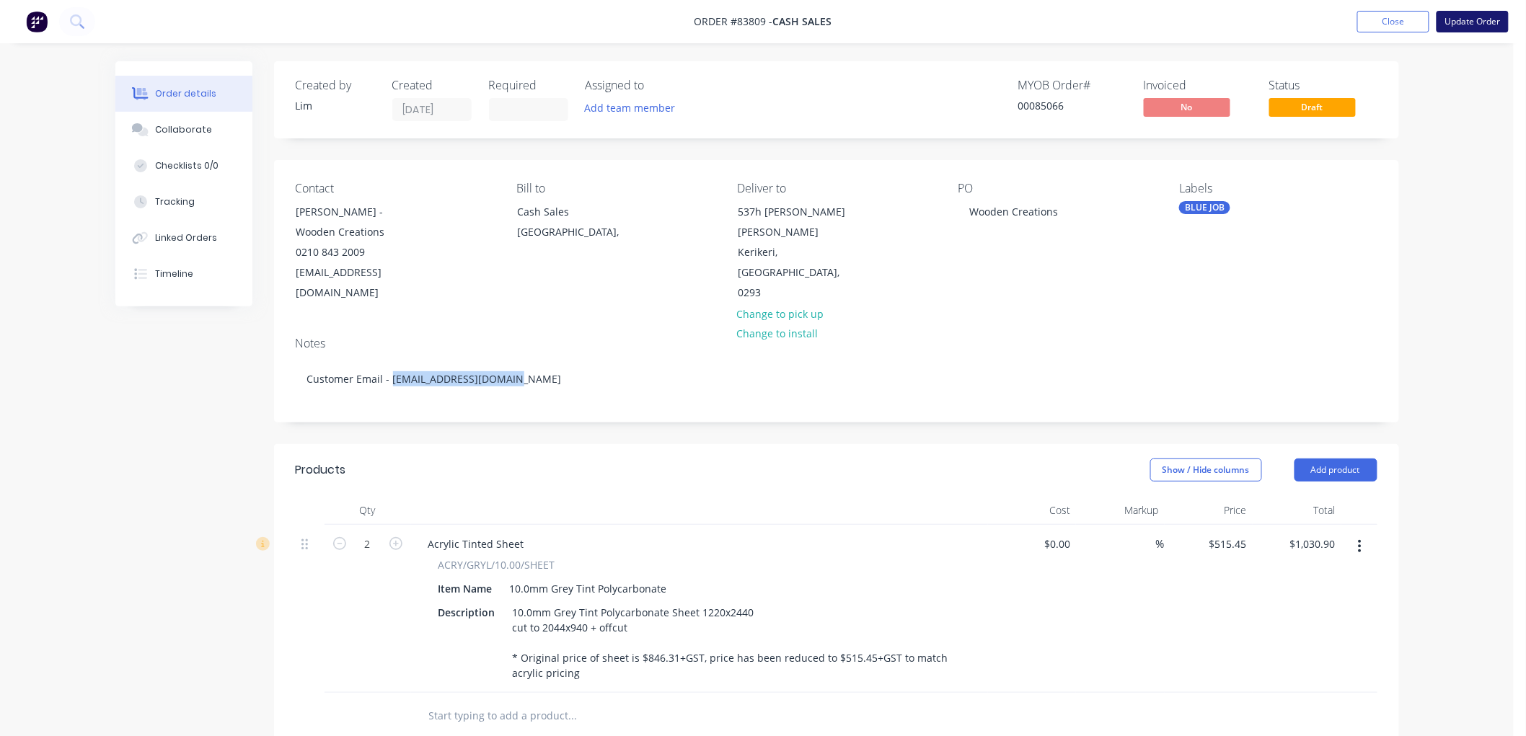
click at [1480, 19] on button "Update Order" at bounding box center [1472, 22] width 72 height 22
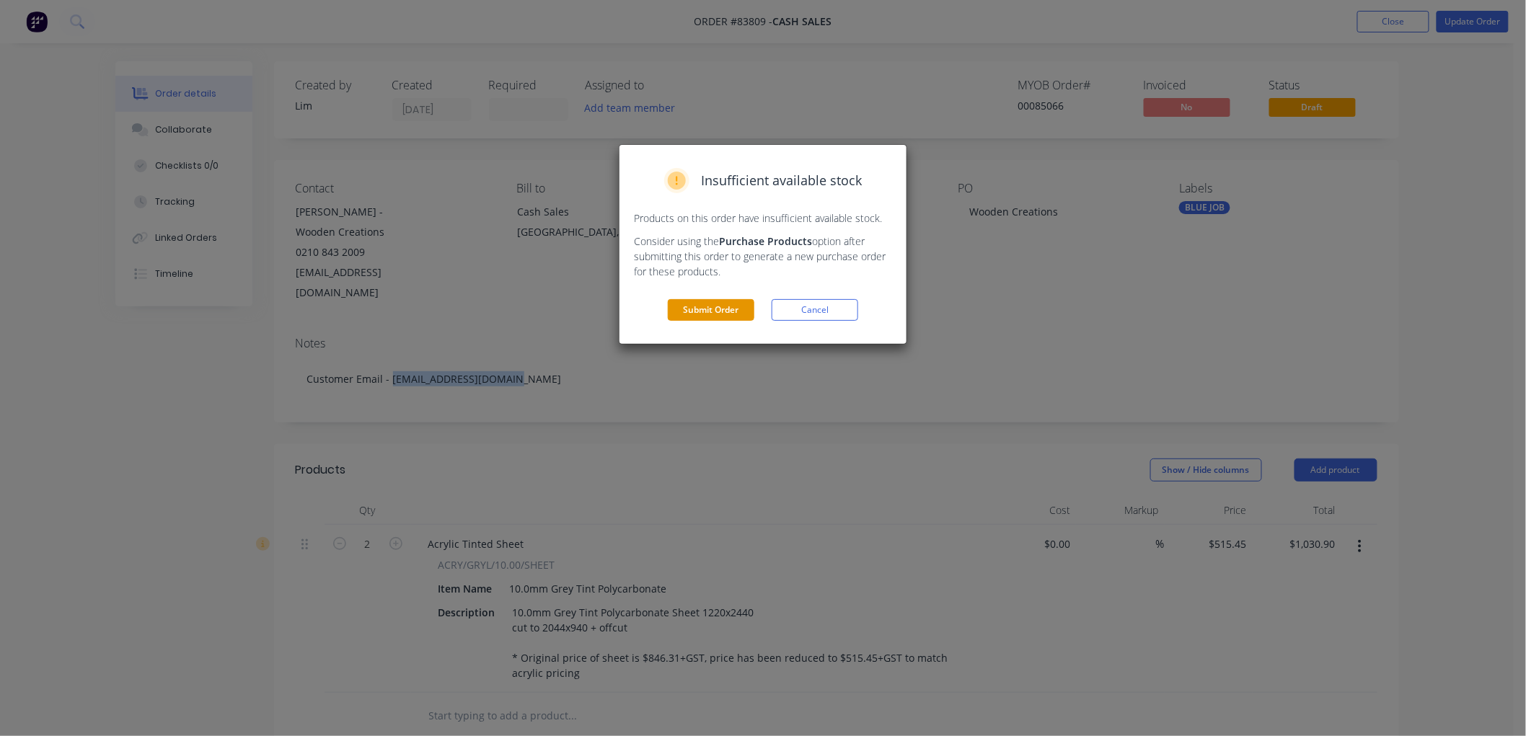
click at [731, 309] on button "Submit Order" at bounding box center [711, 310] width 87 height 22
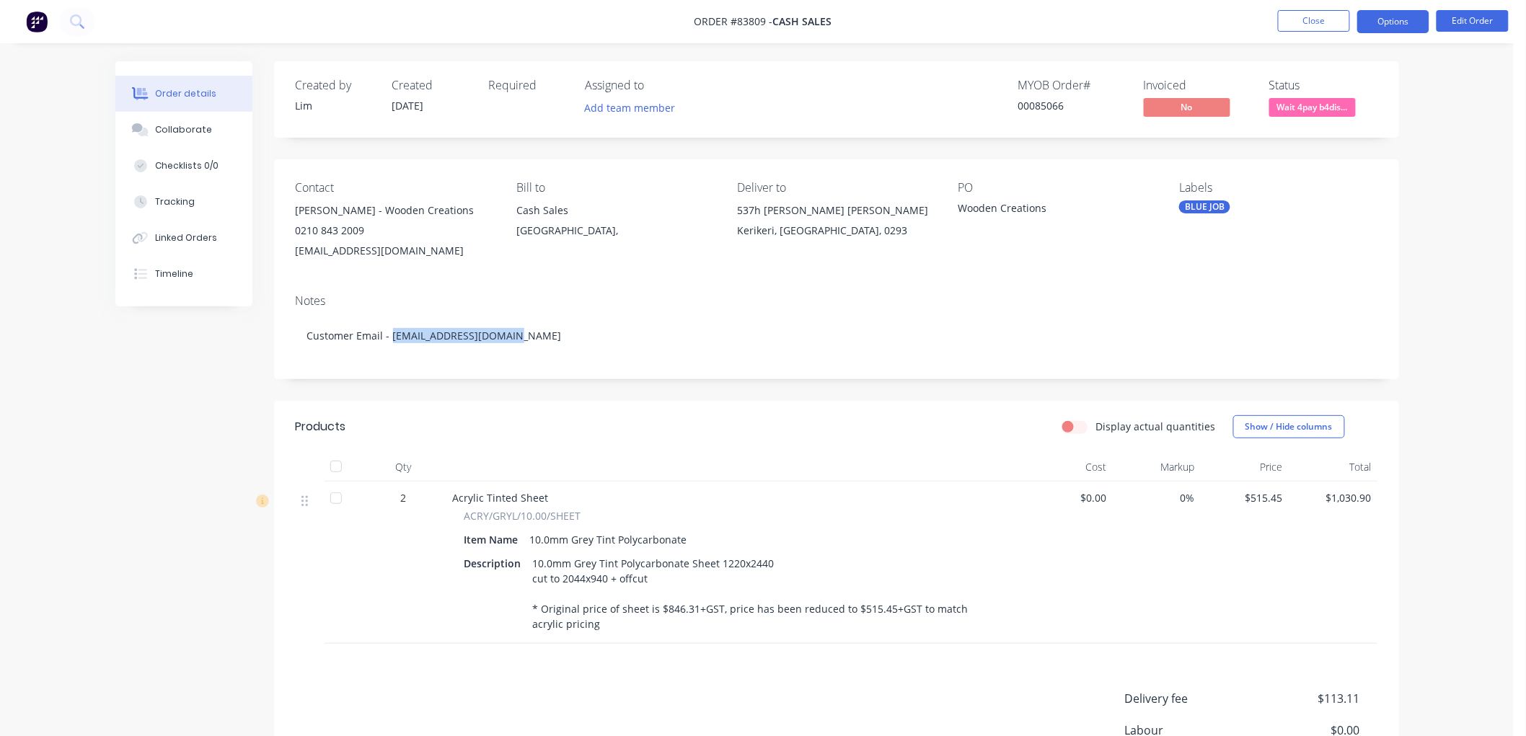
click at [1405, 23] on button "Options" at bounding box center [1393, 21] width 72 height 23
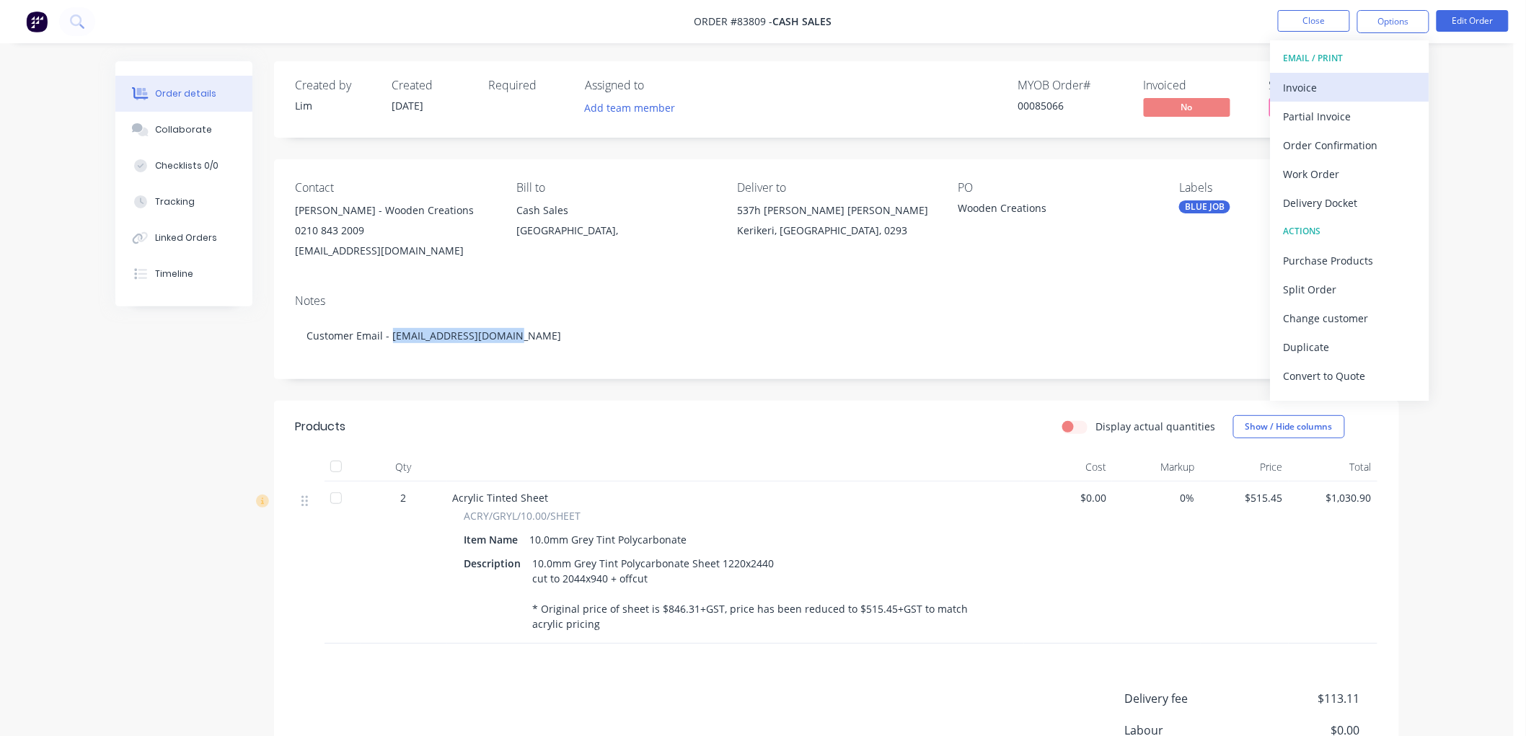
click at [1315, 89] on div "Invoice" at bounding box center [1350, 87] width 133 height 21
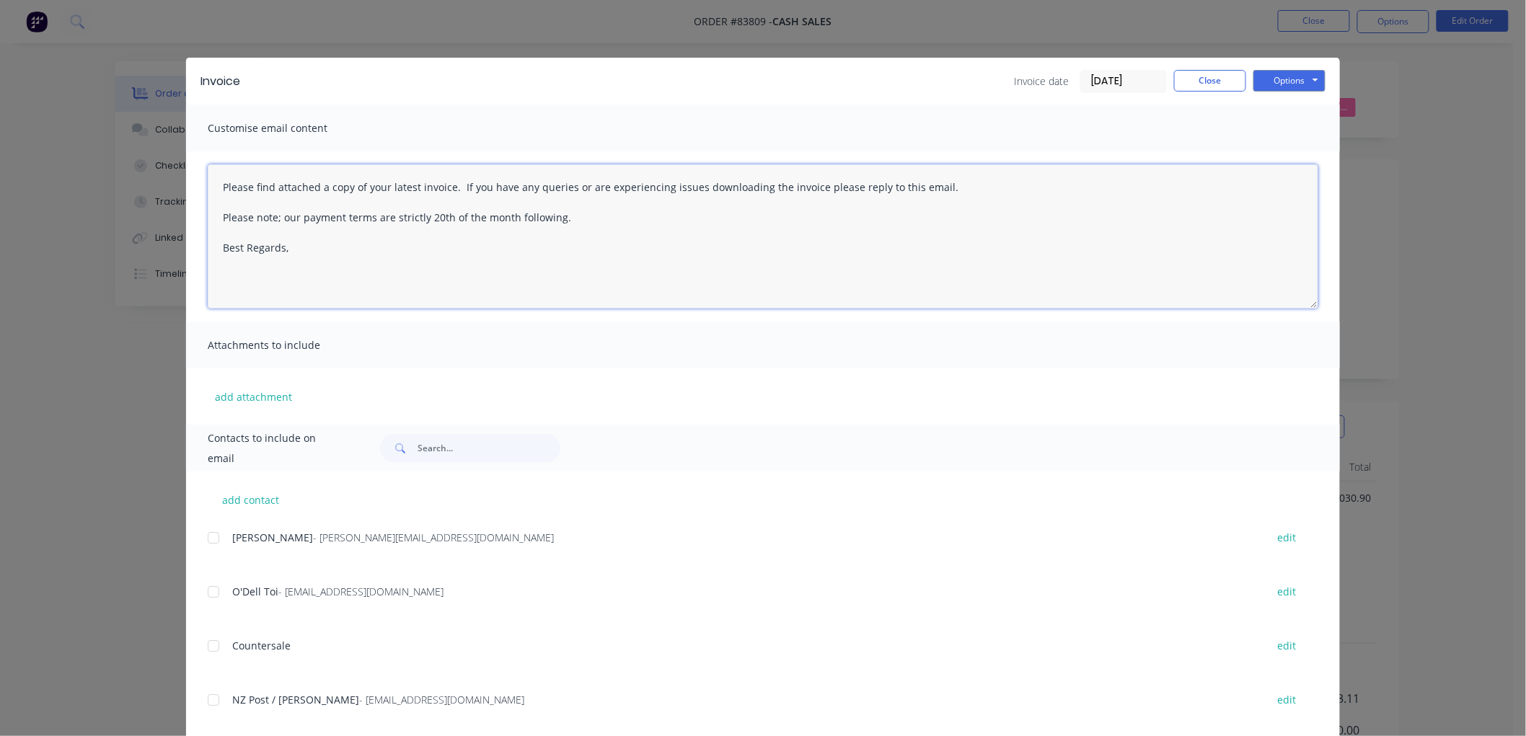
drag, startPoint x: 586, startPoint y: 216, endPoint x: 196, endPoint y: 191, distance: 390.9
click at [196, 191] on div "Please find attached a copy of your latest invoice. If you have any queries or …" at bounding box center [763, 236] width 1154 height 170
type textarea "Hi Petr Best Regards,"
click at [428, 443] on input "text" at bounding box center [489, 448] width 143 height 29
paste input "shellmack2@outlook.com"
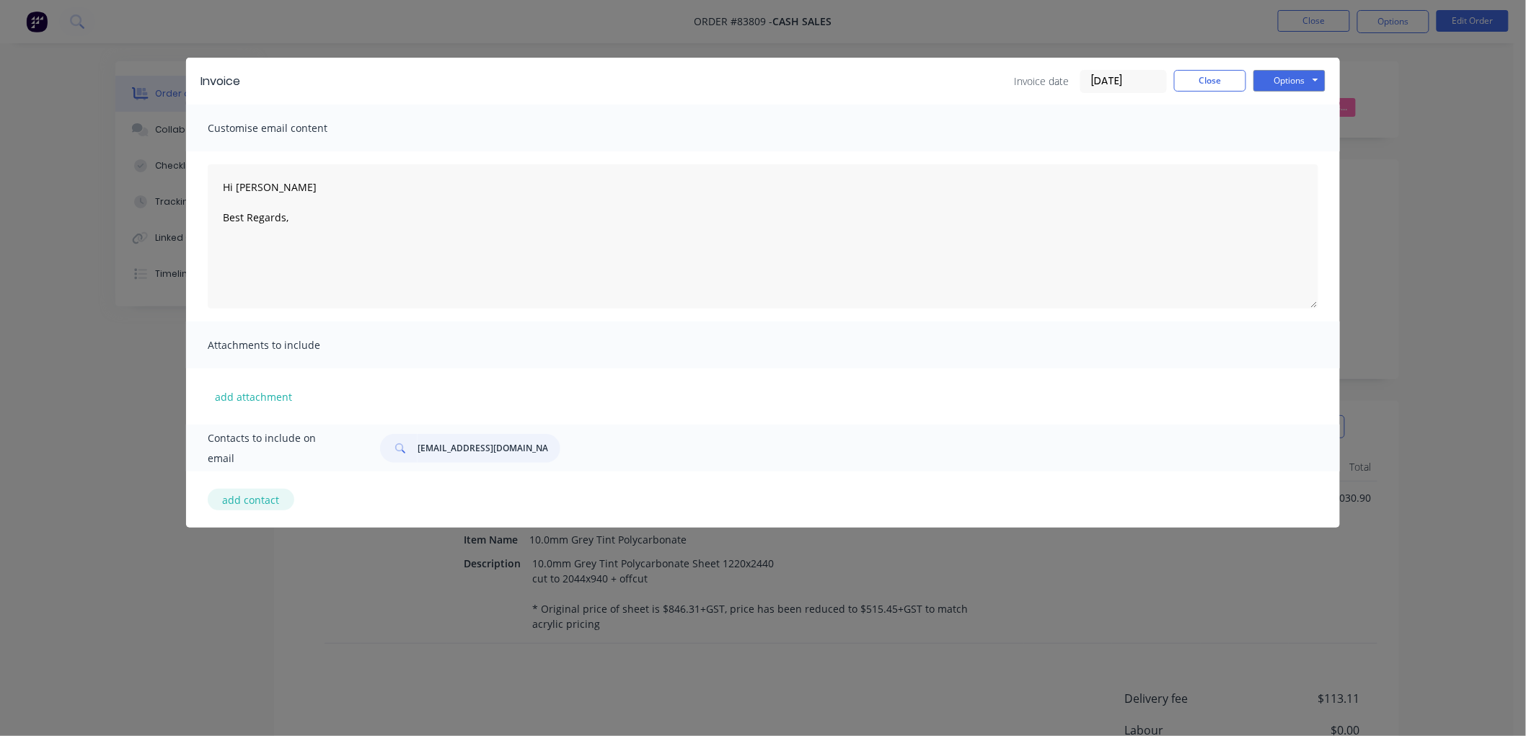
type input "shellmack2@outlook.com"
click at [260, 499] on button "add contact" at bounding box center [251, 500] width 87 height 22
select select "NZ"
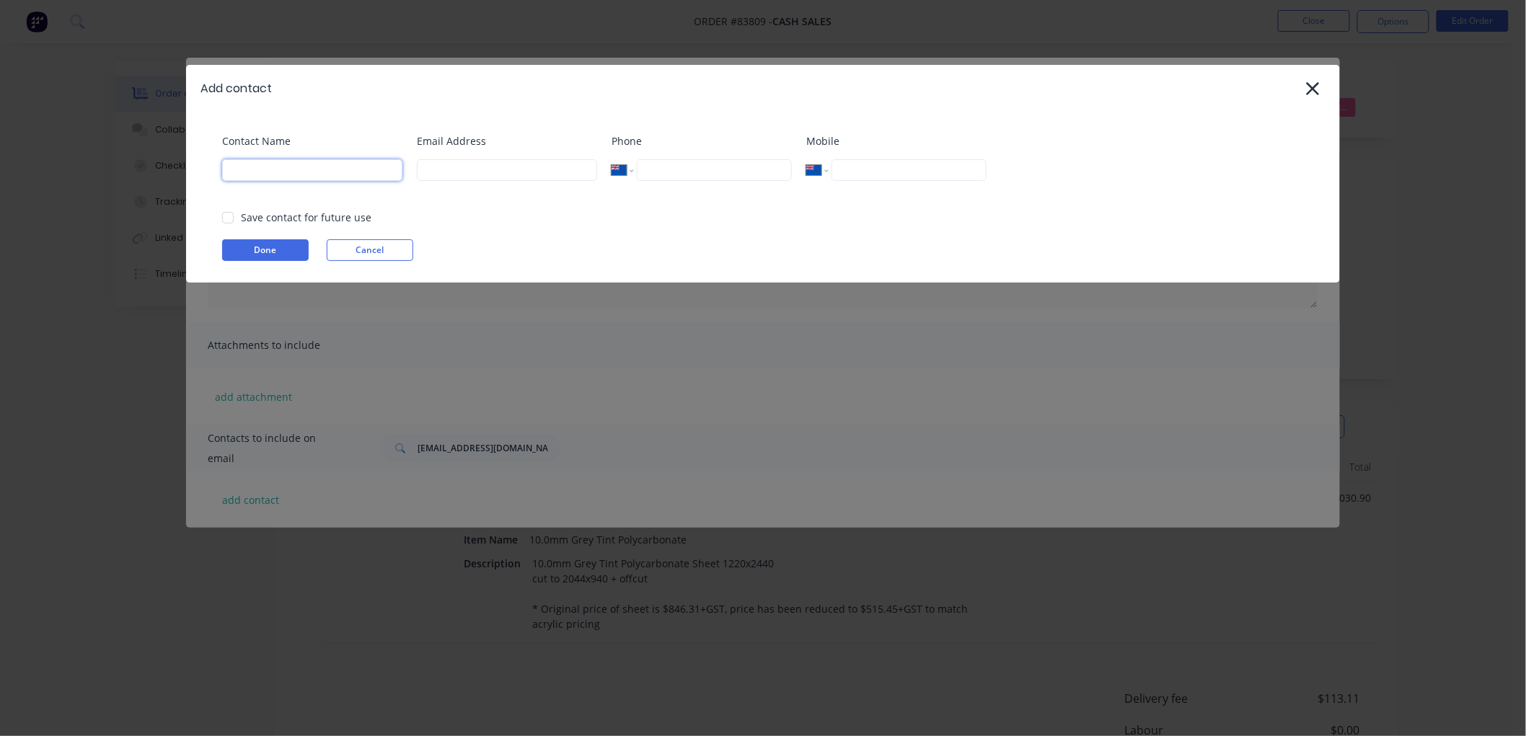
click at [256, 164] on input at bounding box center [312, 170] width 180 height 22
paste input "shellmack2@outlook.com"
type input "shellmack2@outlook.com"
click at [437, 169] on input at bounding box center [507, 170] width 180 height 22
paste input "shellmack2@outlook.com"
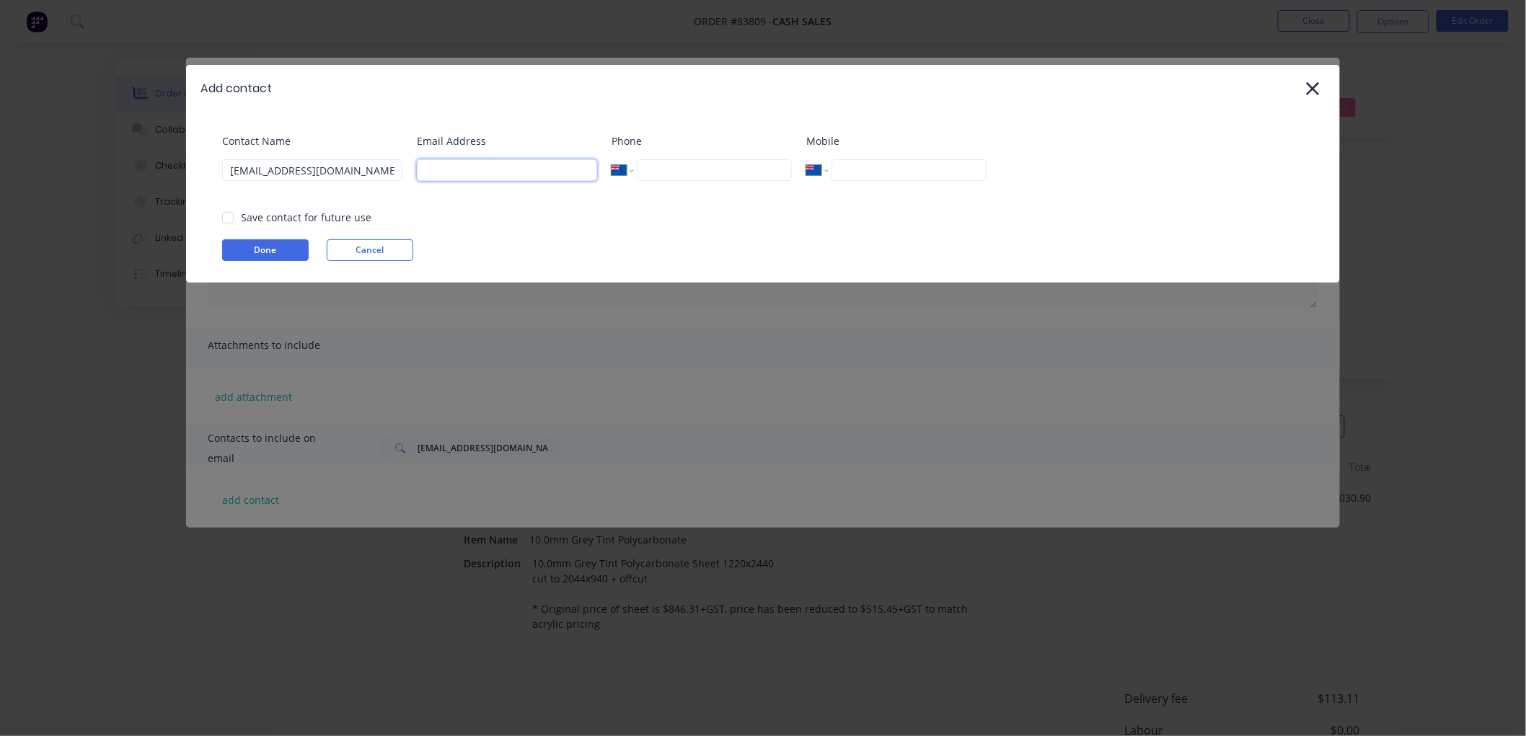
type input "shellmack2@outlook.com"
click at [231, 219] on div at bounding box center [227, 217] width 29 height 29
click at [257, 247] on button "Done" at bounding box center [265, 250] width 87 height 22
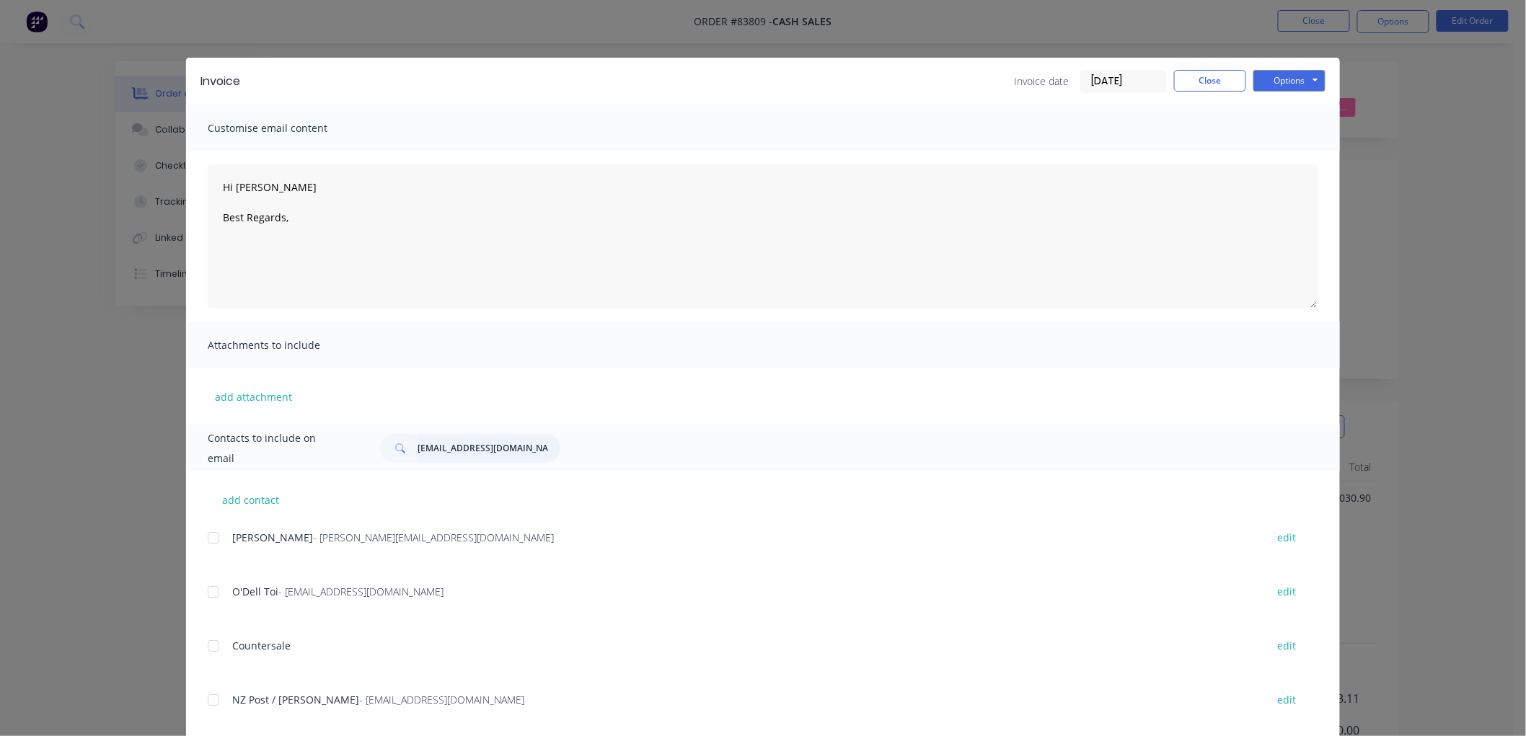
click at [464, 449] on input "shellmack2@outlook.com" at bounding box center [489, 448] width 143 height 29
click at [492, 445] on input "shellmack2@outlook.com" at bounding box center [489, 448] width 143 height 29
drag, startPoint x: 460, startPoint y: 446, endPoint x: 596, endPoint y: 444, distance: 135.6
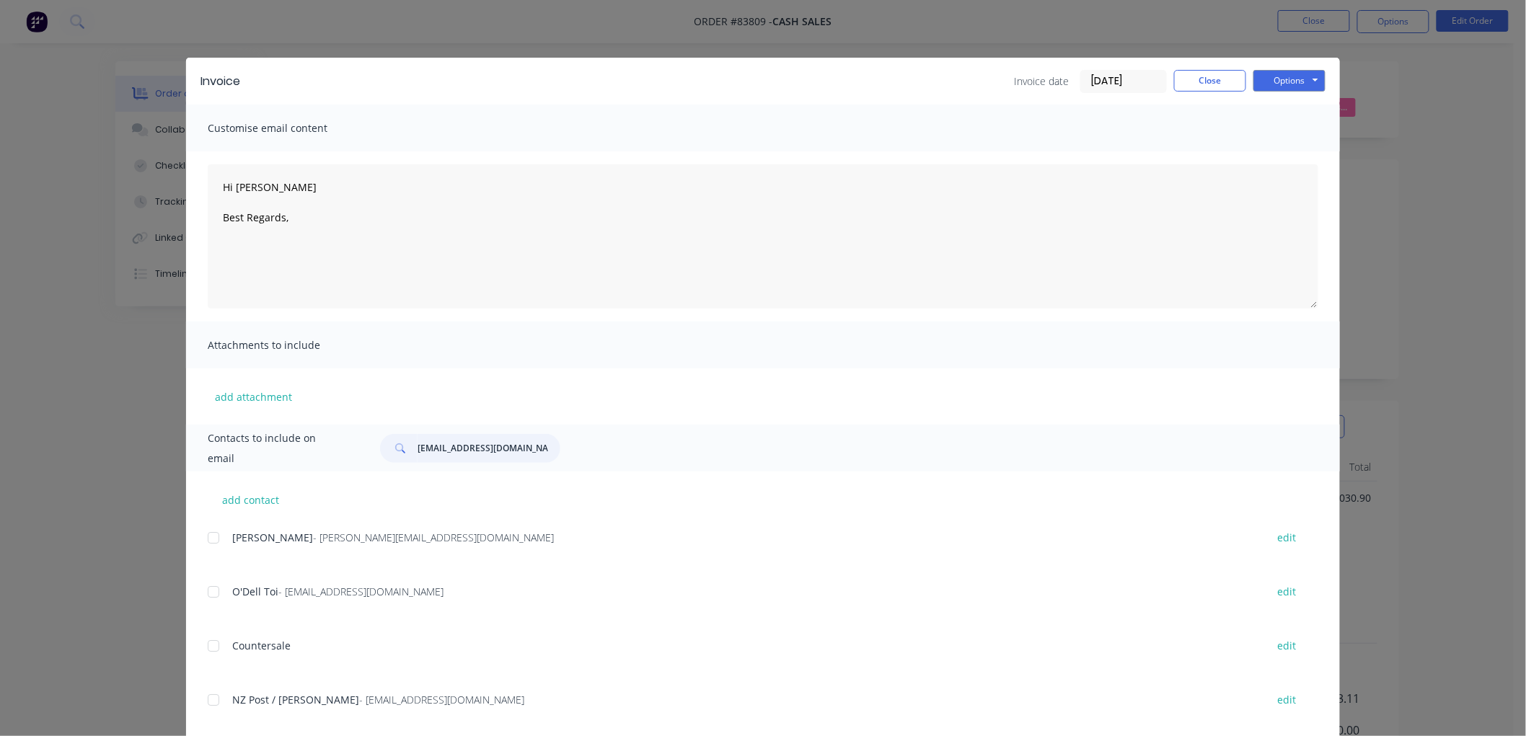
click at [596, 444] on div "shellmack2@outlook.com" at bounding box center [842, 448] width 953 height 29
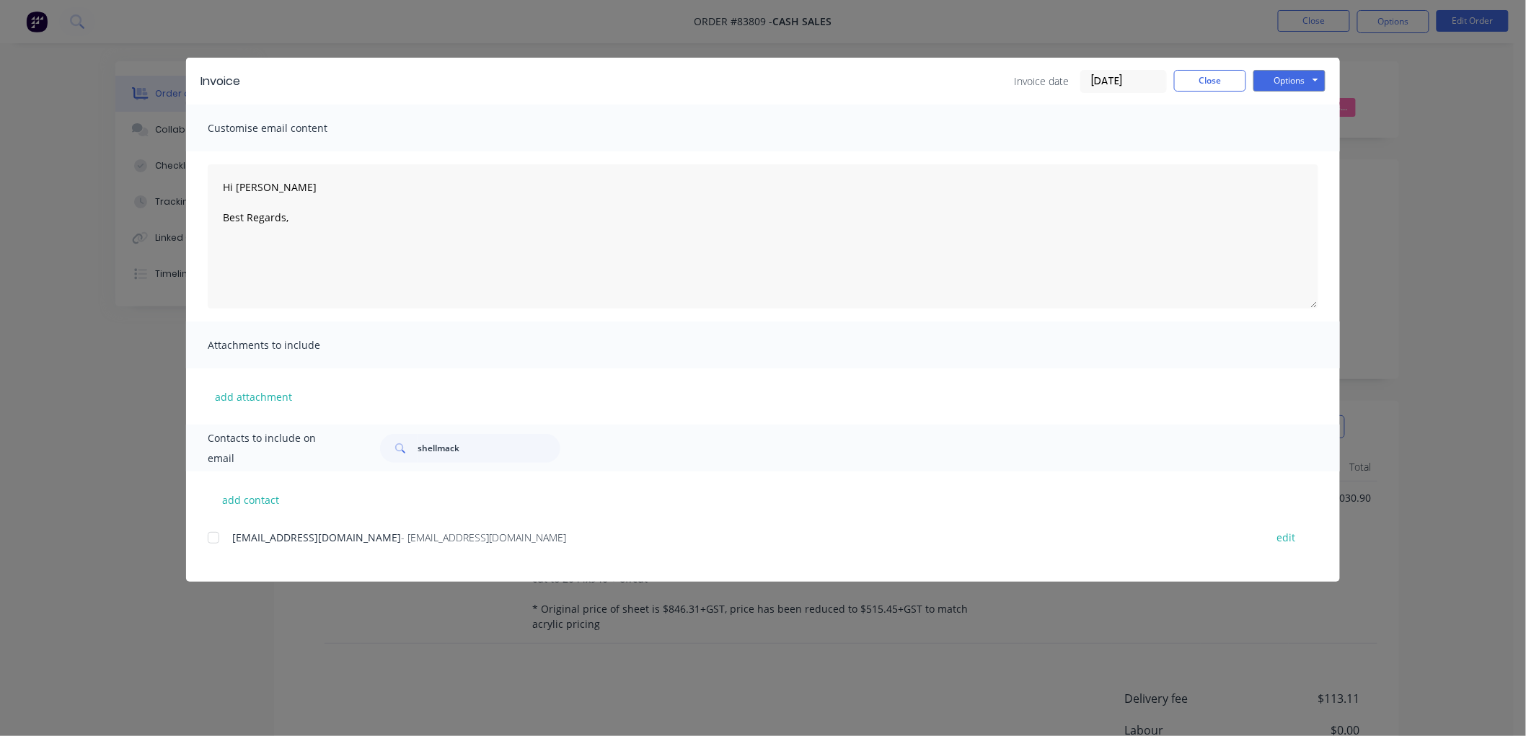
click at [213, 537] on div at bounding box center [213, 538] width 29 height 29
drag, startPoint x: 460, startPoint y: 445, endPoint x: 397, endPoint y: 446, distance: 63.5
click at [397, 446] on div "shellmack" at bounding box center [470, 448] width 180 height 29
click at [218, 536] on div at bounding box center [213, 538] width 29 height 29
type input "wooden"
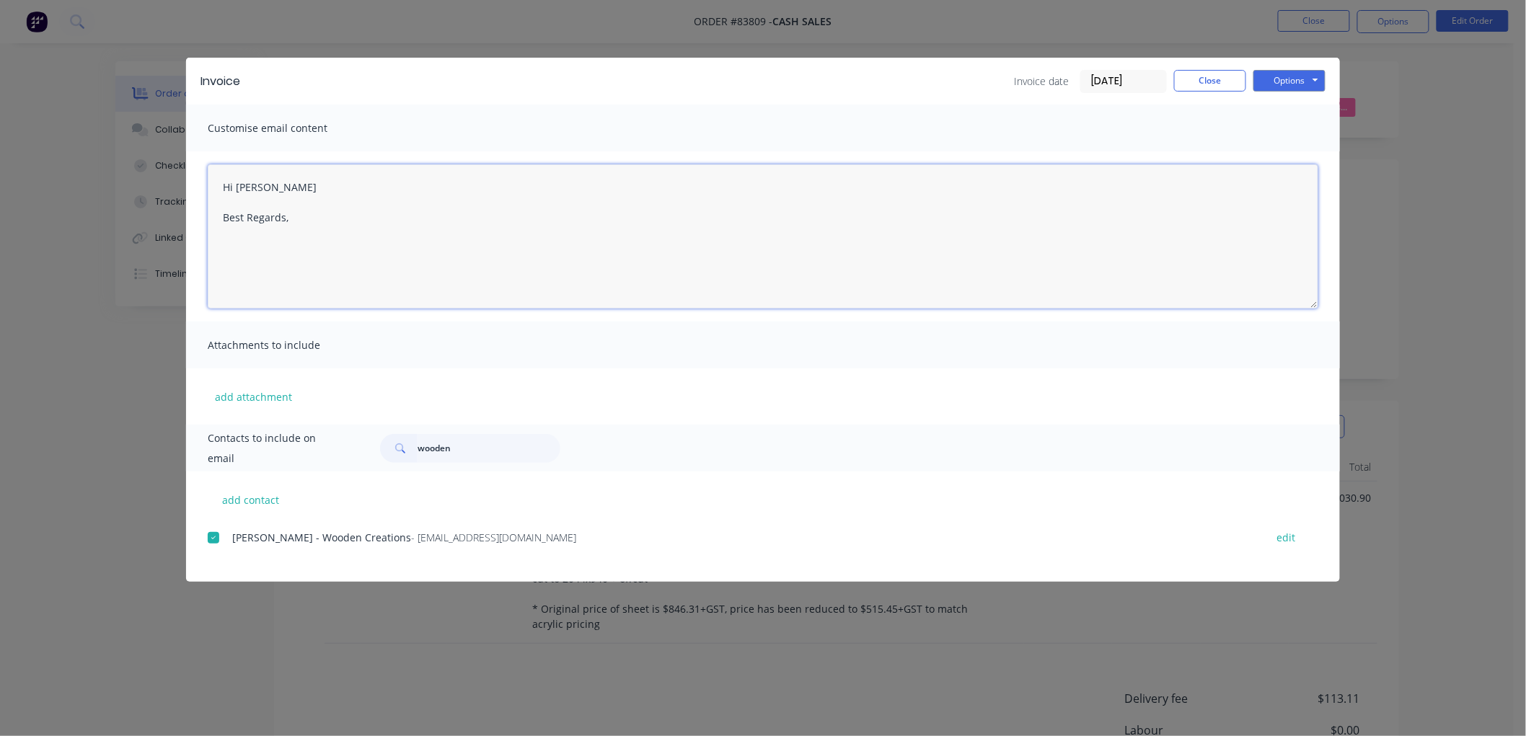
click at [286, 183] on textarea "Hi Petr Best Regards," at bounding box center [763, 236] width 1110 height 144
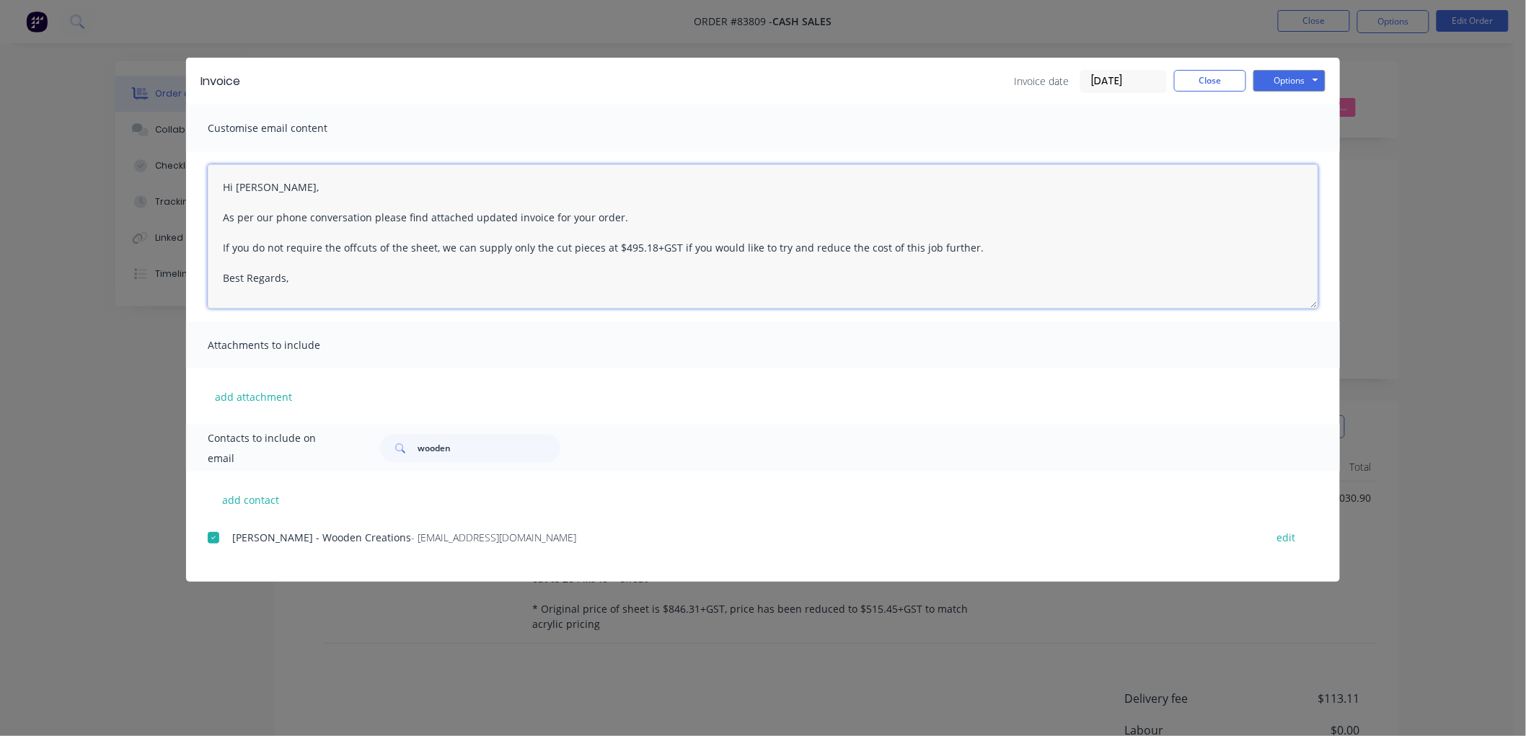
click at [671, 246] on textarea "Hi Petr, As per our phone conversation please find attached updated invoice for…" at bounding box center [763, 236] width 1110 height 144
click at [626, 213] on textarea "Hi Petr, As per our phone conversation please find attached updated invoice for…" at bounding box center [763, 236] width 1110 height 144
click at [707, 248] on textarea "Hi Petr, As per our phone conversation please find attached updated invoice for…" at bounding box center [763, 236] width 1110 height 144
click at [514, 250] on textarea "Hi Petr, As per our phone conversation please find attached updated invoice for…" at bounding box center [763, 236] width 1110 height 144
drag, startPoint x: 514, startPoint y: 250, endPoint x: 556, endPoint y: 247, distance: 41.9
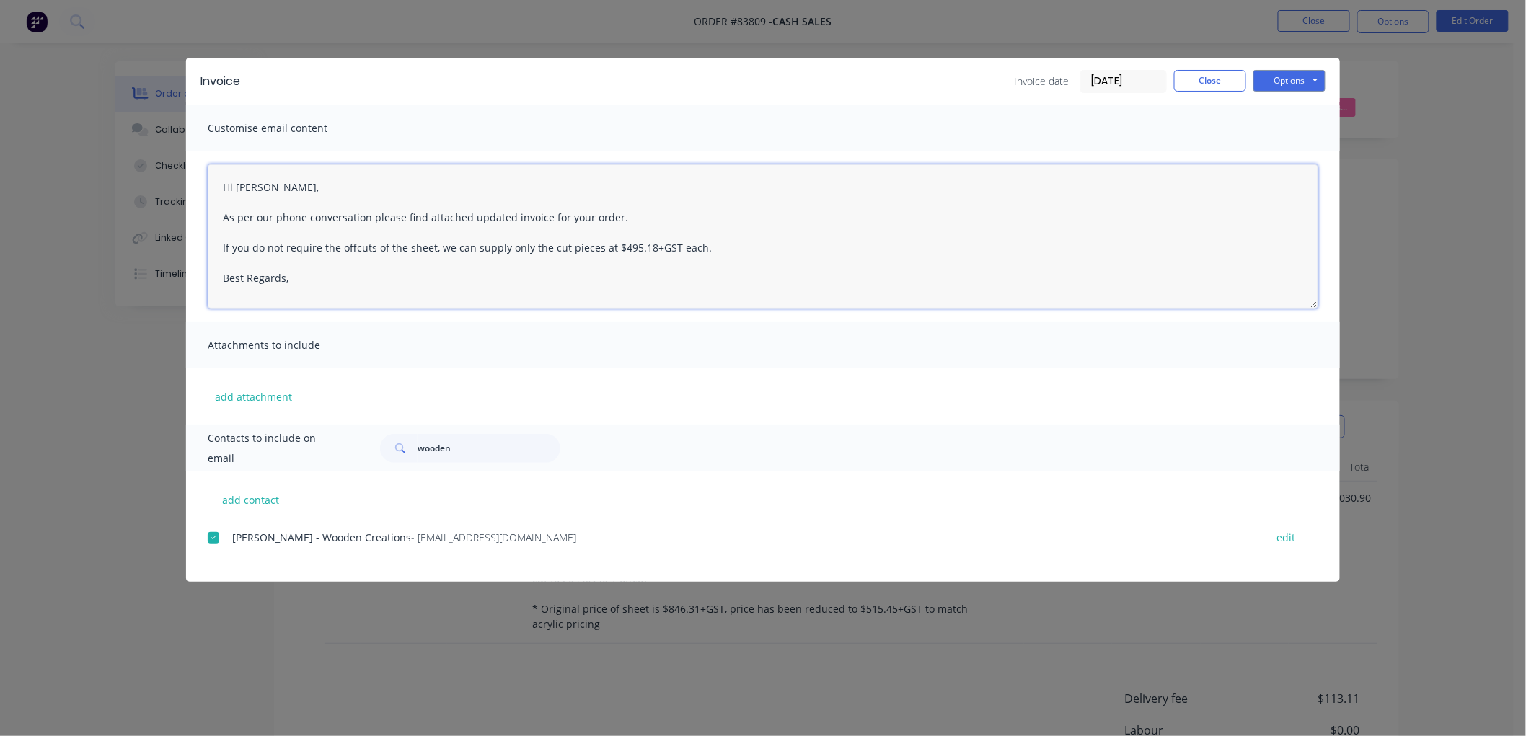
click at [515, 250] on textarea "Hi Petr, As per our phone conversation please find attached updated invoice for…" at bounding box center [763, 236] width 1110 height 144
click at [754, 242] on textarea "Hi Petr, As per our phone conversation please find attached updated invoice for…" at bounding box center [763, 236] width 1110 height 144
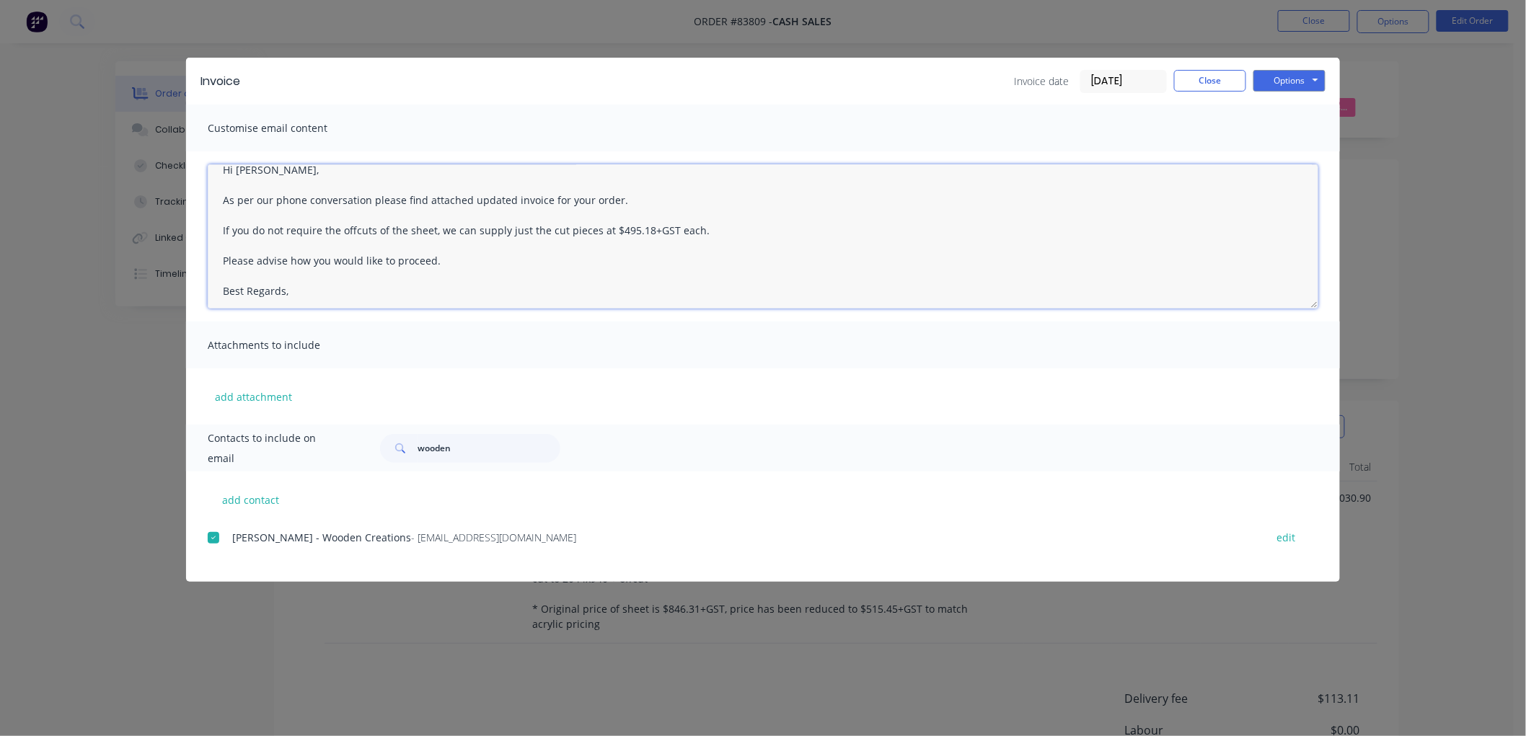
scroll to position [22, 0]
drag, startPoint x: 365, startPoint y: 286, endPoint x: 369, endPoint y: 294, distance: 9.0
click at [365, 286] on textarea "Hi Petr, As per our phone conversation please find attached updated invoice for…" at bounding box center [763, 236] width 1110 height 144
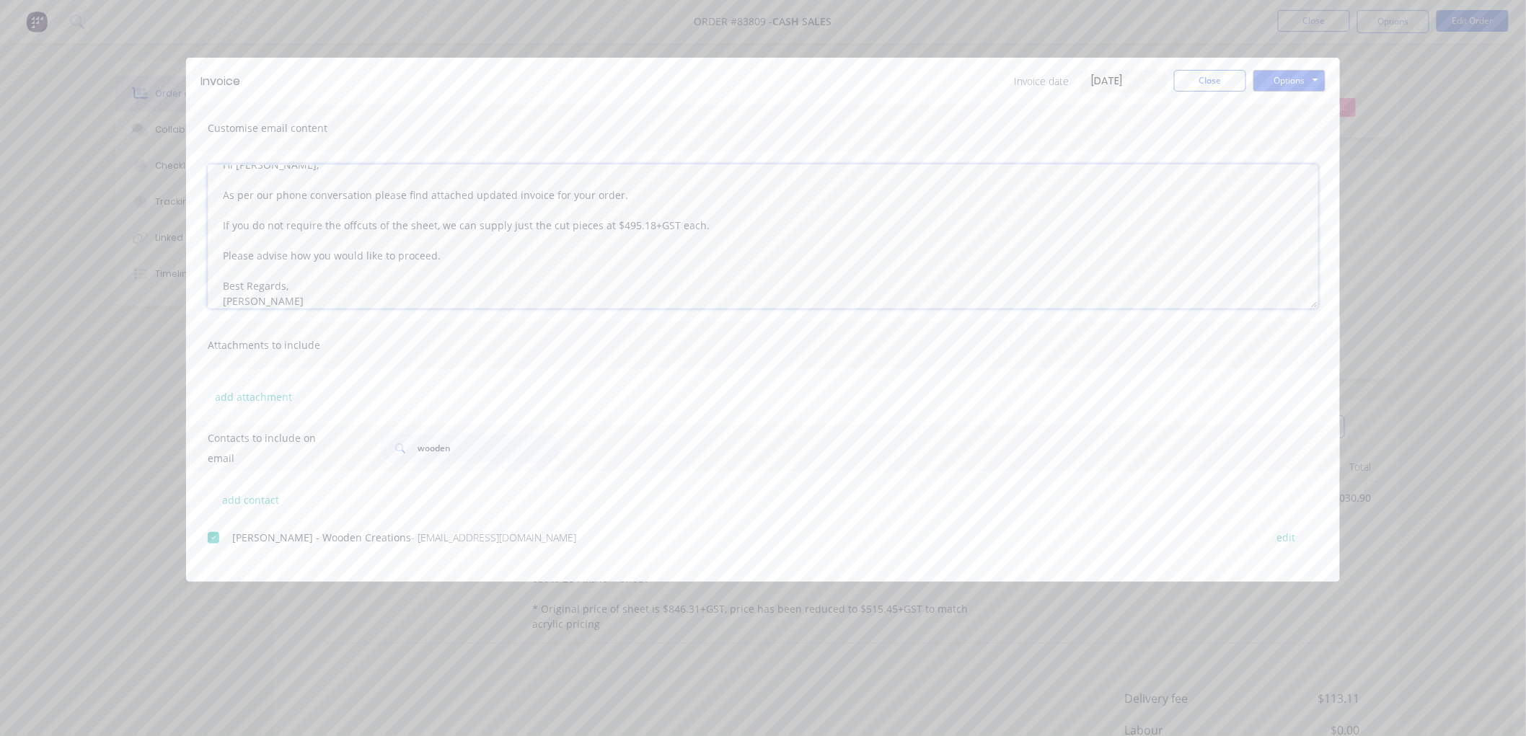
scroll to position [53, 0]
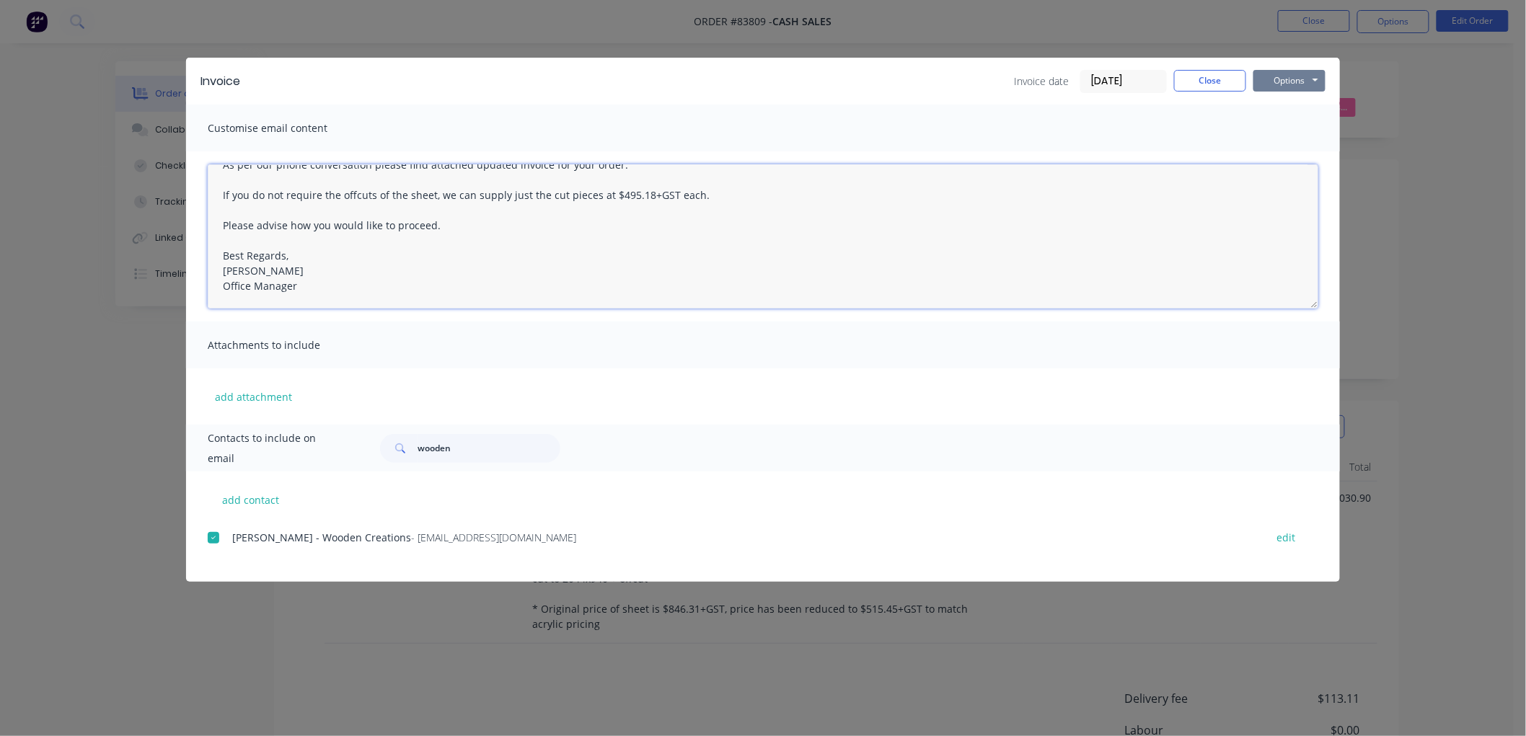
type textarea "Hi Petr, As per our phone conversation please find attached updated invoice for…"
click at [1299, 80] on button "Options" at bounding box center [1289, 81] width 72 height 22
click at [213, 535] on div at bounding box center [213, 538] width 29 height 29
click at [438, 448] on input "wooden" at bounding box center [489, 448] width 143 height 29
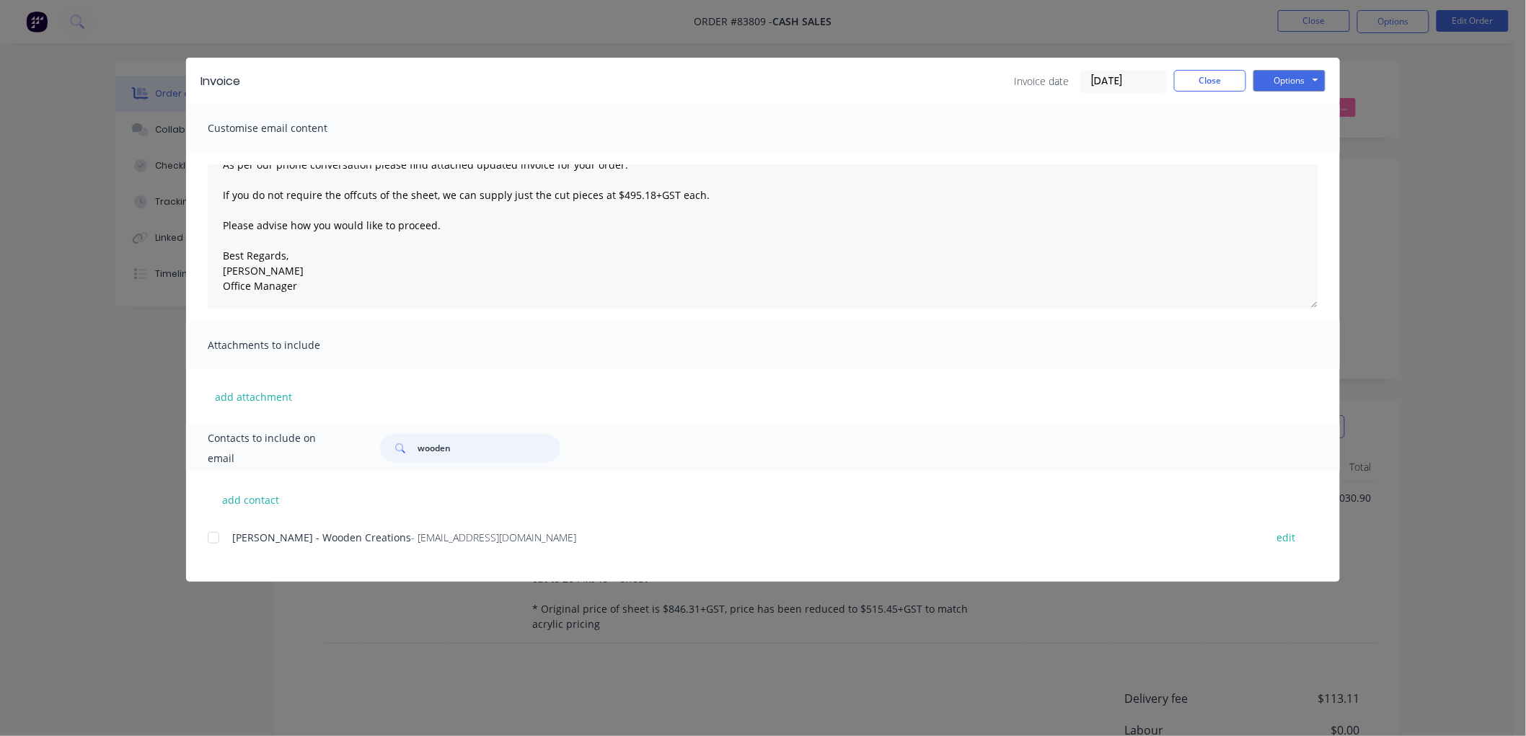
paste input "shellmack2@outlook.com"
type input "shellmack2@outlook.com"
click at [216, 536] on div at bounding box center [213, 538] width 29 height 29
type input "petr"
click at [1305, 83] on button "Options" at bounding box center [1289, 81] width 72 height 22
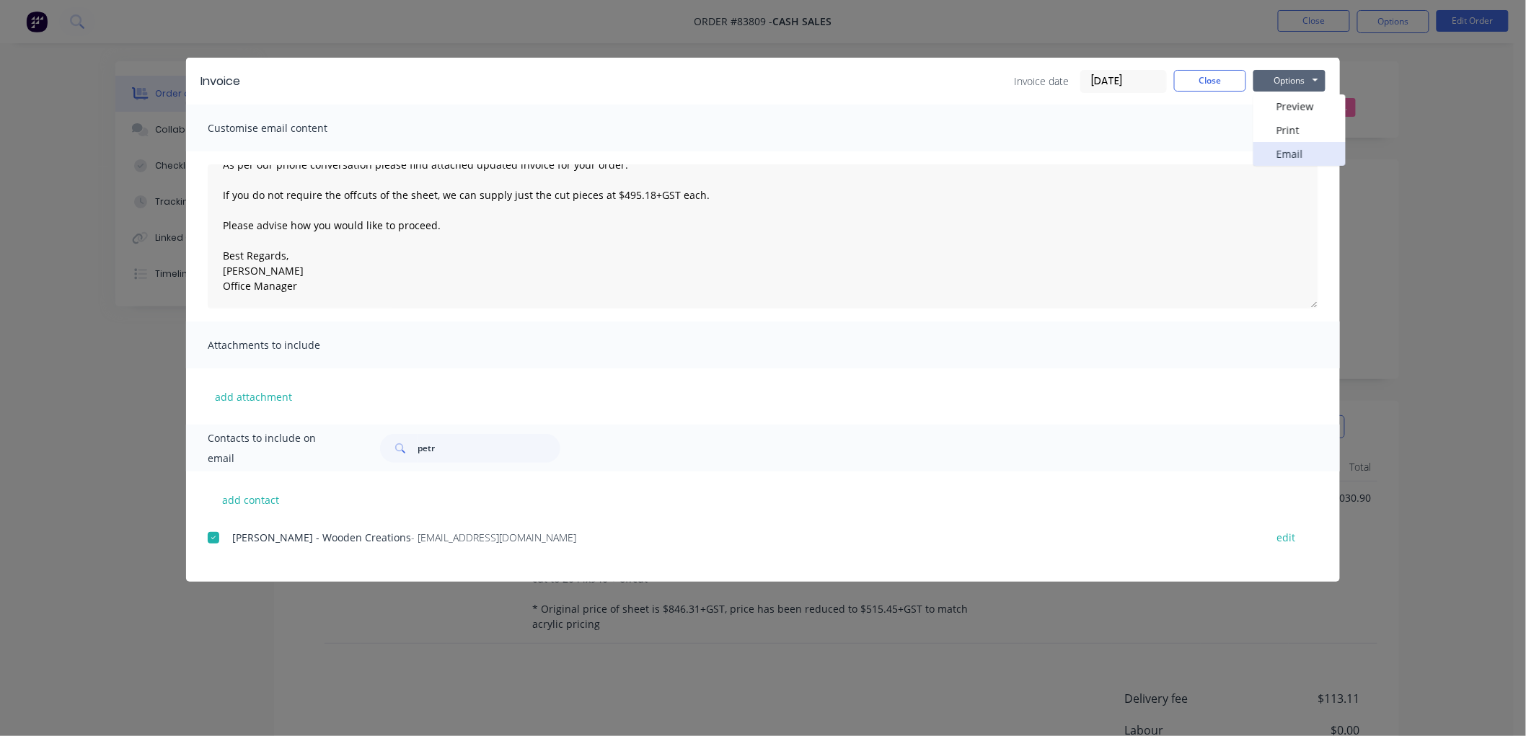
click at [1296, 148] on button "Email" at bounding box center [1299, 154] width 92 height 24
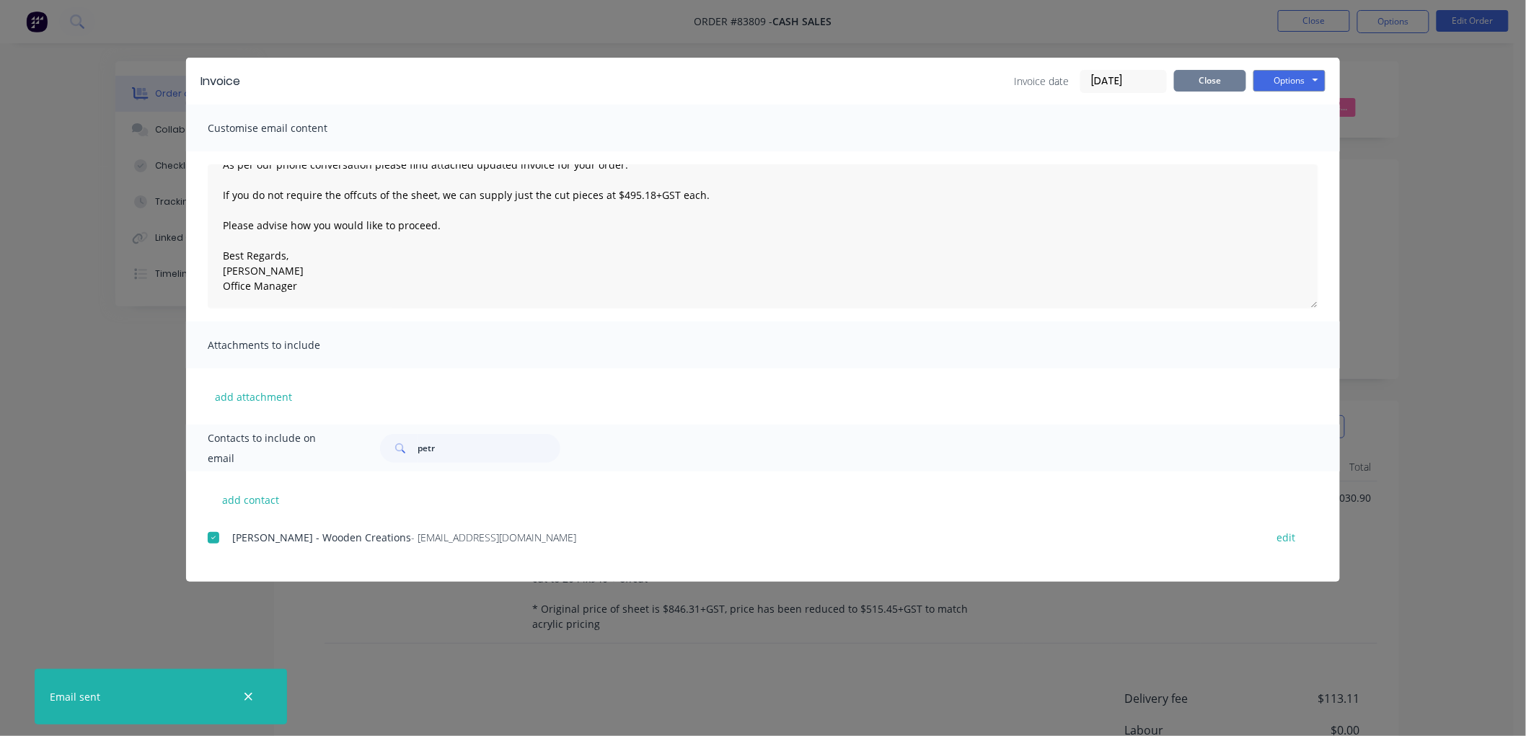
click at [1192, 78] on button "Close" at bounding box center [1210, 81] width 72 height 22
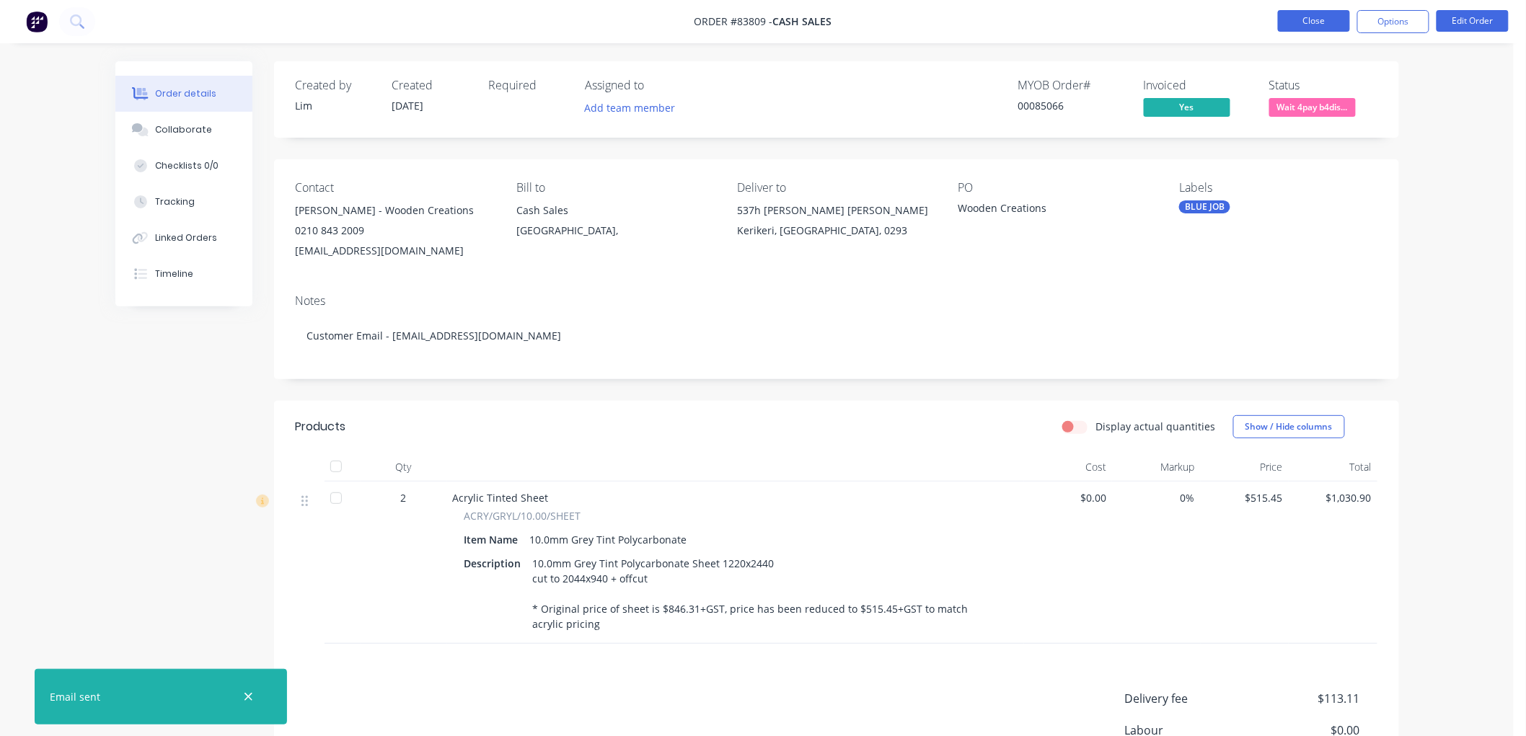
click at [1300, 19] on button "Close" at bounding box center [1314, 21] width 72 height 22
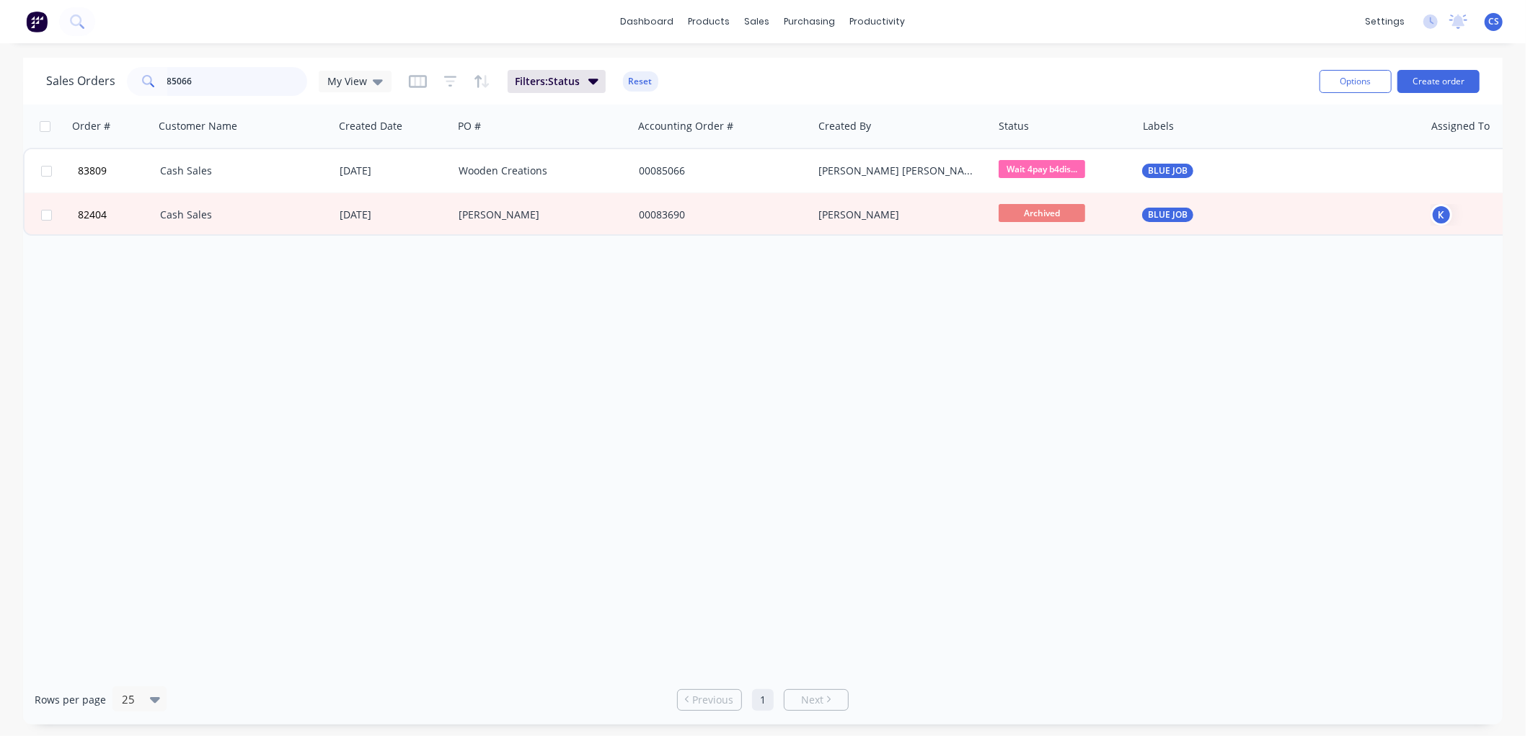
click at [196, 78] on input "85066" at bounding box center [237, 81] width 141 height 29
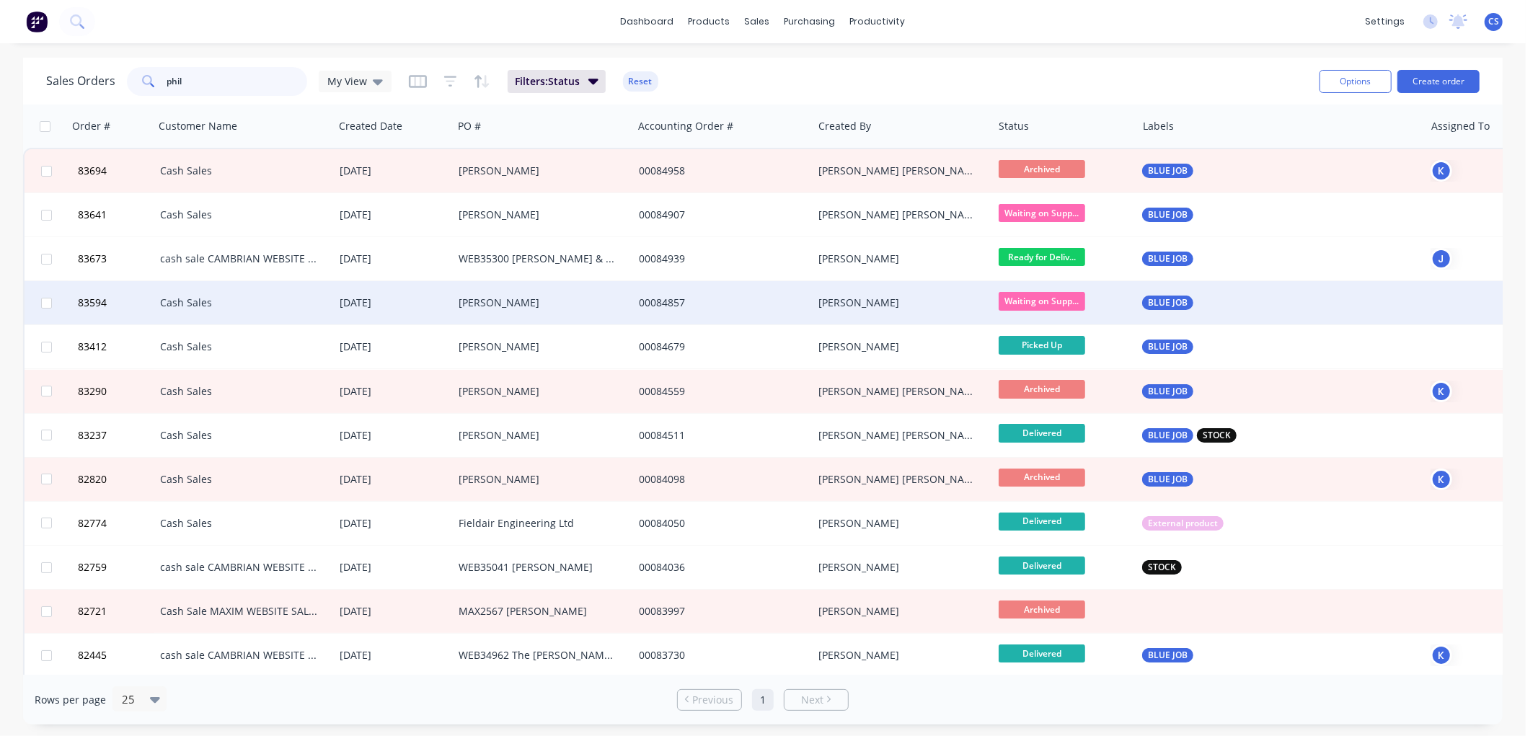
type input "phil"
click at [557, 296] on div "[PERSON_NAME]" at bounding box center [539, 303] width 160 height 14
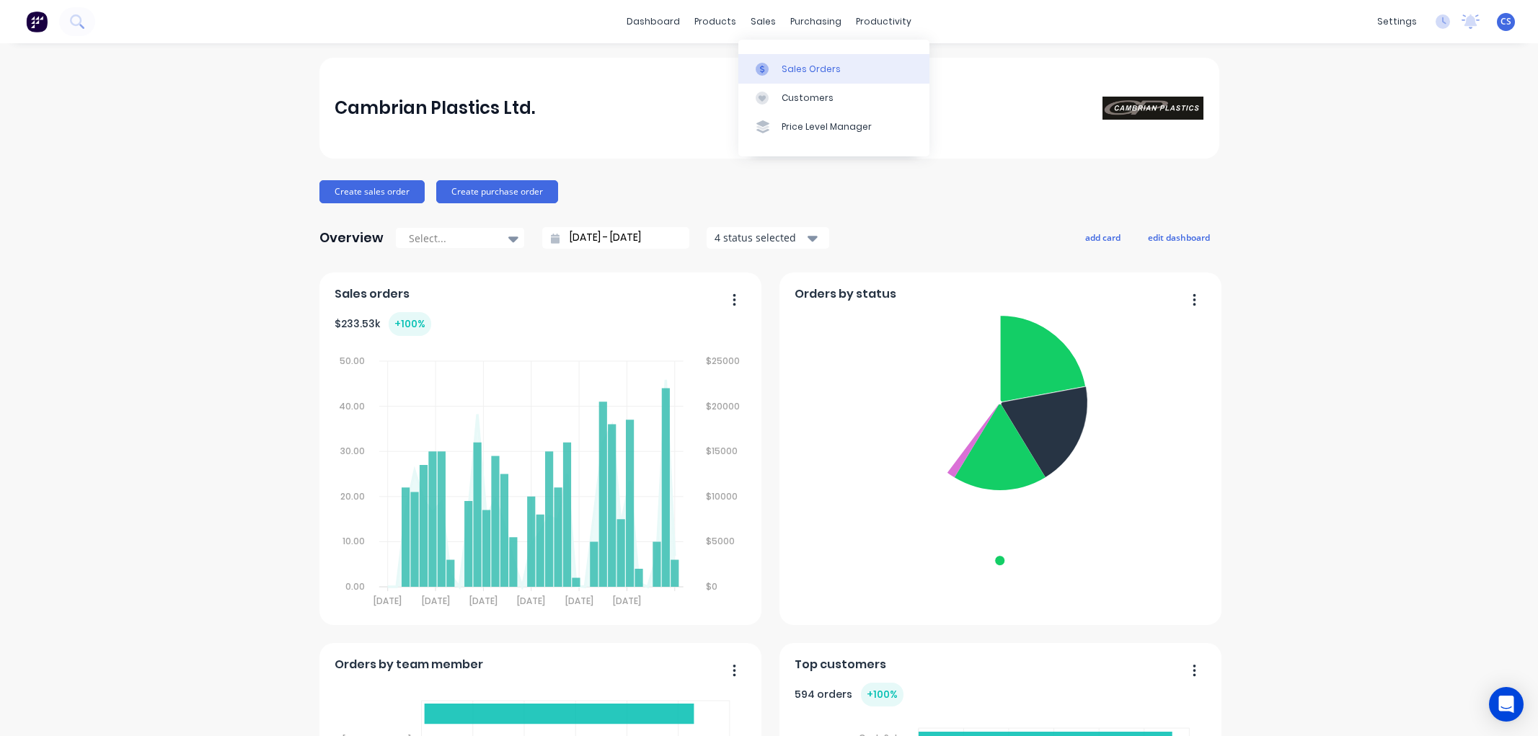
click at [787, 59] on link "Sales Orders" at bounding box center [833, 68] width 191 height 29
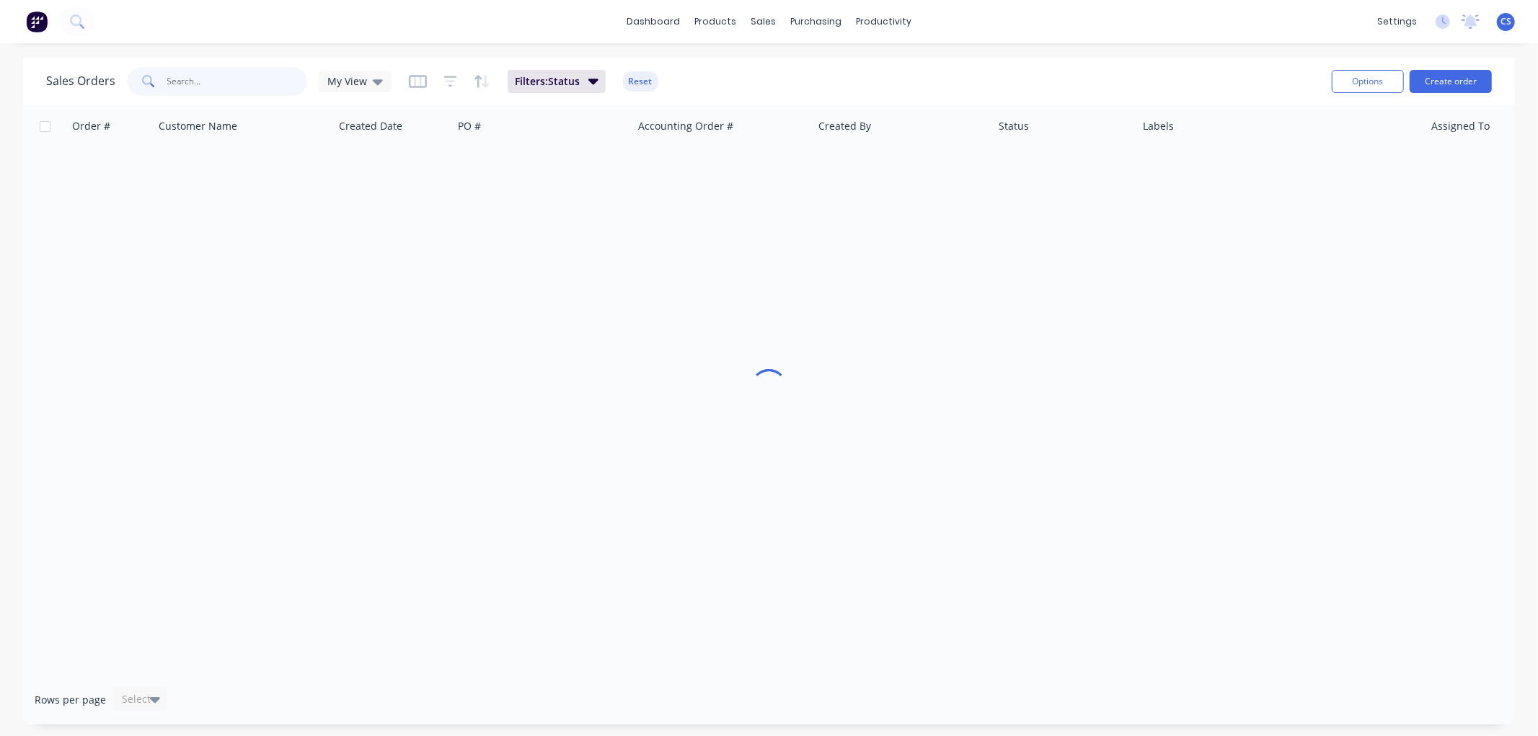
click at [228, 81] on input "text" at bounding box center [237, 81] width 141 height 29
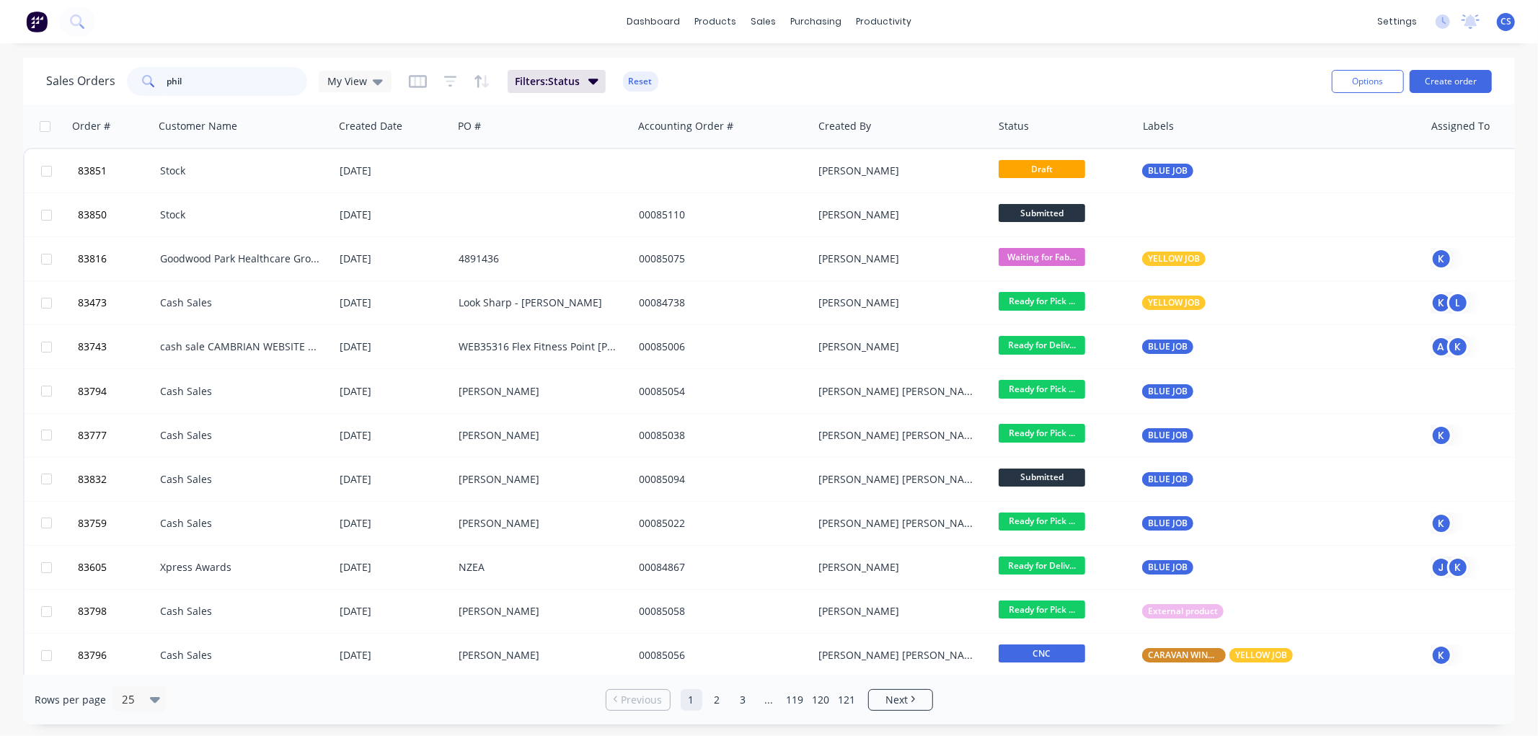
type input "phil"
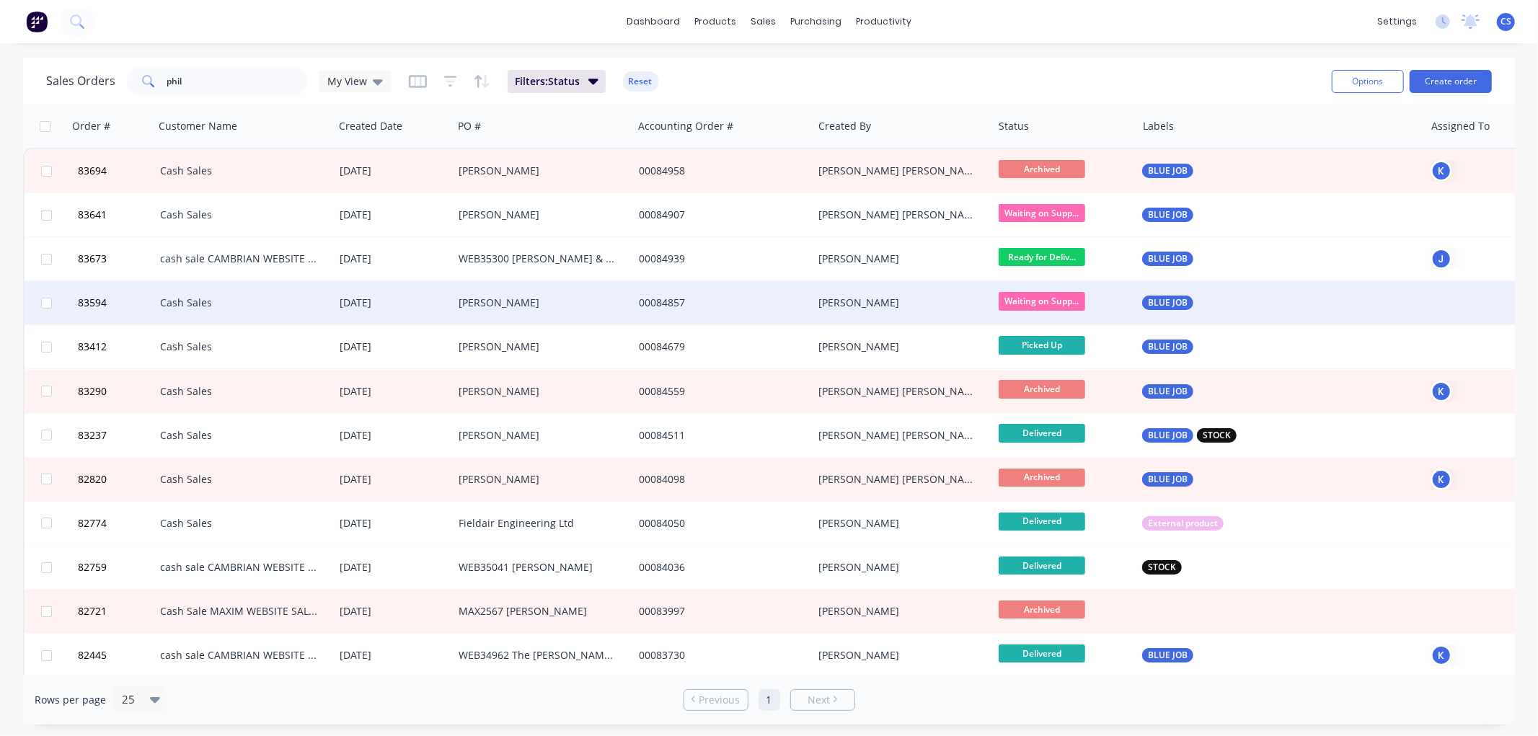
click at [499, 309] on div "[PERSON_NAME]" at bounding box center [539, 303] width 160 height 14
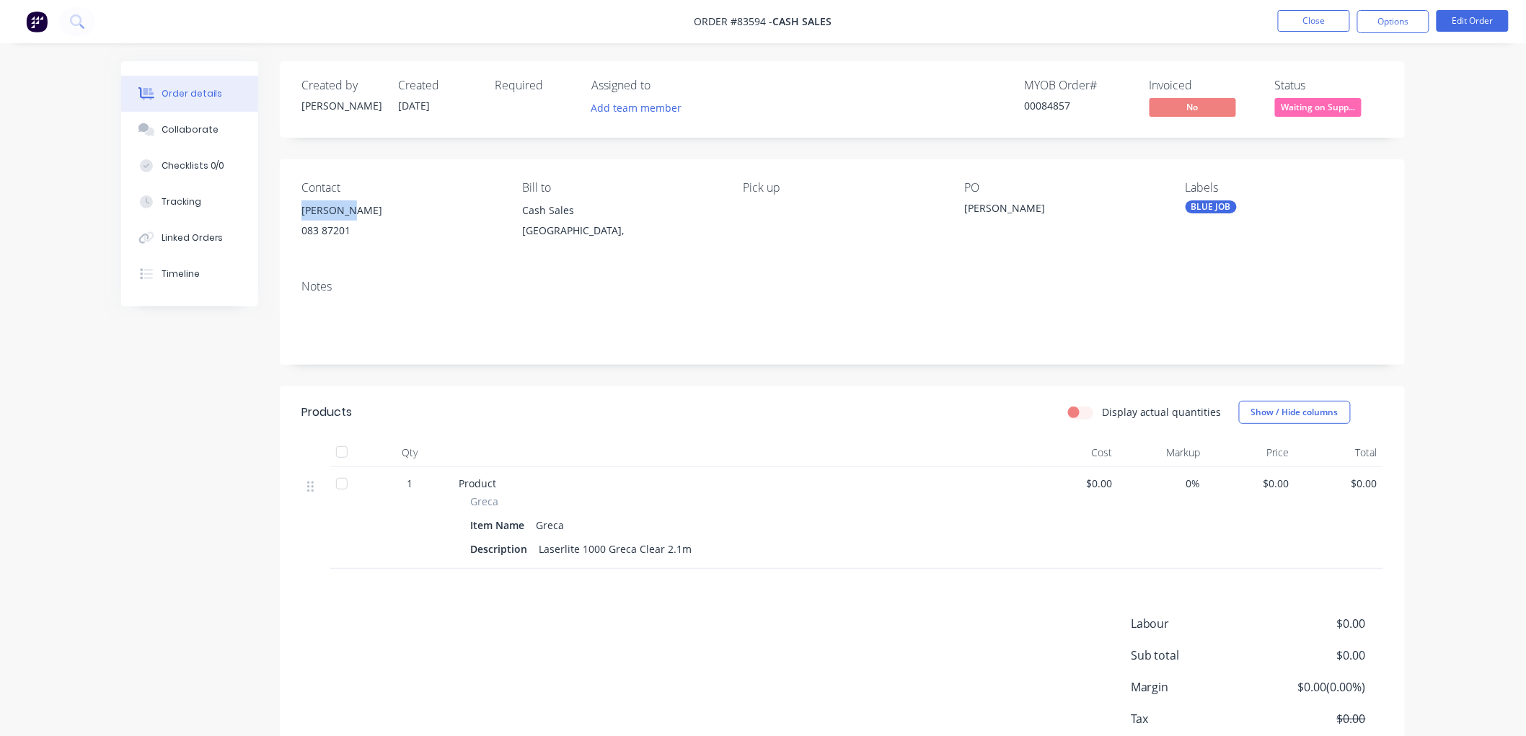
drag, startPoint x: 354, startPoint y: 210, endPoint x: 301, endPoint y: 209, distance: 53.4
click at [301, 209] on div "[PERSON_NAME]" at bounding box center [400, 210] width 198 height 20
copy div "[PERSON_NAME]"
click at [1324, 22] on button "Close" at bounding box center [1314, 21] width 72 height 22
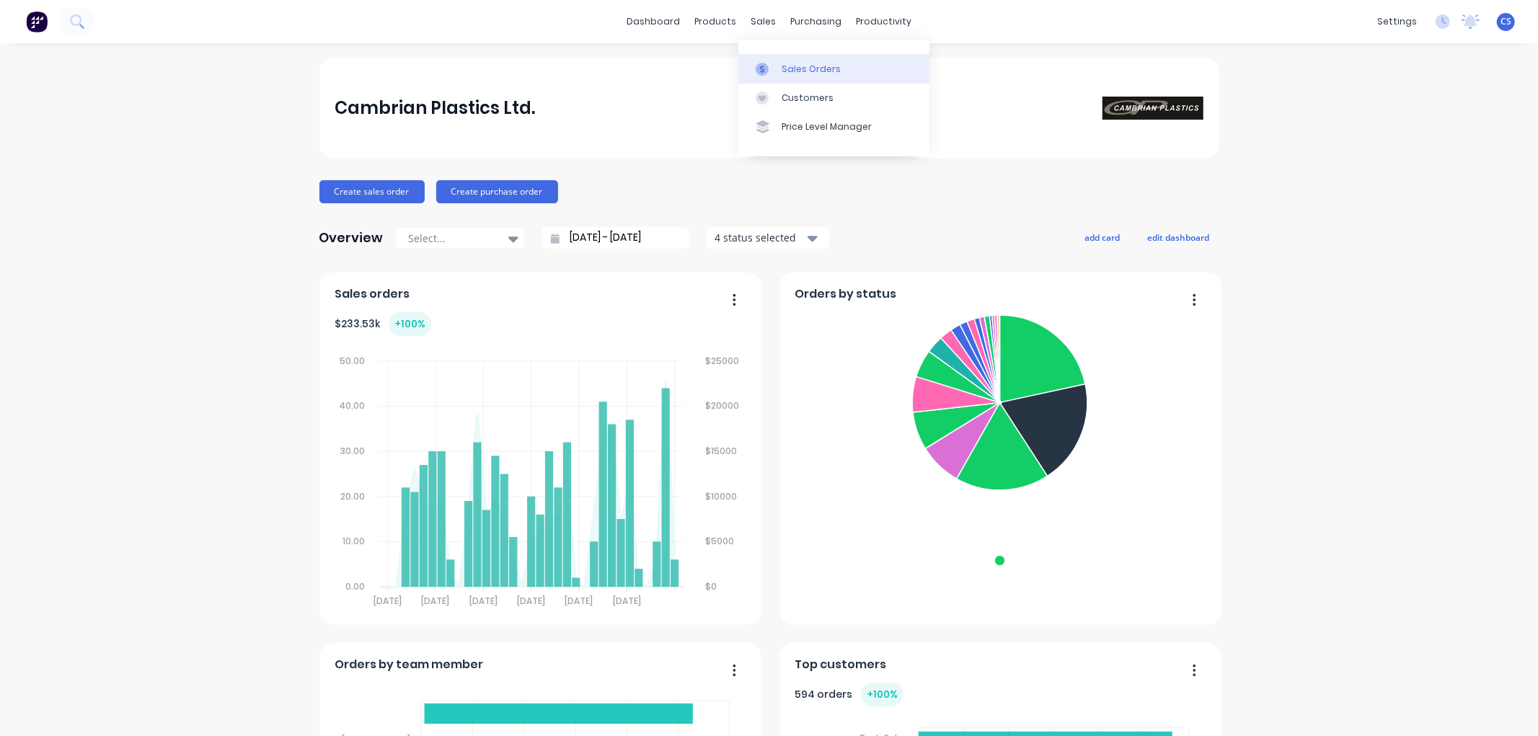
click at [790, 63] on div "Sales Orders" at bounding box center [811, 69] width 59 height 13
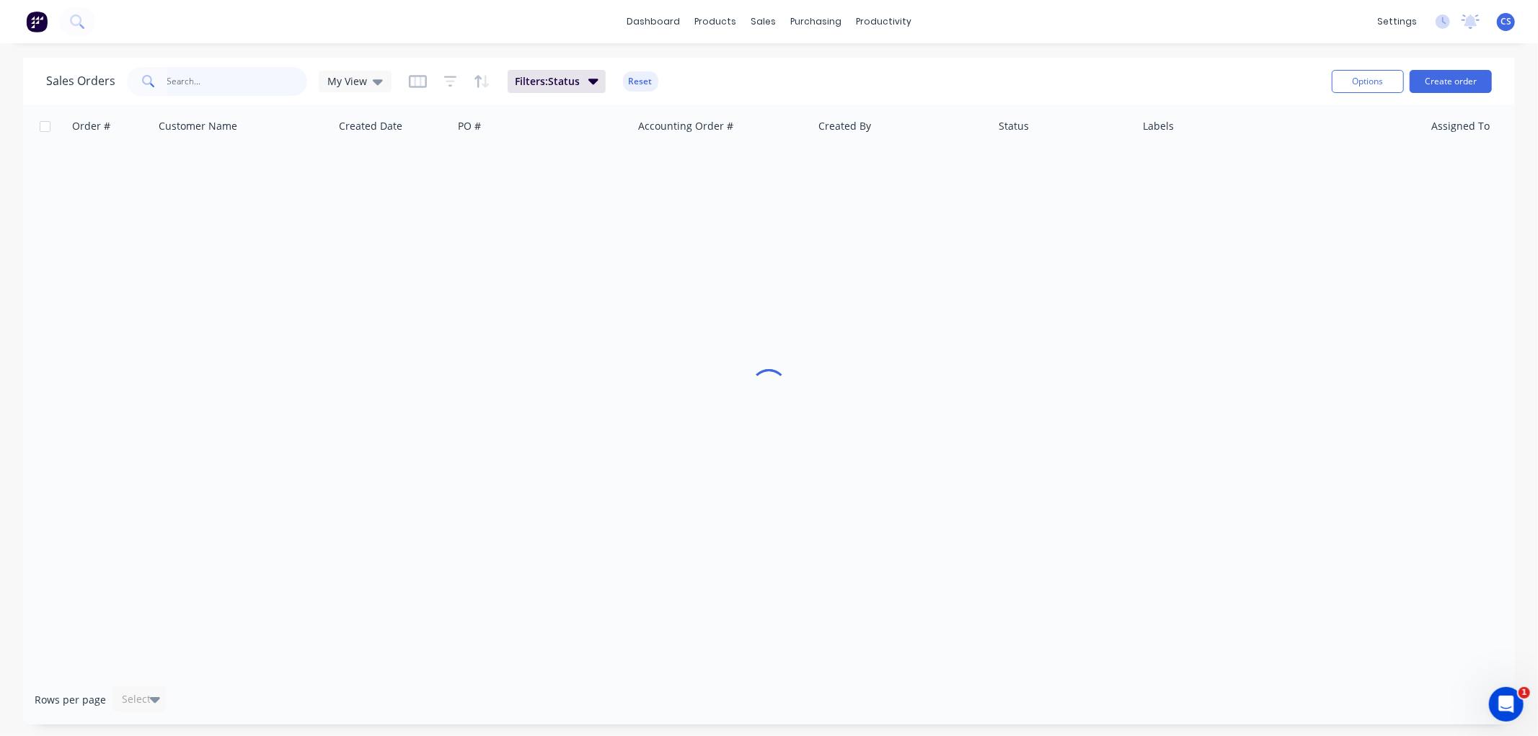
click at [237, 87] on input "text" at bounding box center [237, 81] width 141 height 29
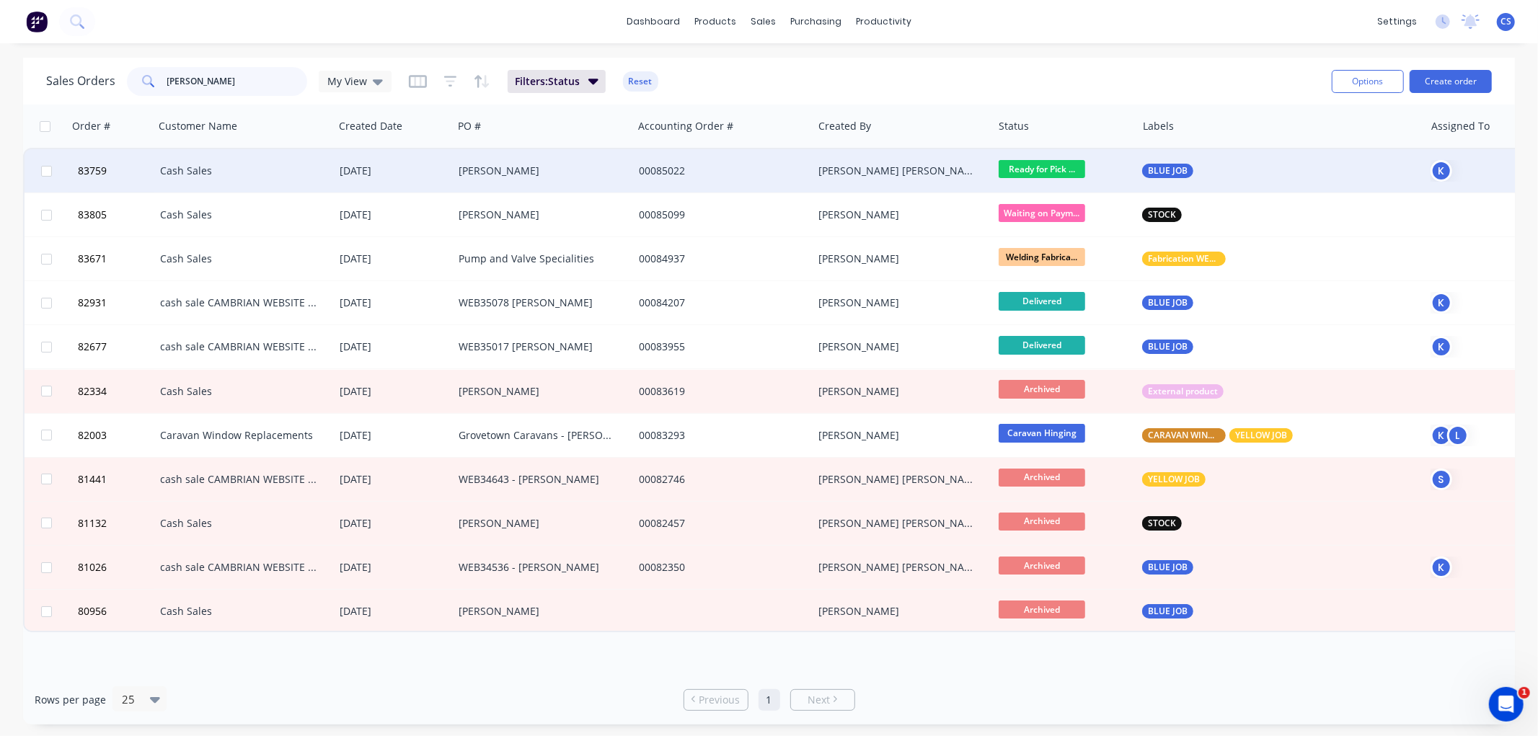
type input "gary"
click at [496, 177] on div "[PERSON_NAME]" at bounding box center [539, 171] width 160 height 14
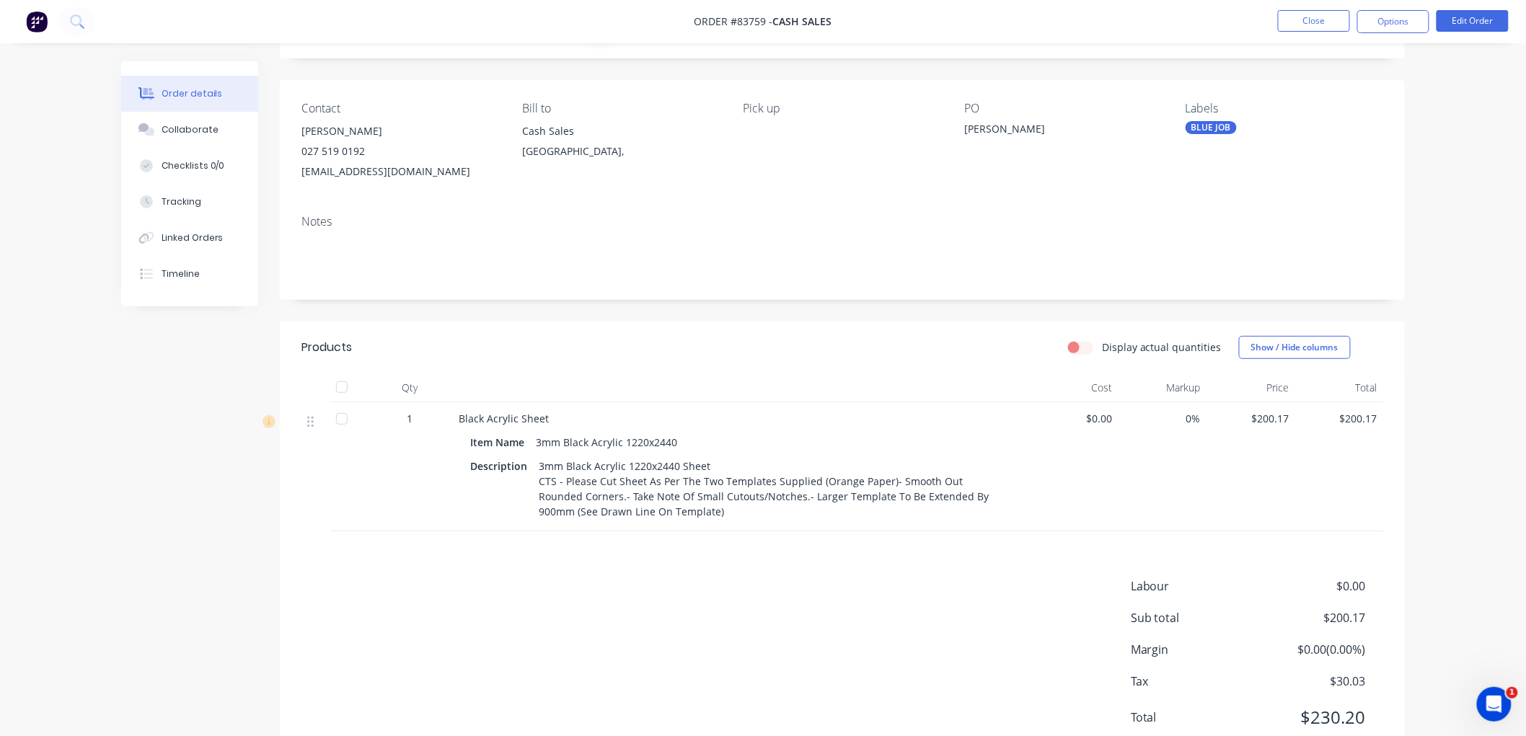
scroll to position [80, 0]
click at [1315, 25] on button "Close" at bounding box center [1314, 21] width 72 height 22
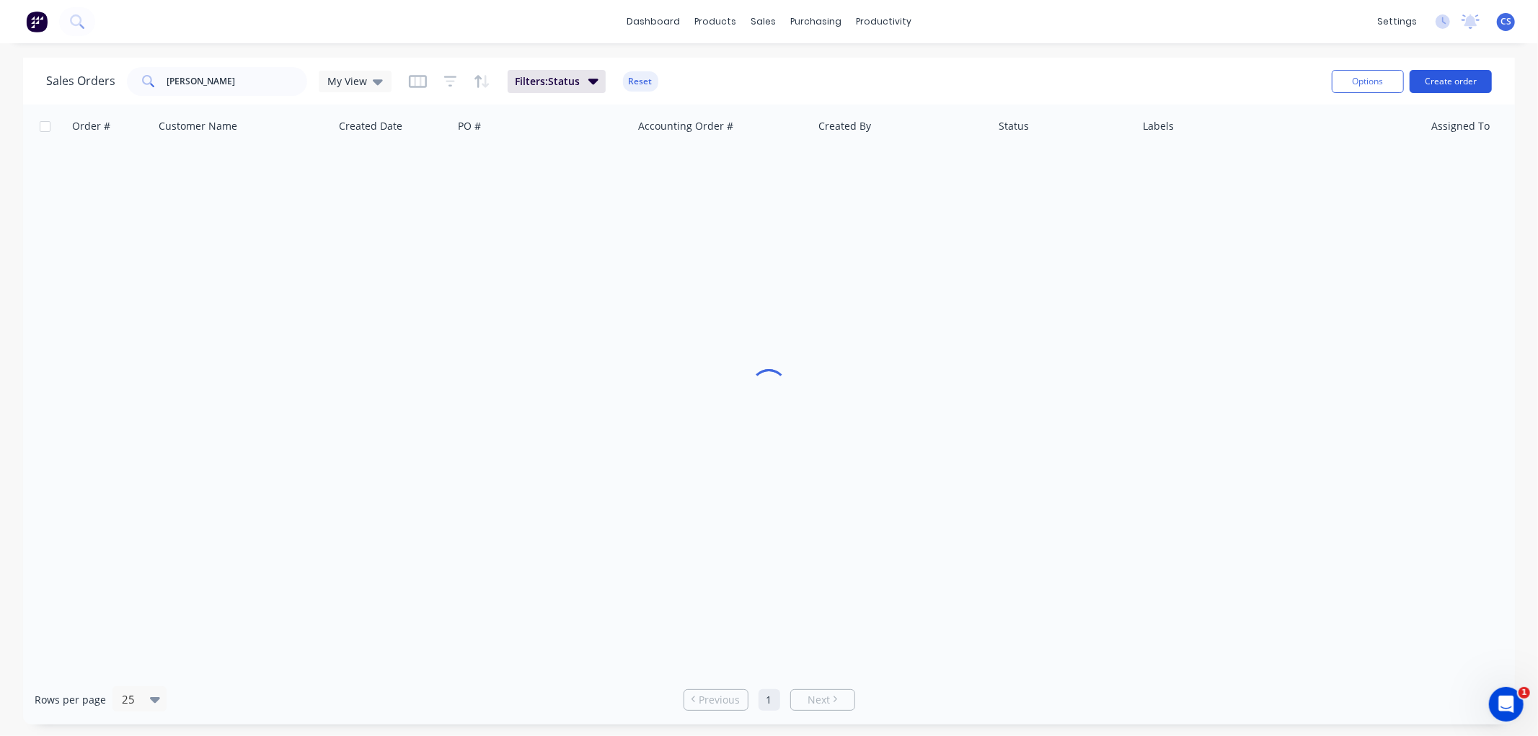
click at [1465, 80] on button "Create order" at bounding box center [1451, 81] width 82 height 23
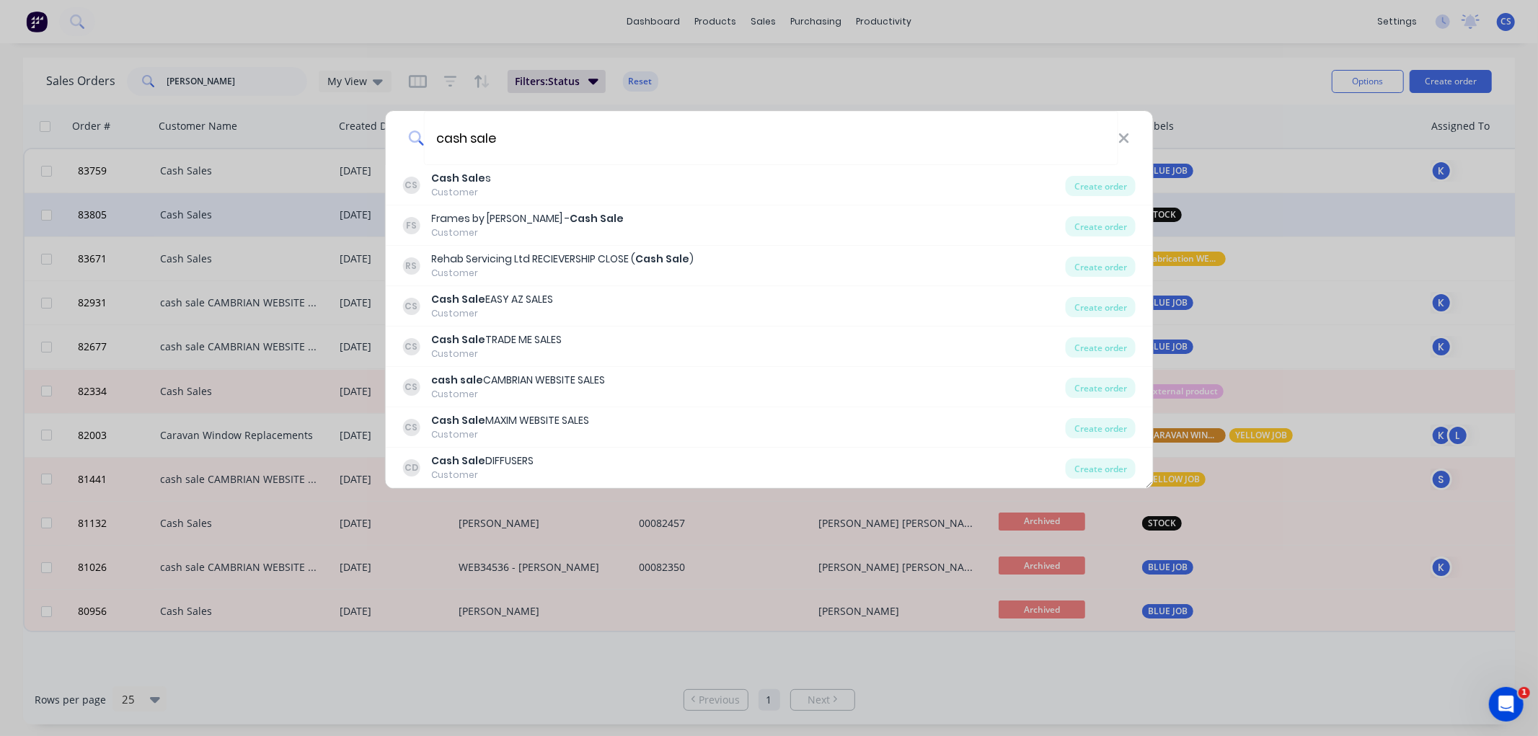
type input "cash sale"
click at [1120, 184] on div "Create order" at bounding box center [1101, 186] width 70 height 20
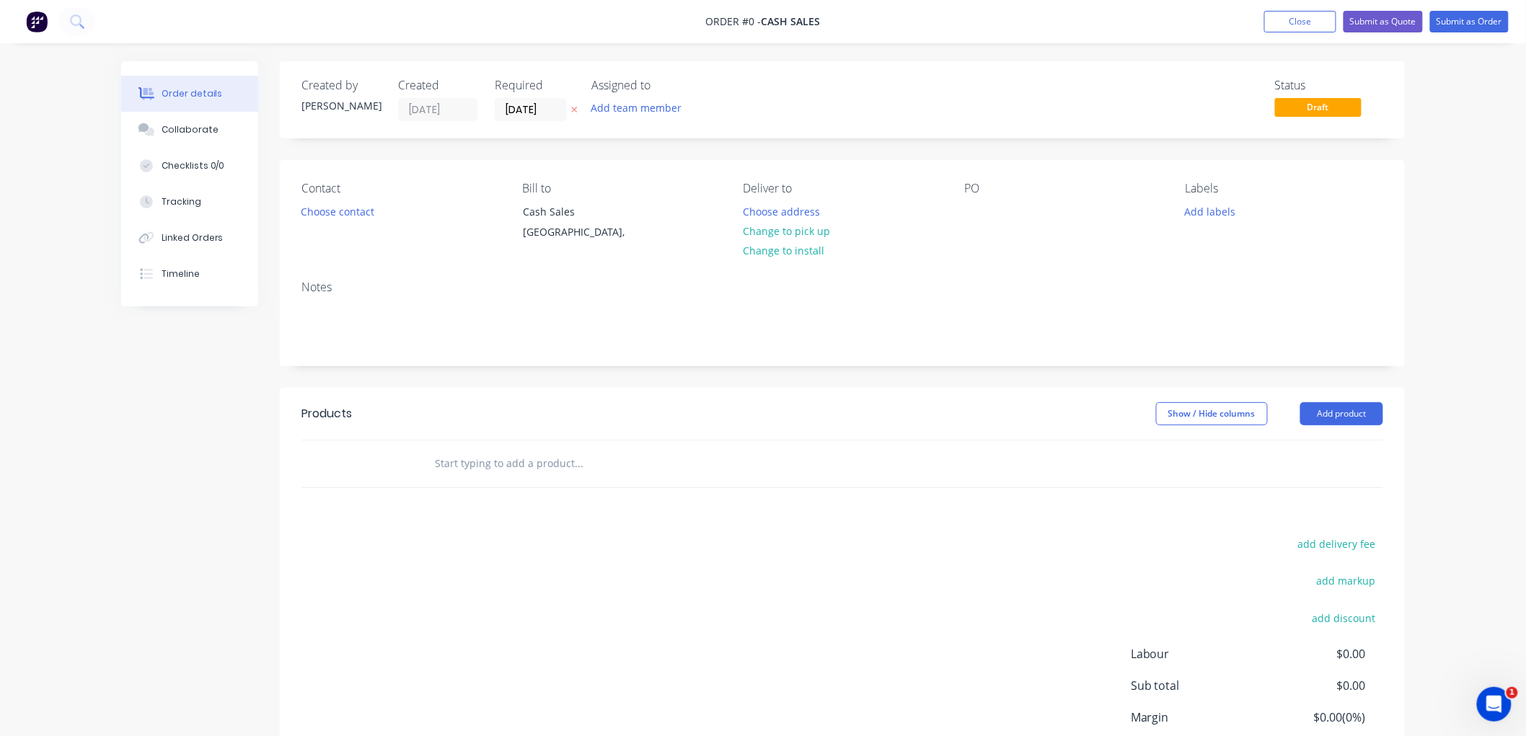
click at [578, 109] on icon at bounding box center [574, 109] width 6 height 9
click at [534, 112] on input at bounding box center [534, 110] width 78 height 22
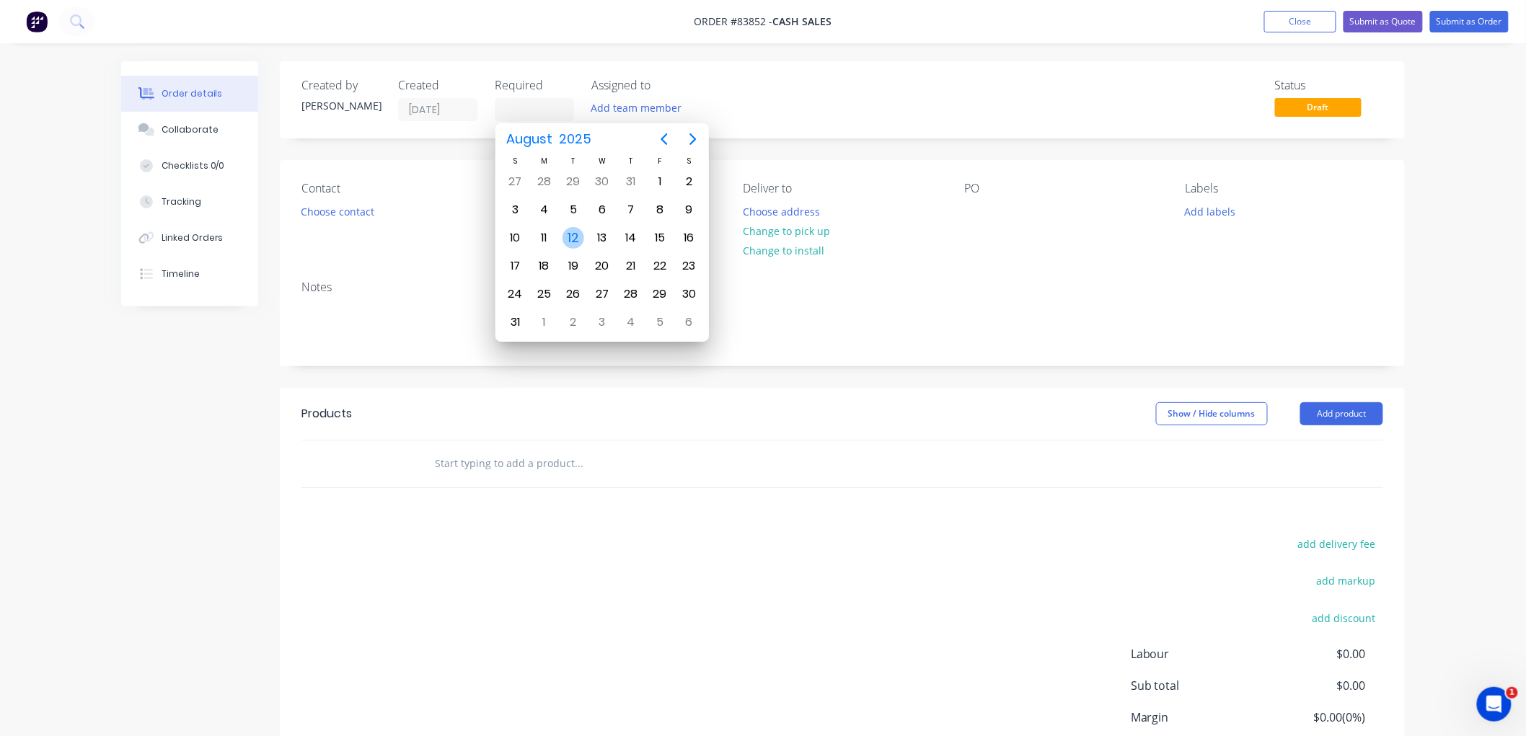
click at [575, 235] on div "12" at bounding box center [573, 238] width 22 height 22
type input "12/08/25"
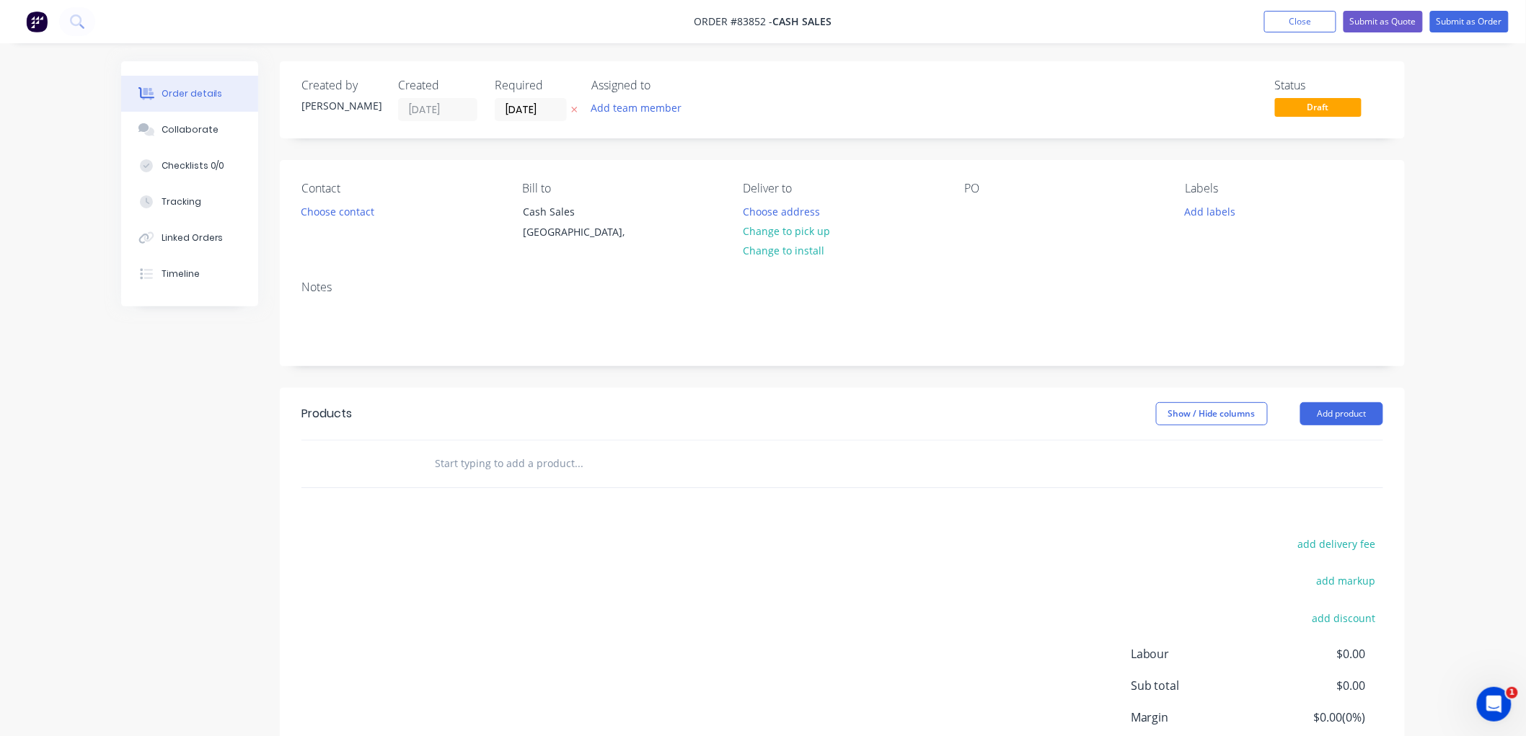
click at [474, 467] on input "text" at bounding box center [578, 463] width 288 height 29
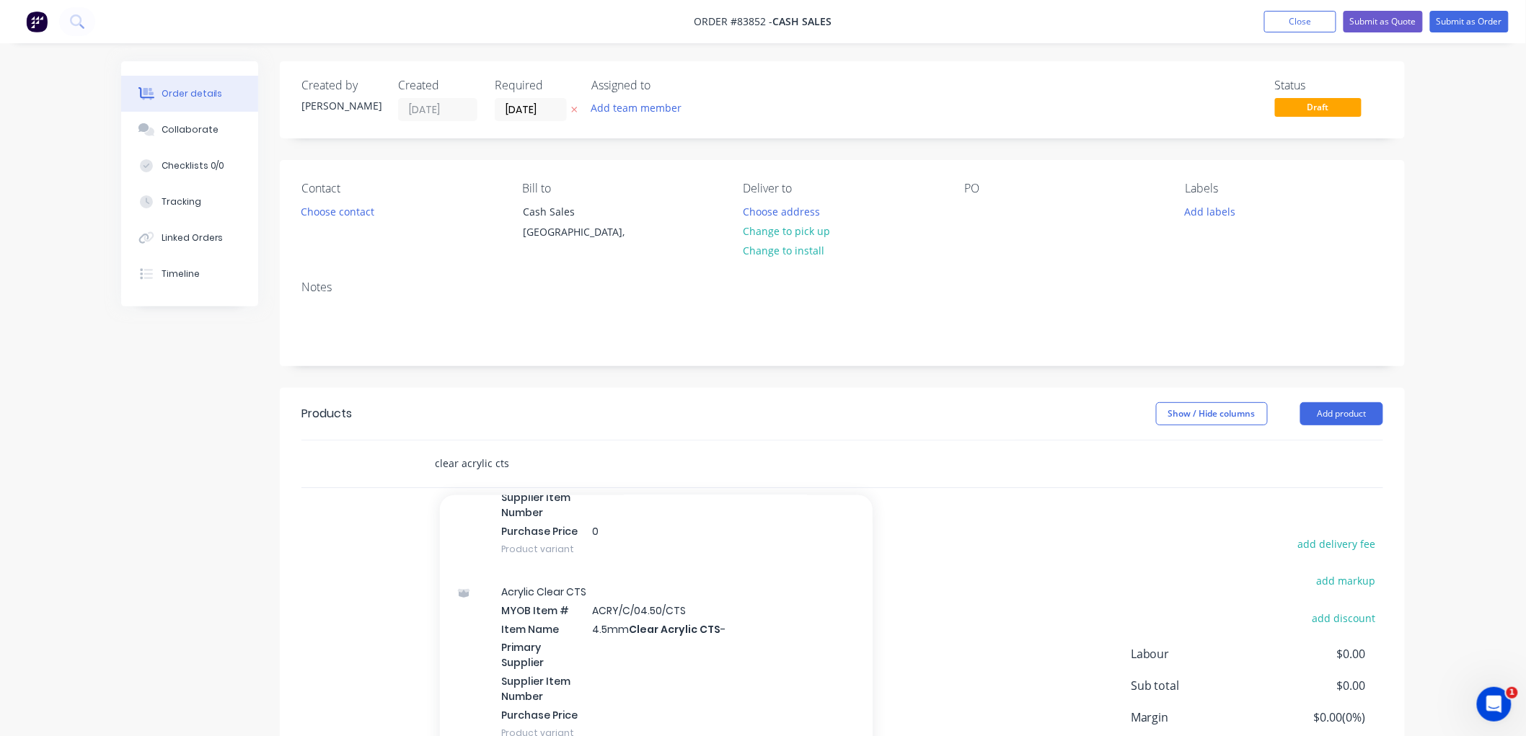
scroll to position [560, 0]
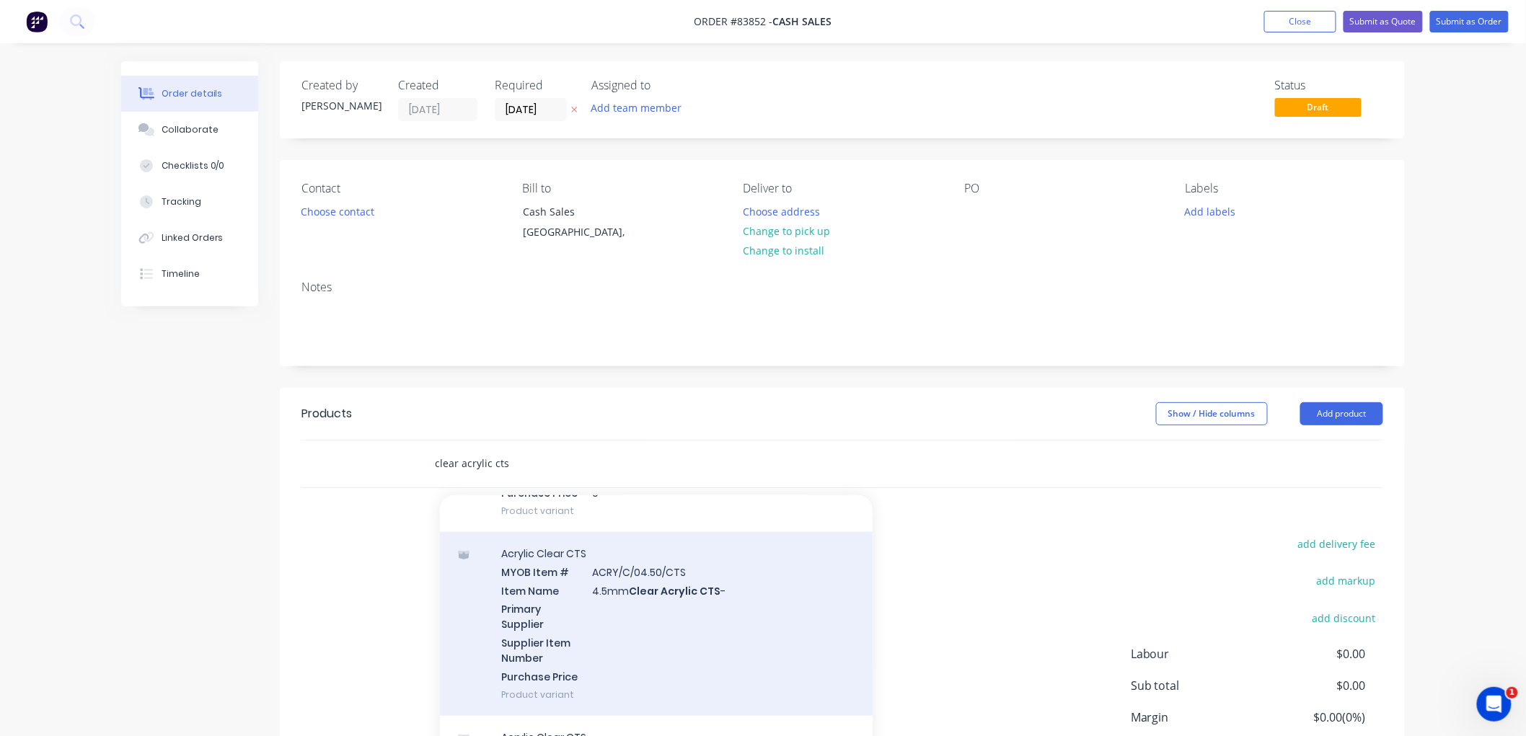
type input "clear acrylic cts"
click at [714, 599] on div "Acrylic Clear CTS MYOB Item # ACRY/C/04.50/CTS Item Name 4.5mm Clear Acrylic CT…" at bounding box center [656, 624] width 433 height 184
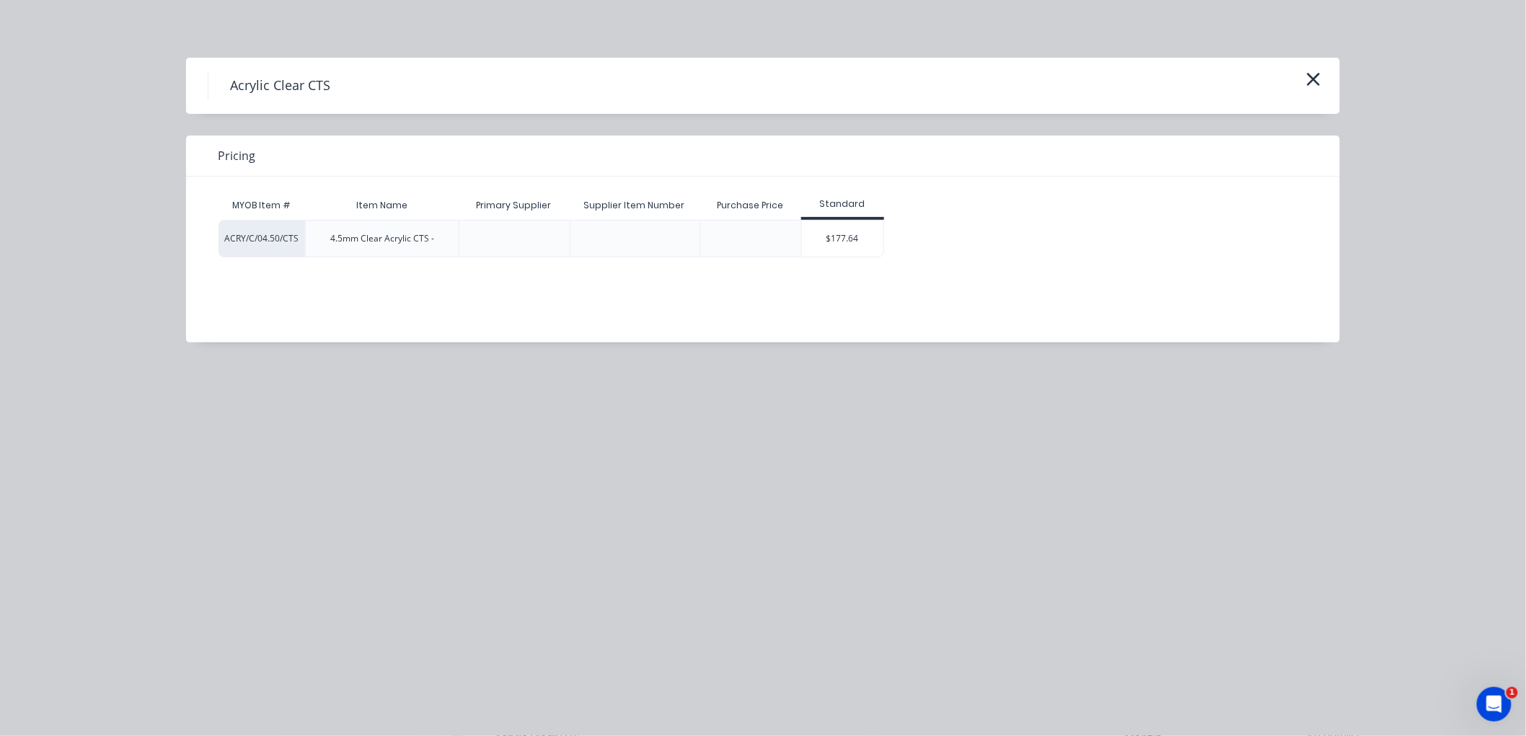
drag, startPoint x: 822, startPoint y: 242, endPoint x: 824, endPoint y: 261, distance: 18.9
click at [823, 242] on div "$177.64" at bounding box center [842, 239] width 81 height 36
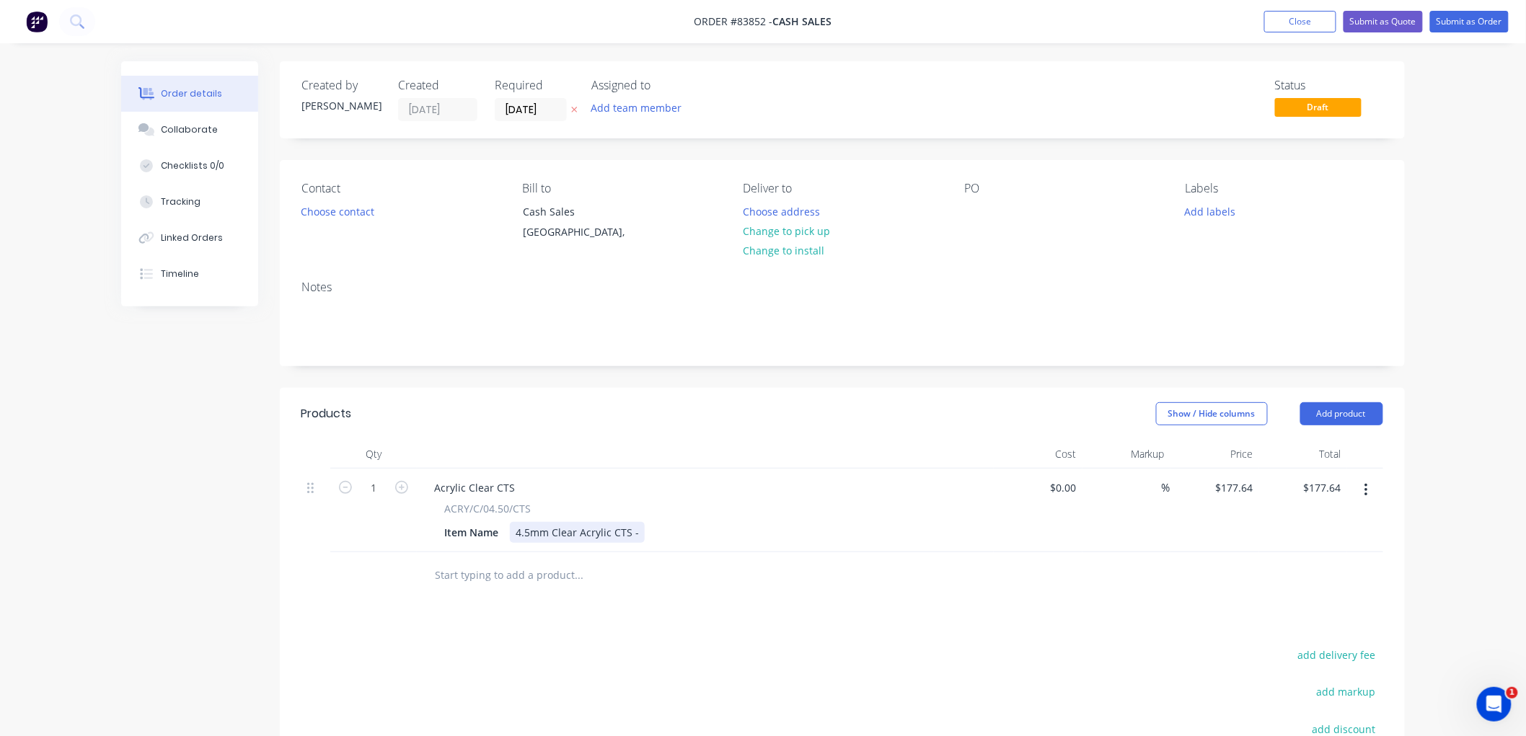
click at [643, 531] on div "Item Name 4.5mm Clear Acrylic CTS -" at bounding box center [702, 532] width 528 height 21
type input "$0.00"
type input "0"
type input "$0.00"
click at [1242, 485] on input "0" at bounding box center [1236, 487] width 45 height 21
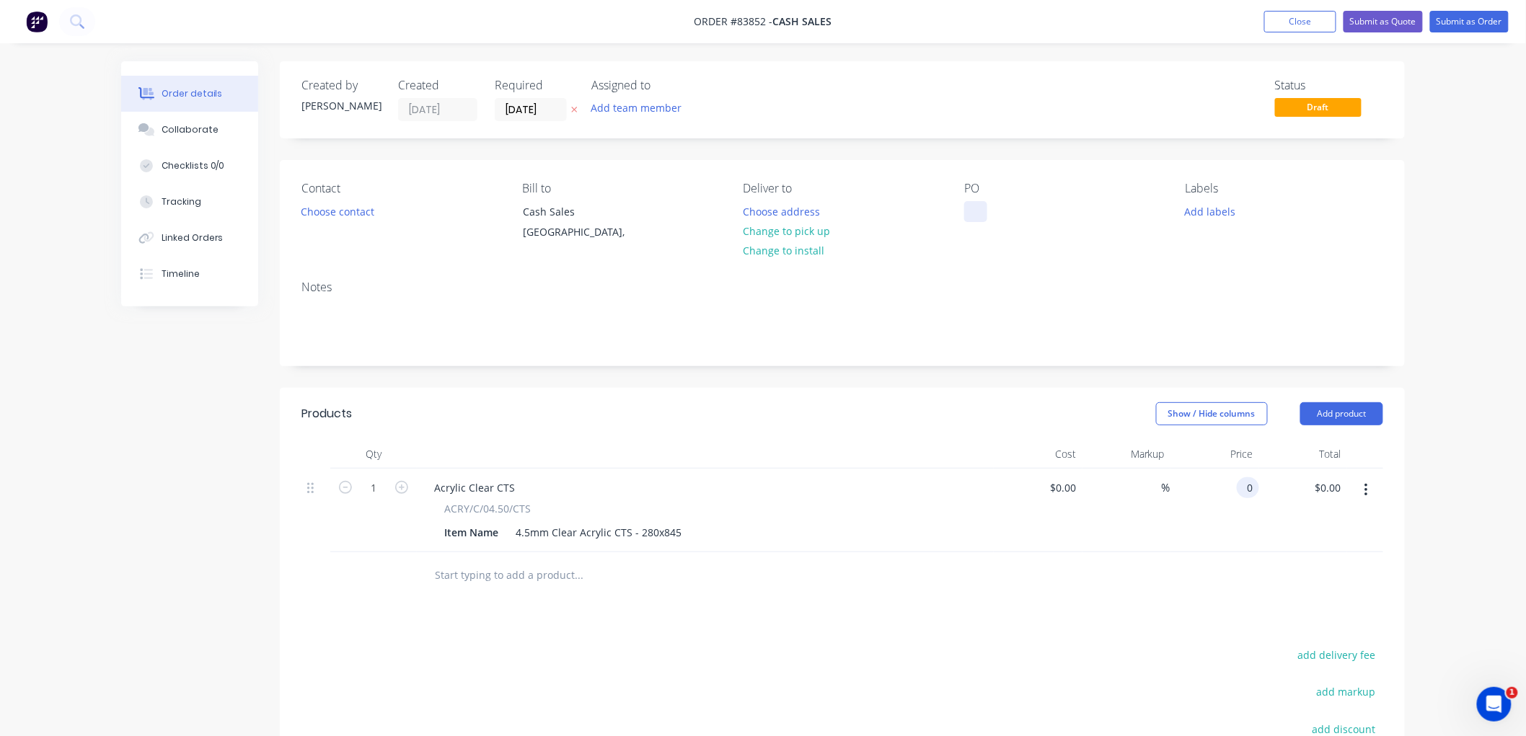
type input "$0.00"
click at [973, 213] on div at bounding box center [975, 211] width 23 height 21
click at [363, 207] on button "Choose contact" at bounding box center [337, 210] width 89 height 19
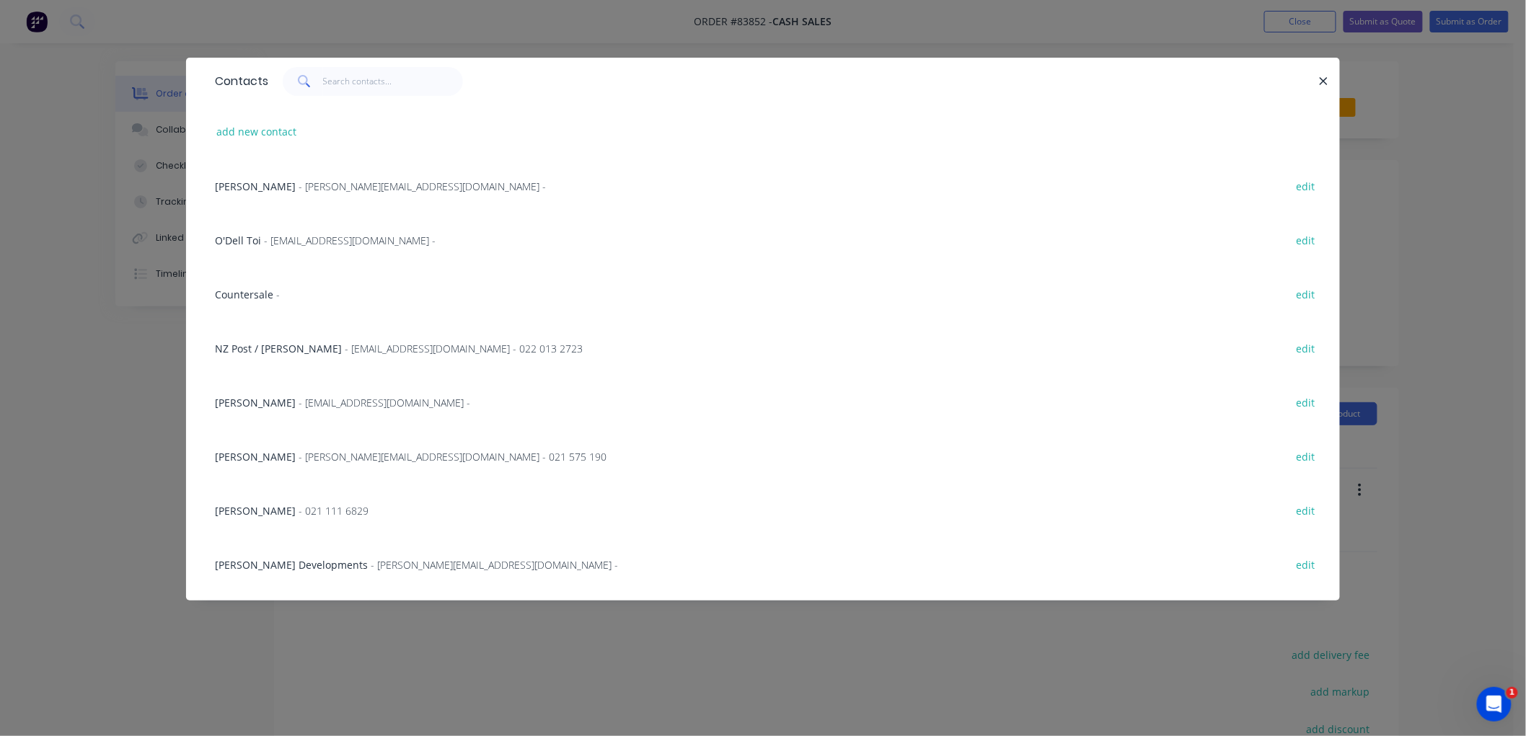
click at [244, 120] on div "add new contact" at bounding box center [763, 132] width 1110 height 54
click at [281, 126] on button "add new contact" at bounding box center [256, 131] width 95 height 19
select select "NZ"
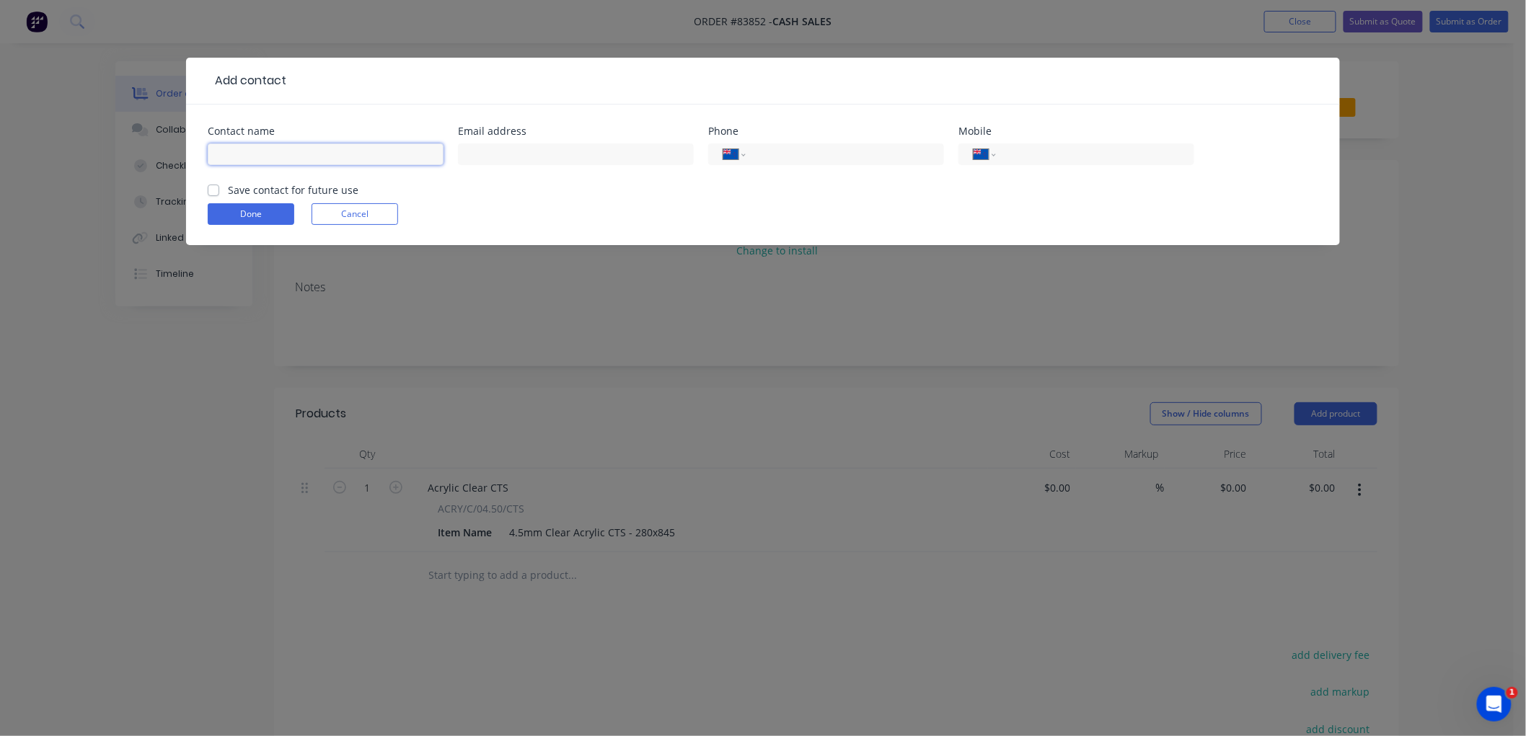
click at [279, 146] on input "text" at bounding box center [326, 154] width 236 height 22
type input "Rosie Guthrie"
click at [1026, 159] on input "tel" at bounding box center [1092, 154] width 173 height 17
type input "021 386 956"
click at [228, 191] on label "Save contact for future use" at bounding box center [293, 189] width 131 height 15
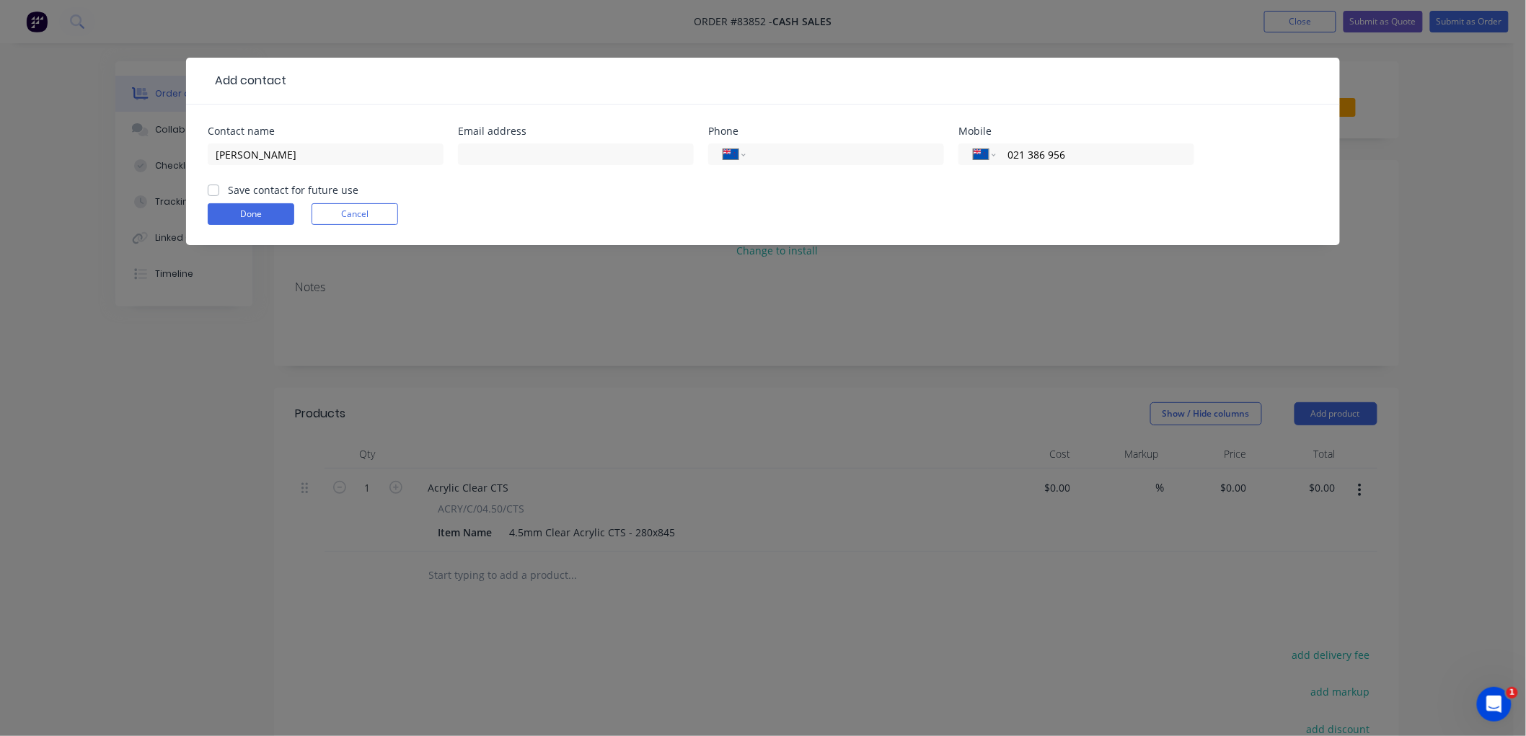
click at [212, 191] on input "Save contact for future use" at bounding box center [214, 189] width 12 height 14
checkbox input "true"
click at [231, 211] on button "Done" at bounding box center [251, 214] width 87 height 22
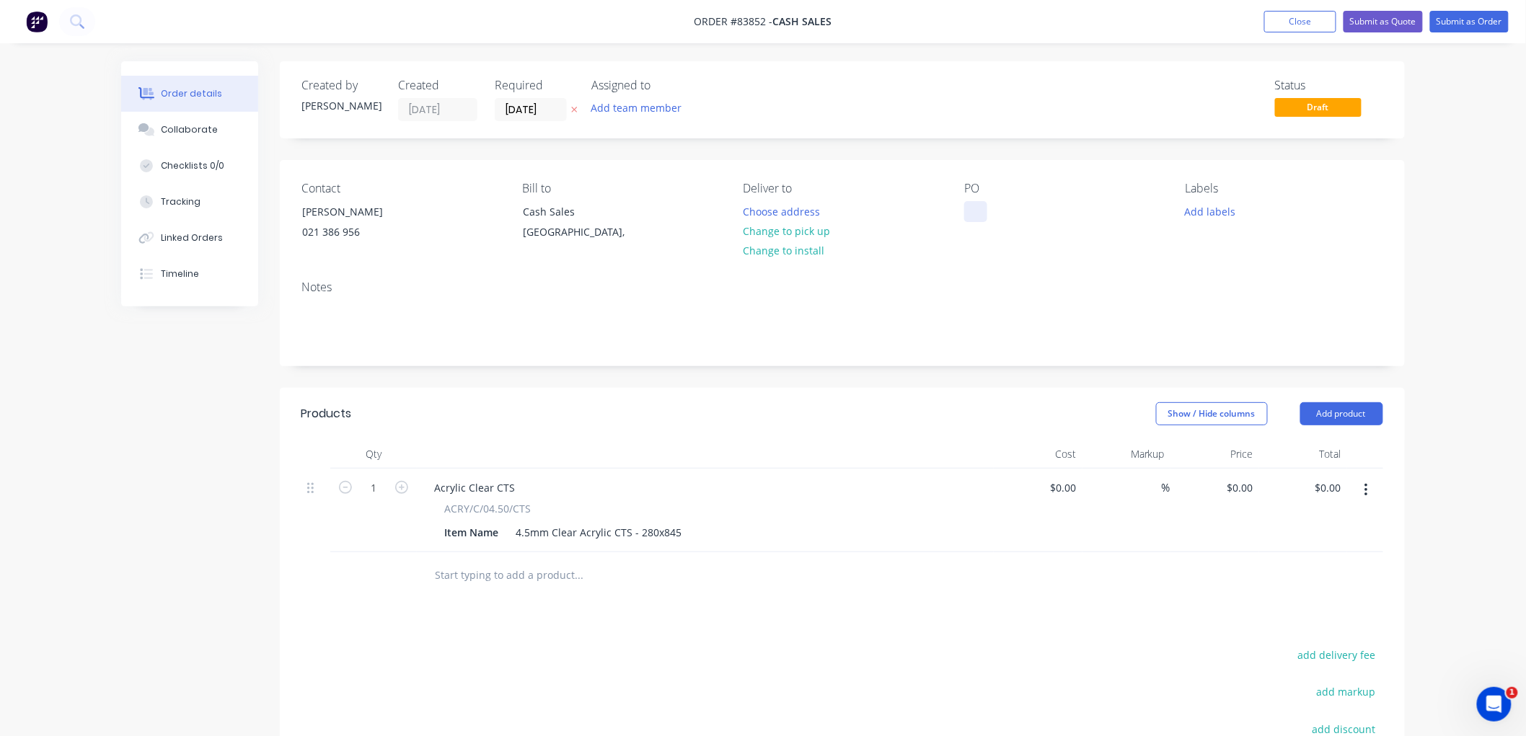
click at [978, 215] on div at bounding box center [975, 211] width 23 height 21
click at [808, 226] on button "Change to pick up" at bounding box center [787, 230] width 102 height 19
click at [1208, 213] on button "Add labels" at bounding box center [1210, 210] width 66 height 19
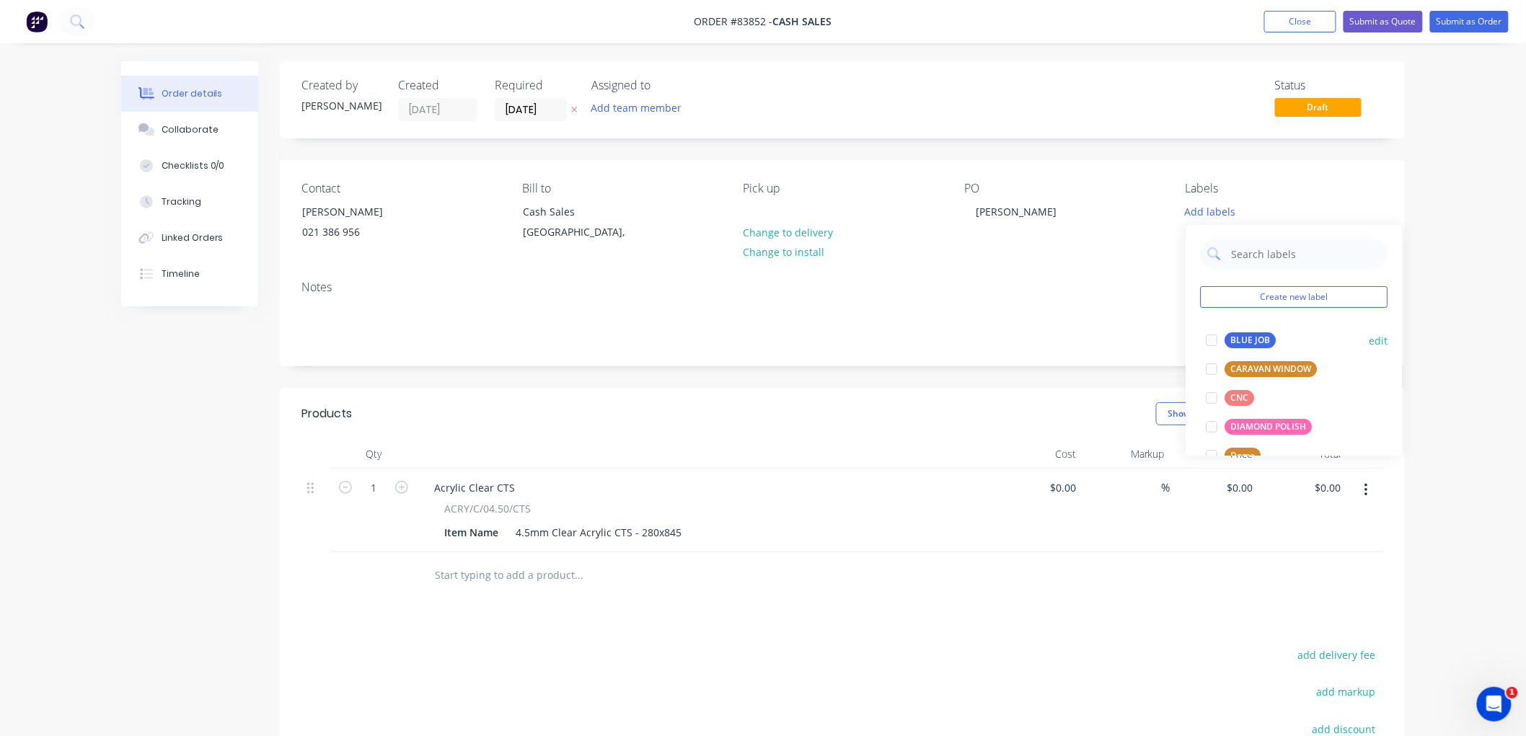
click at [1238, 333] on div "BLUE JOB" at bounding box center [1249, 340] width 51 height 16
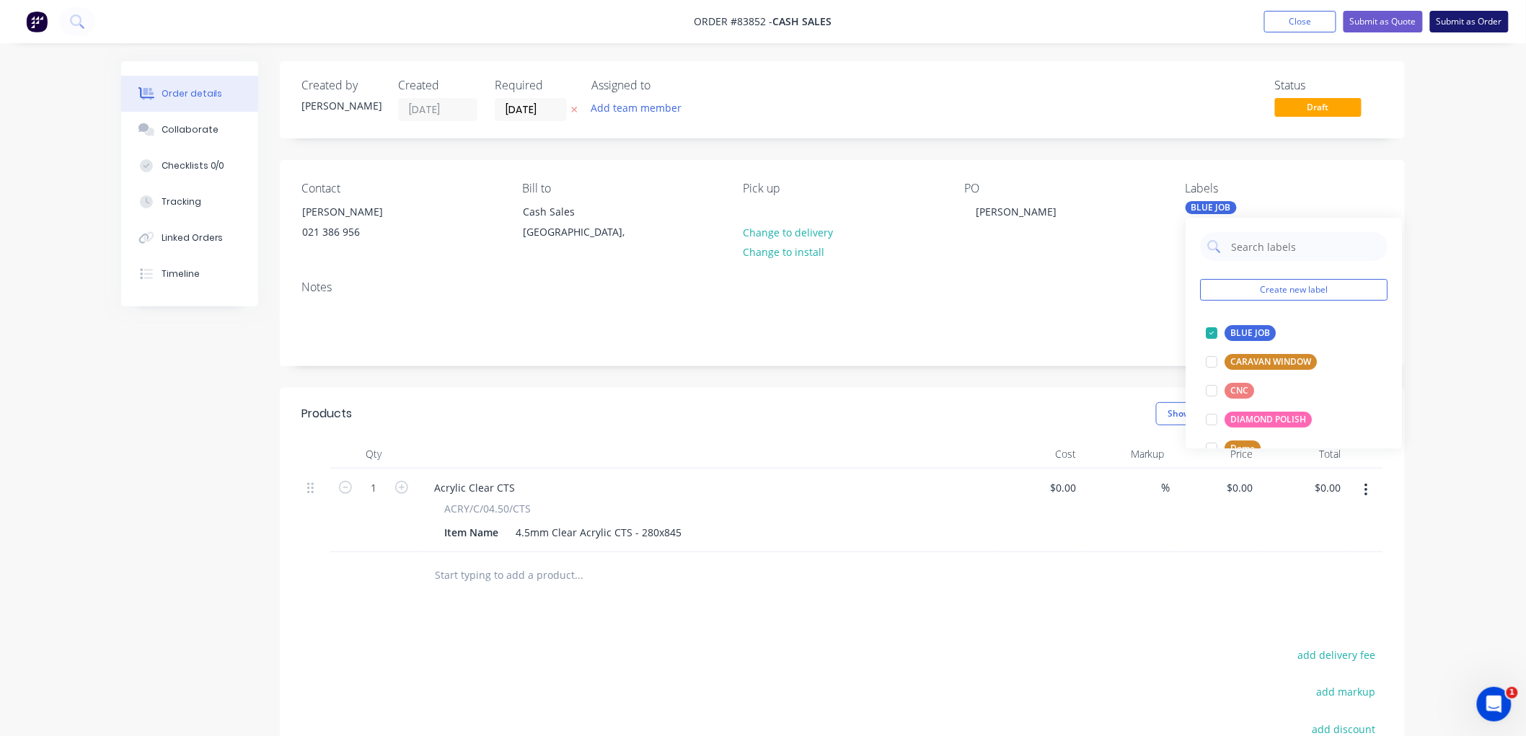
click at [1462, 29] on button "Submit as Order" at bounding box center [1469, 22] width 79 height 22
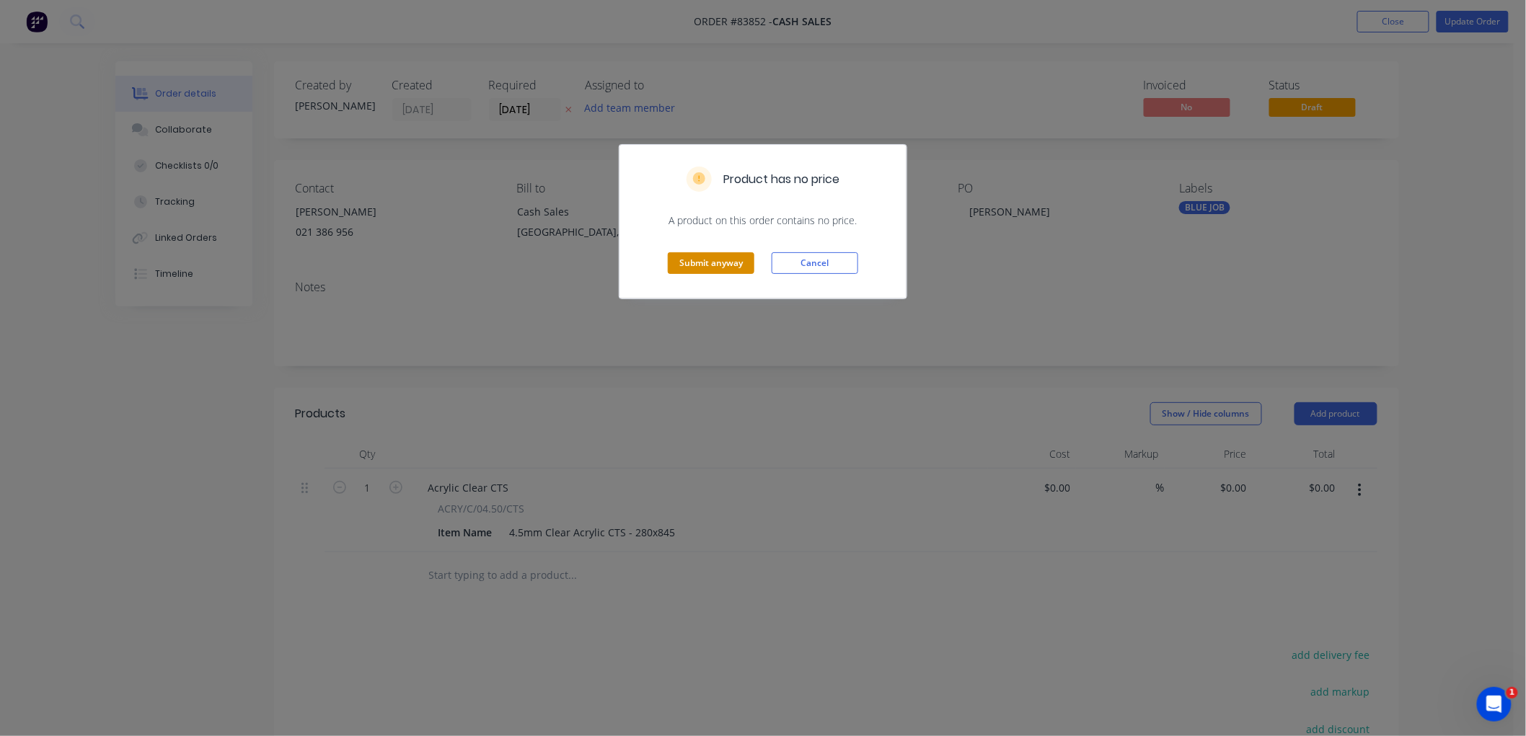
click at [711, 268] on button "Submit anyway" at bounding box center [711, 263] width 87 height 22
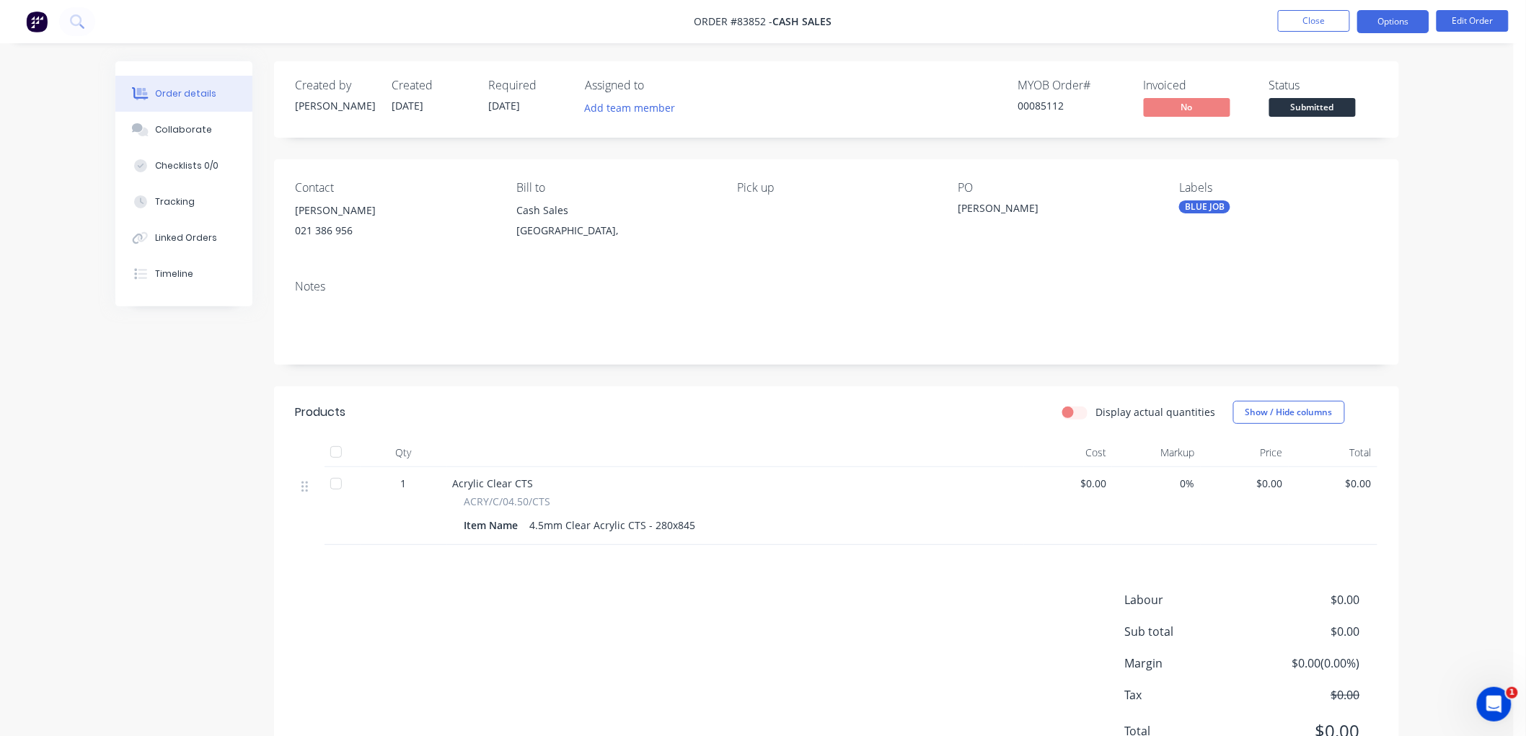
click at [1409, 22] on button "Options" at bounding box center [1393, 21] width 72 height 23
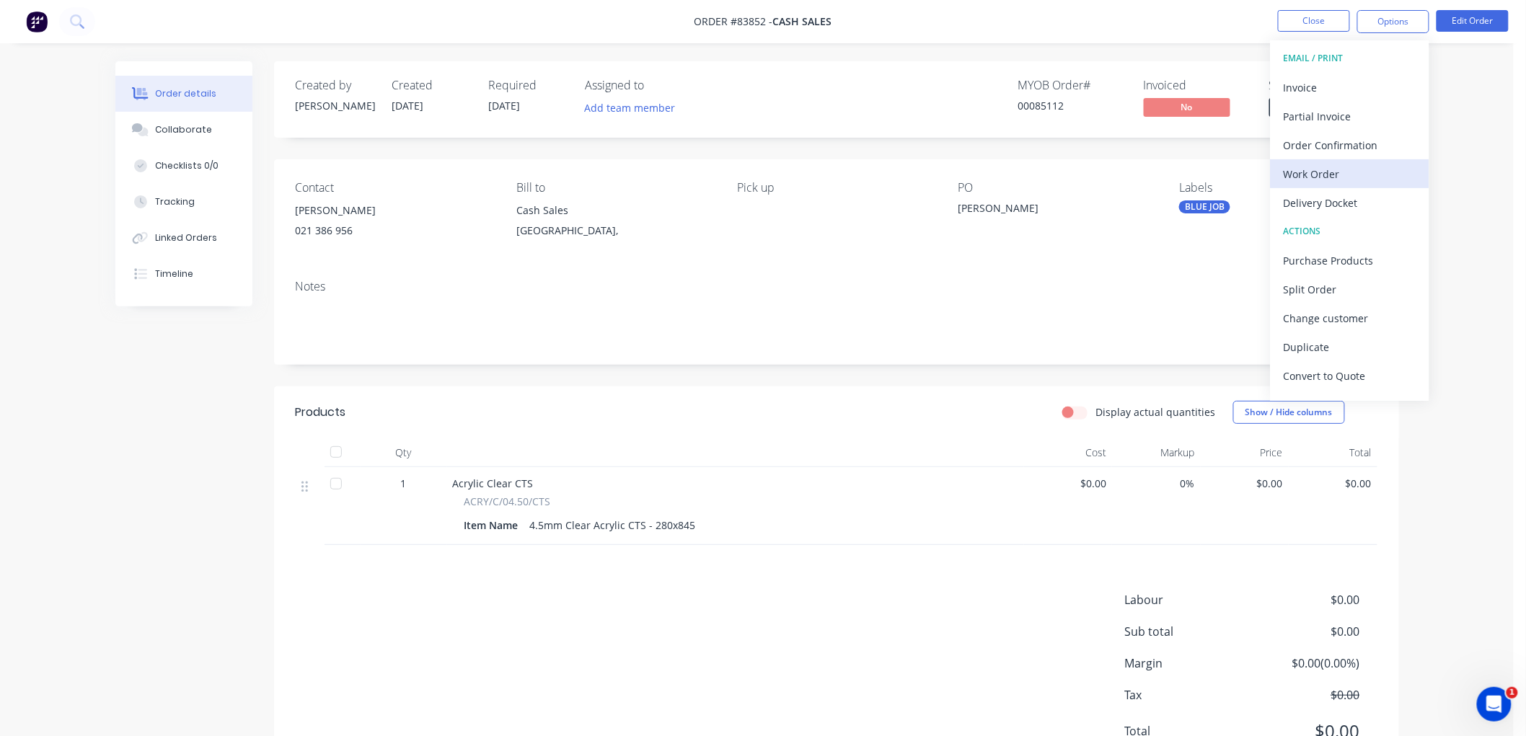
click at [1337, 173] on div "Work Order" at bounding box center [1350, 174] width 133 height 21
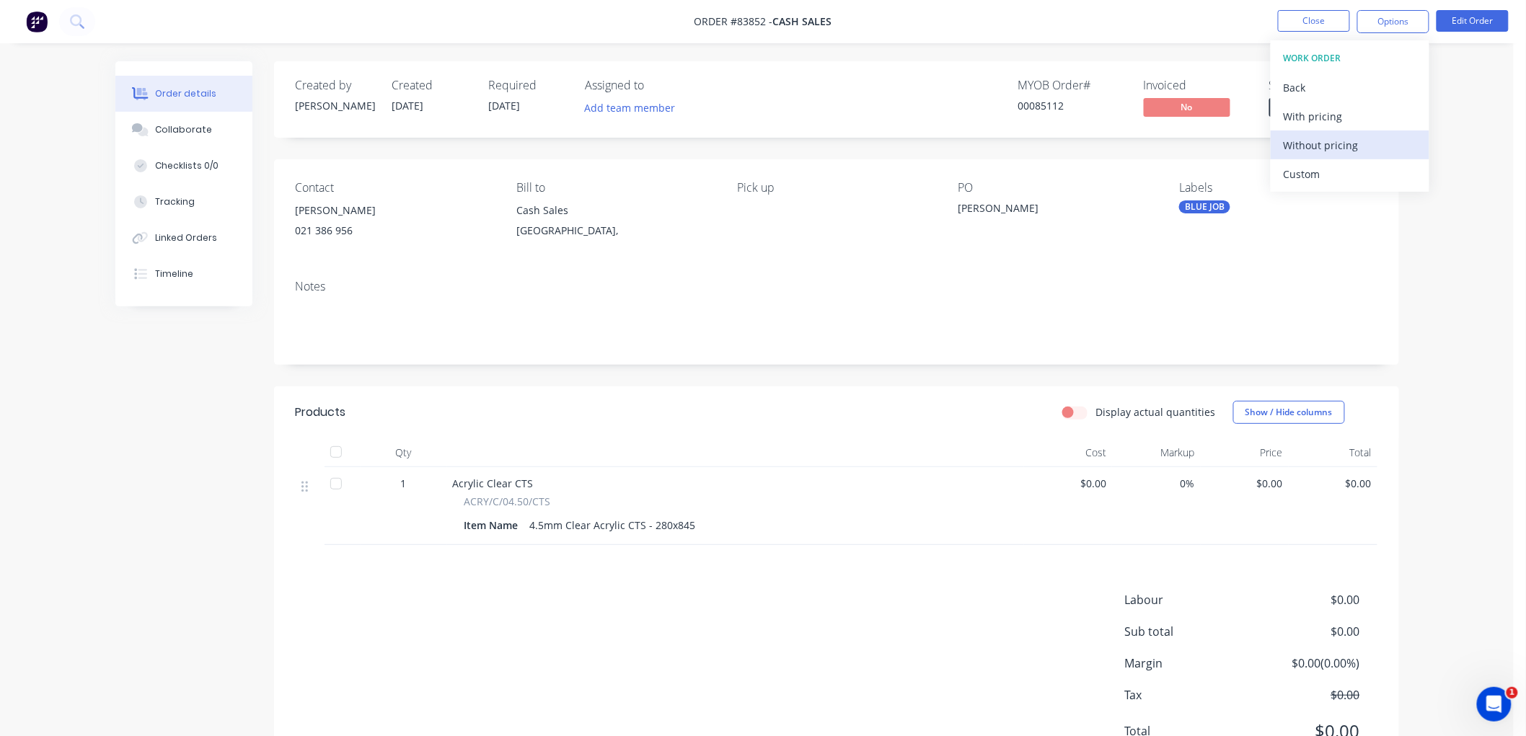
click at [1330, 148] on div "Without pricing" at bounding box center [1350, 145] width 133 height 21
